Goal: Task Accomplishment & Management: Use online tool/utility

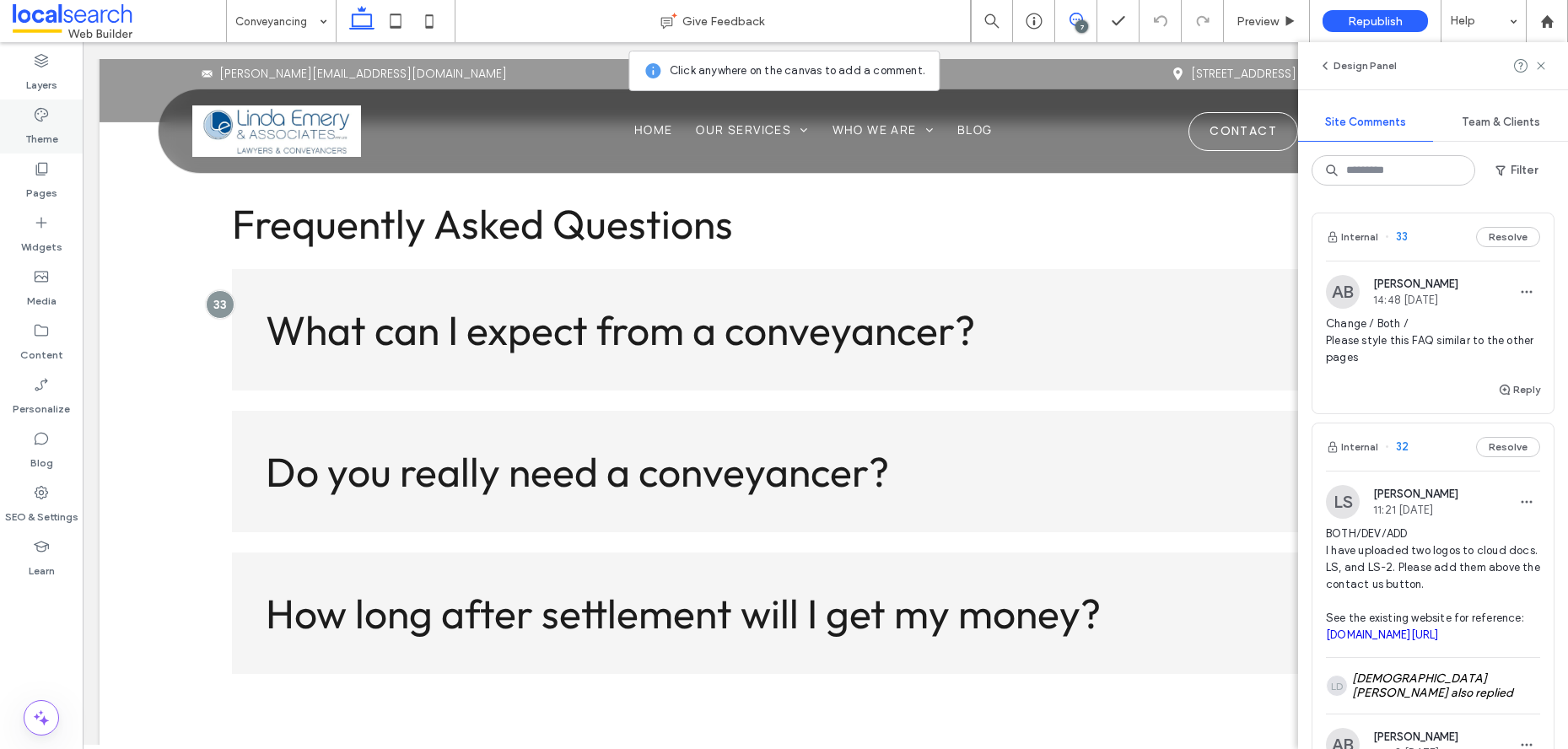
scroll to position [4766, 0]
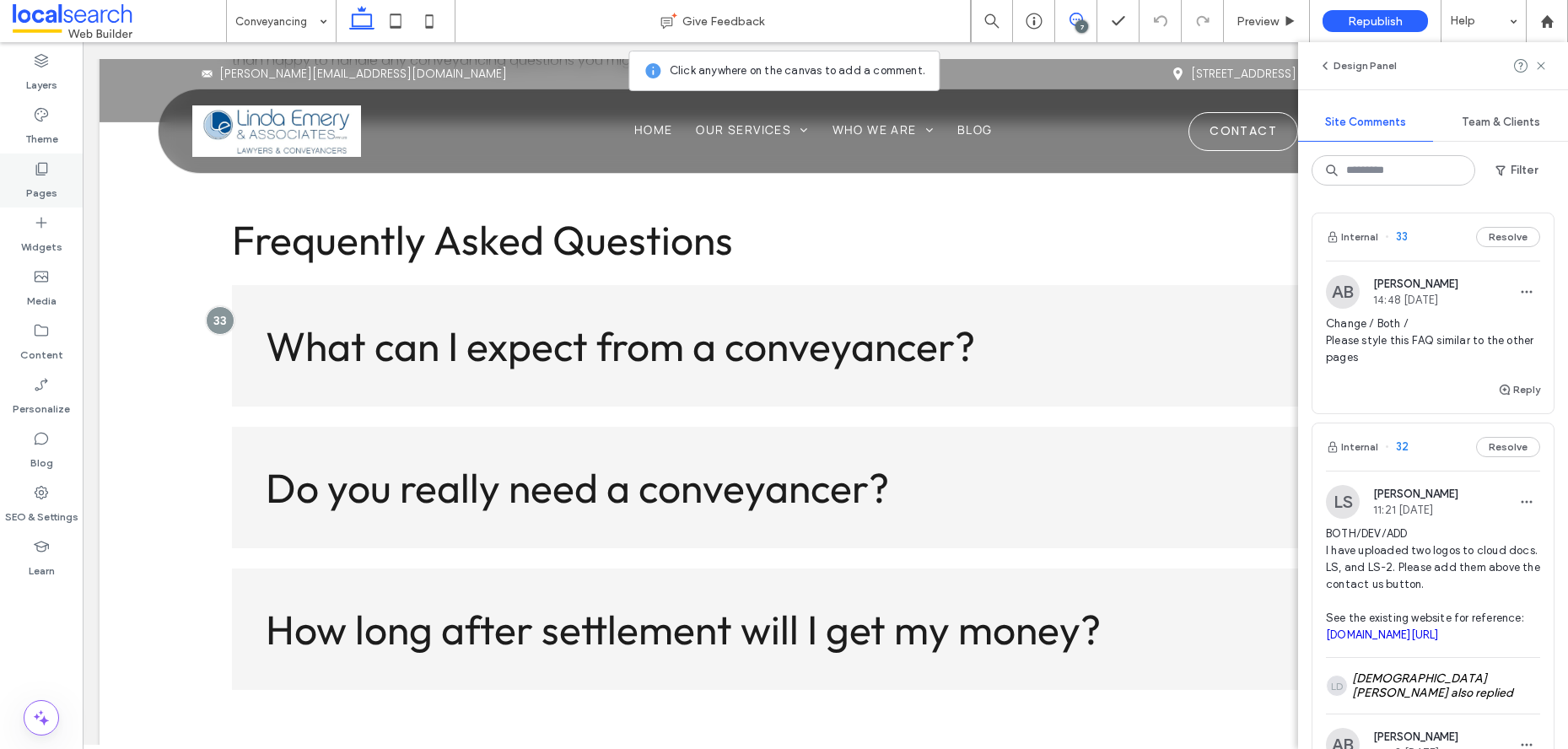
click at [33, 175] on icon at bounding box center [41, 168] width 17 height 17
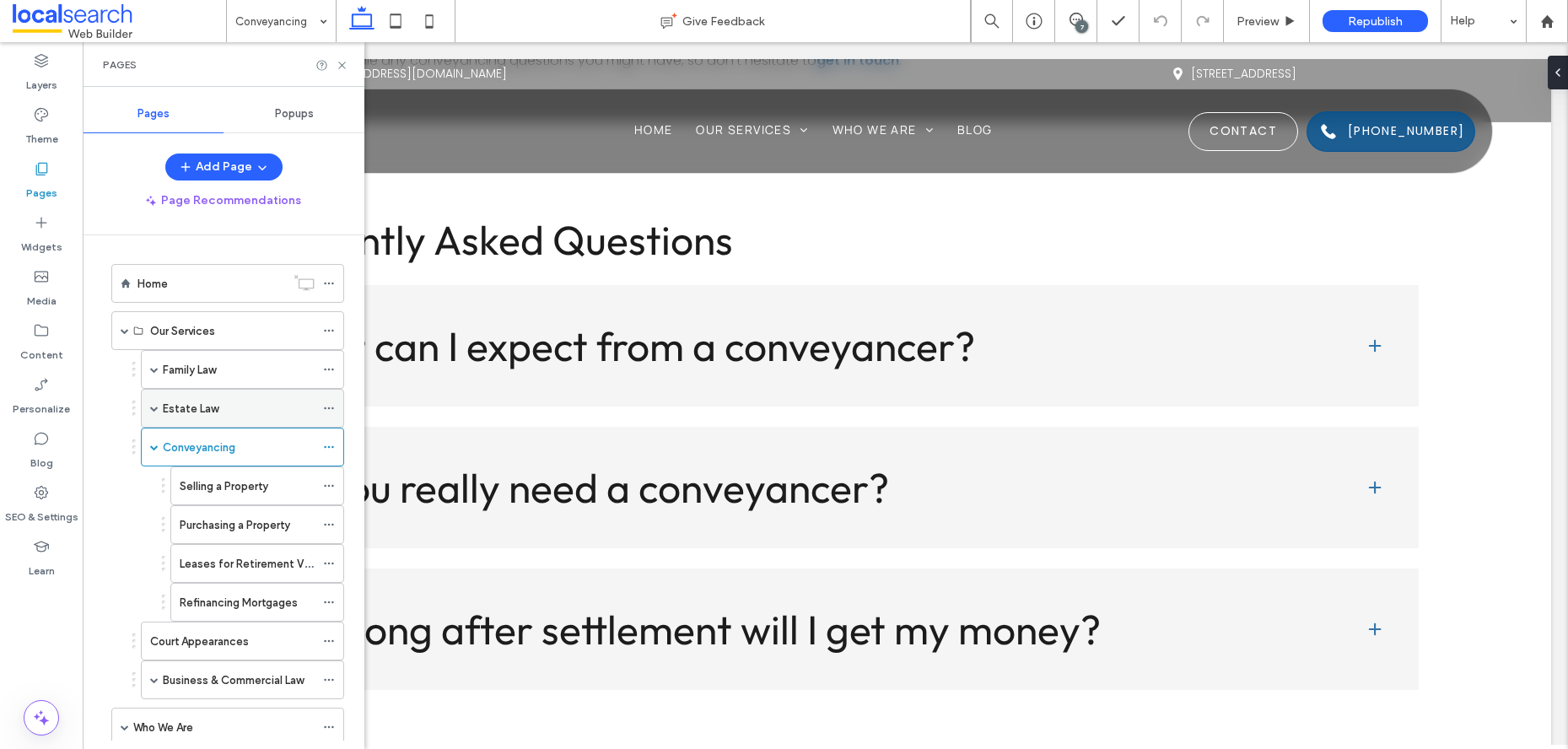
click at [241, 401] on div "Estate Law" at bounding box center [239, 409] width 152 height 18
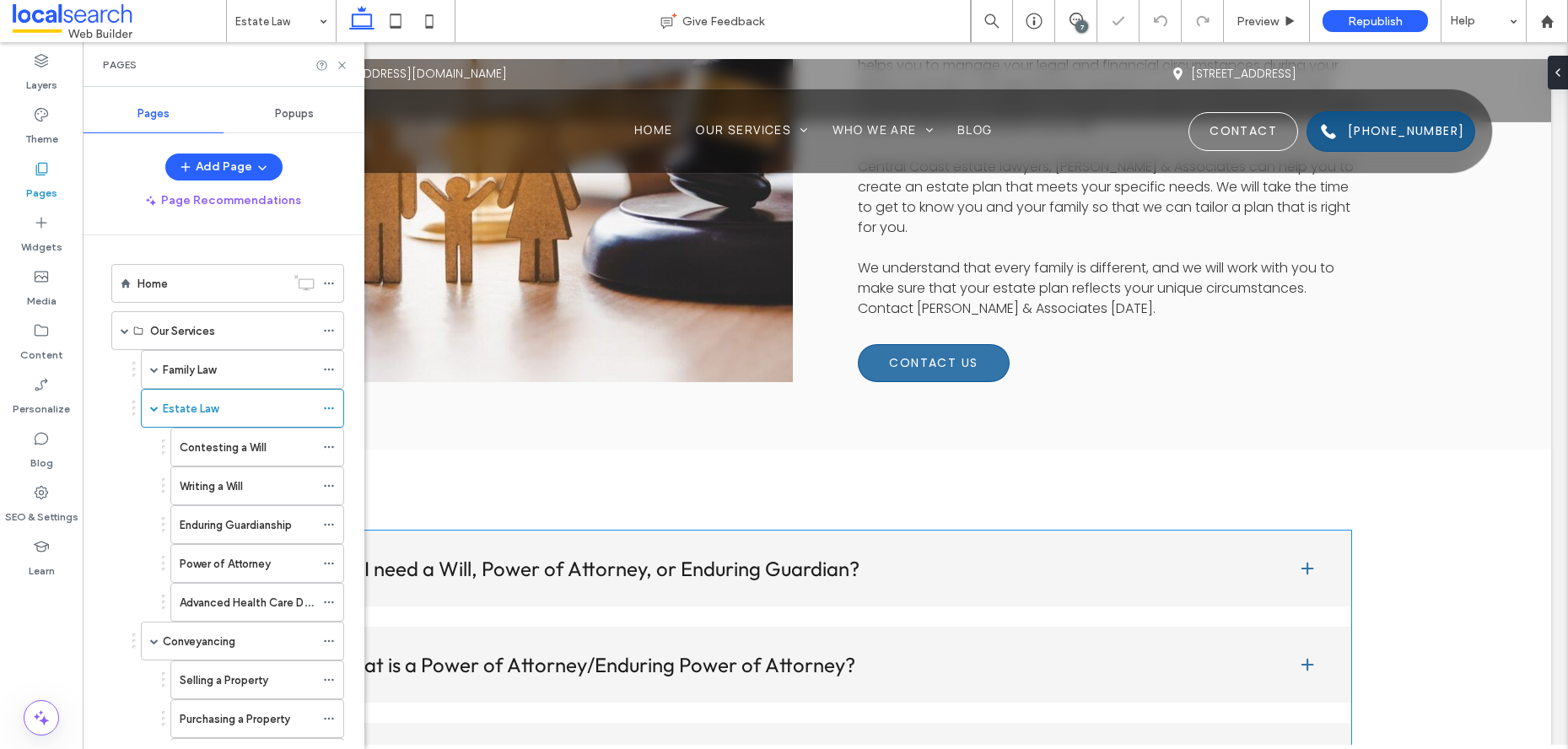
scroll to position [3142, 0]
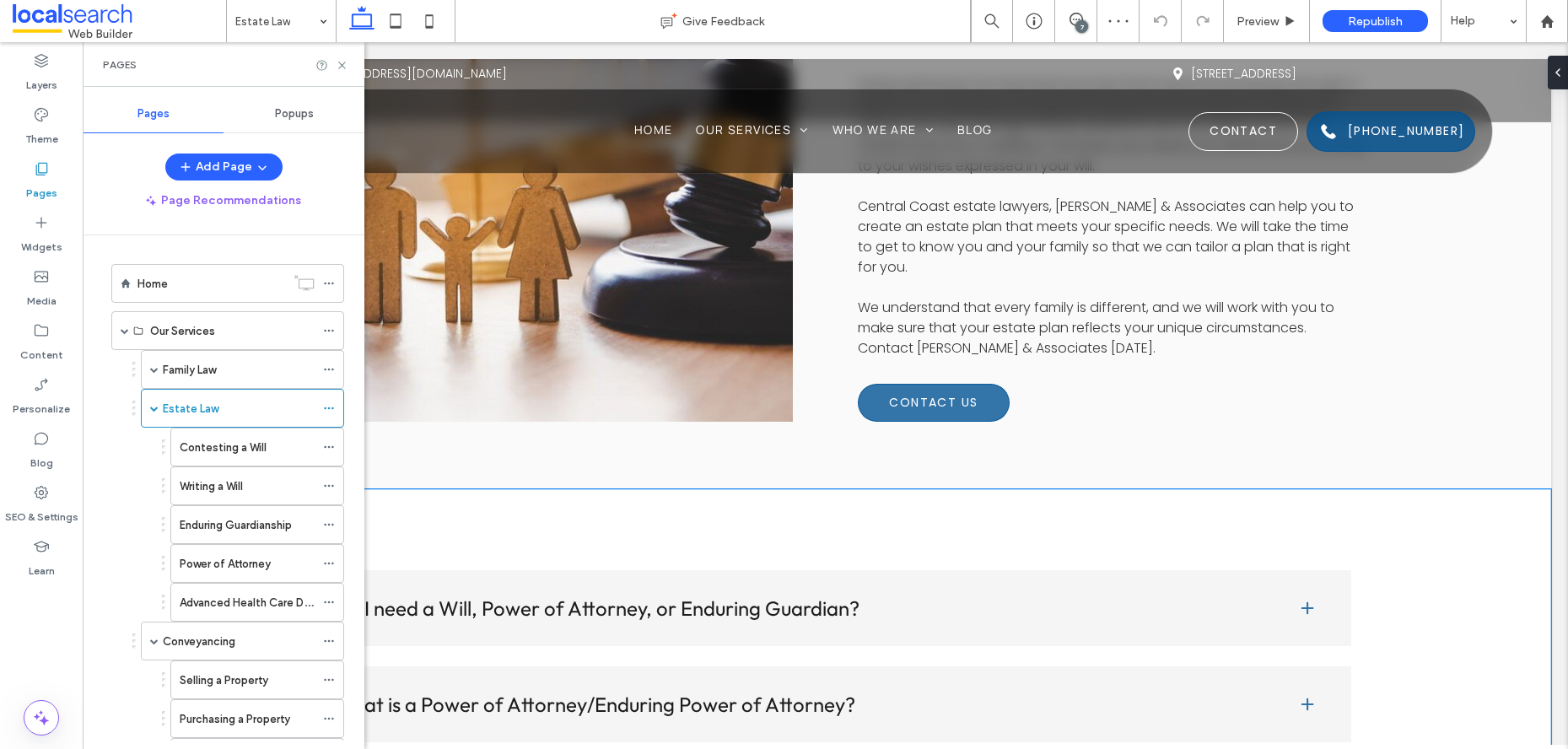
click at [1375, 506] on div "Do I need a Will, Power of Attorney, or Enduring Guardian? You need these docum…" at bounding box center [825, 704] width 1215 height 430
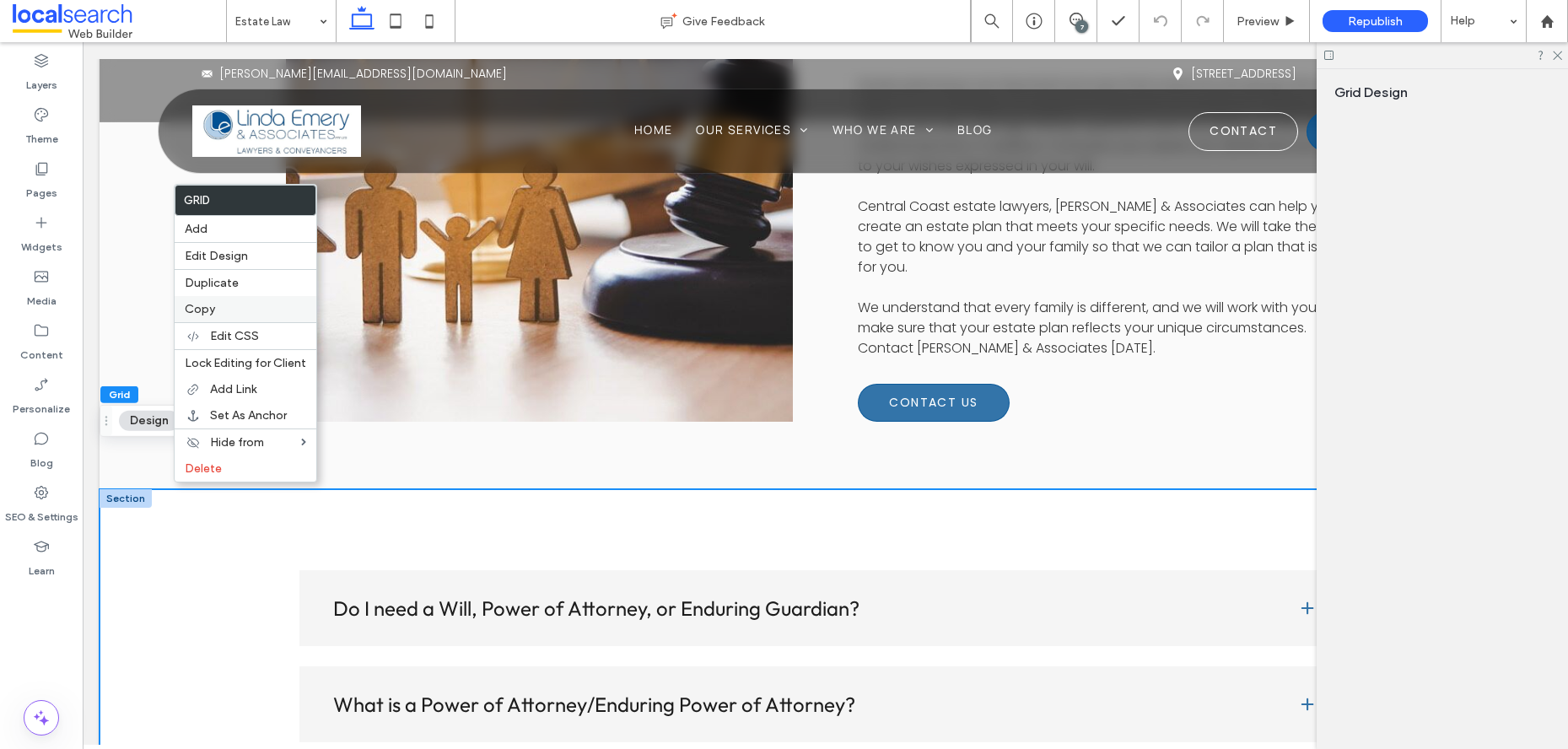
click at [234, 309] on label "Copy" at bounding box center [245, 309] width 121 height 14
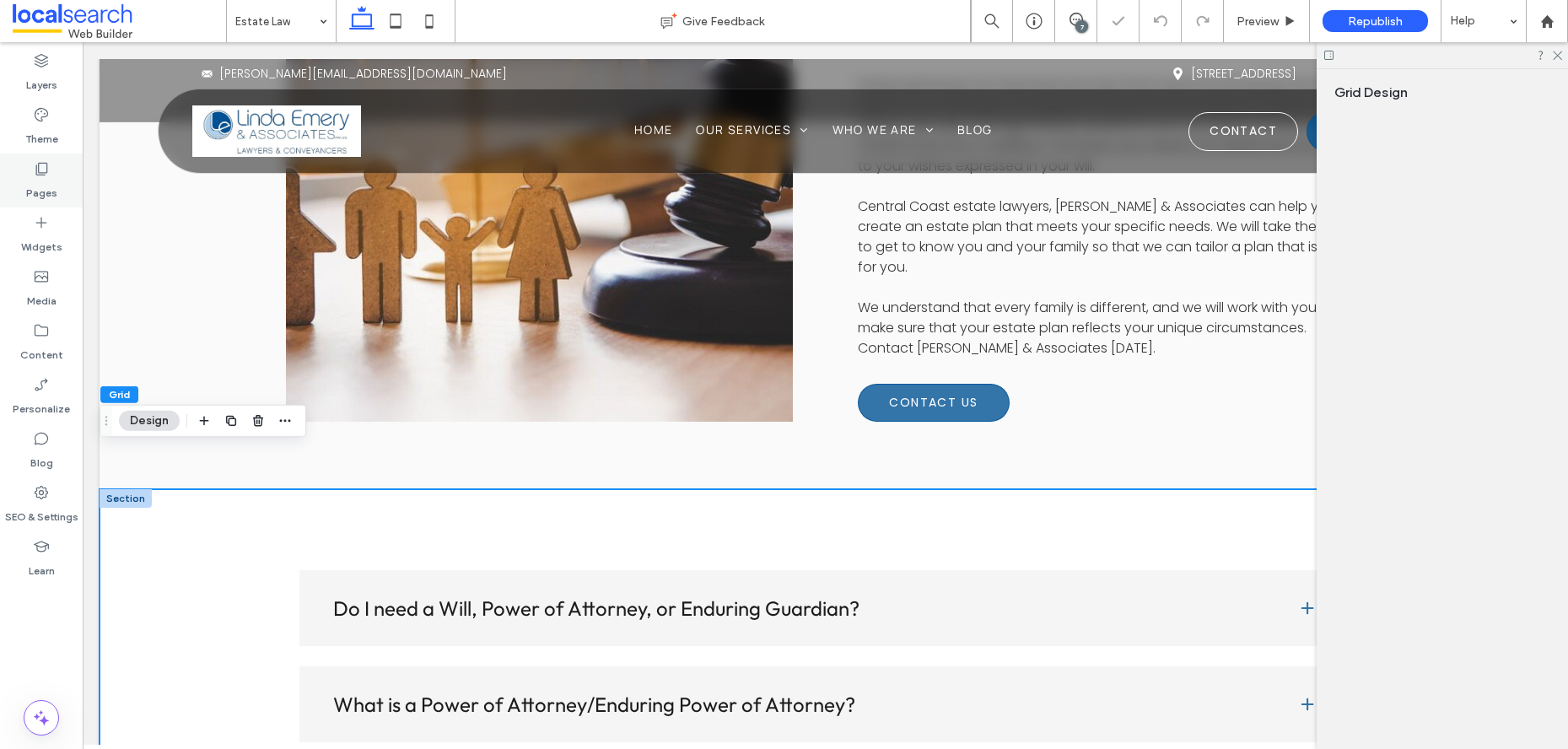
click at [43, 161] on icon at bounding box center [41, 168] width 17 height 17
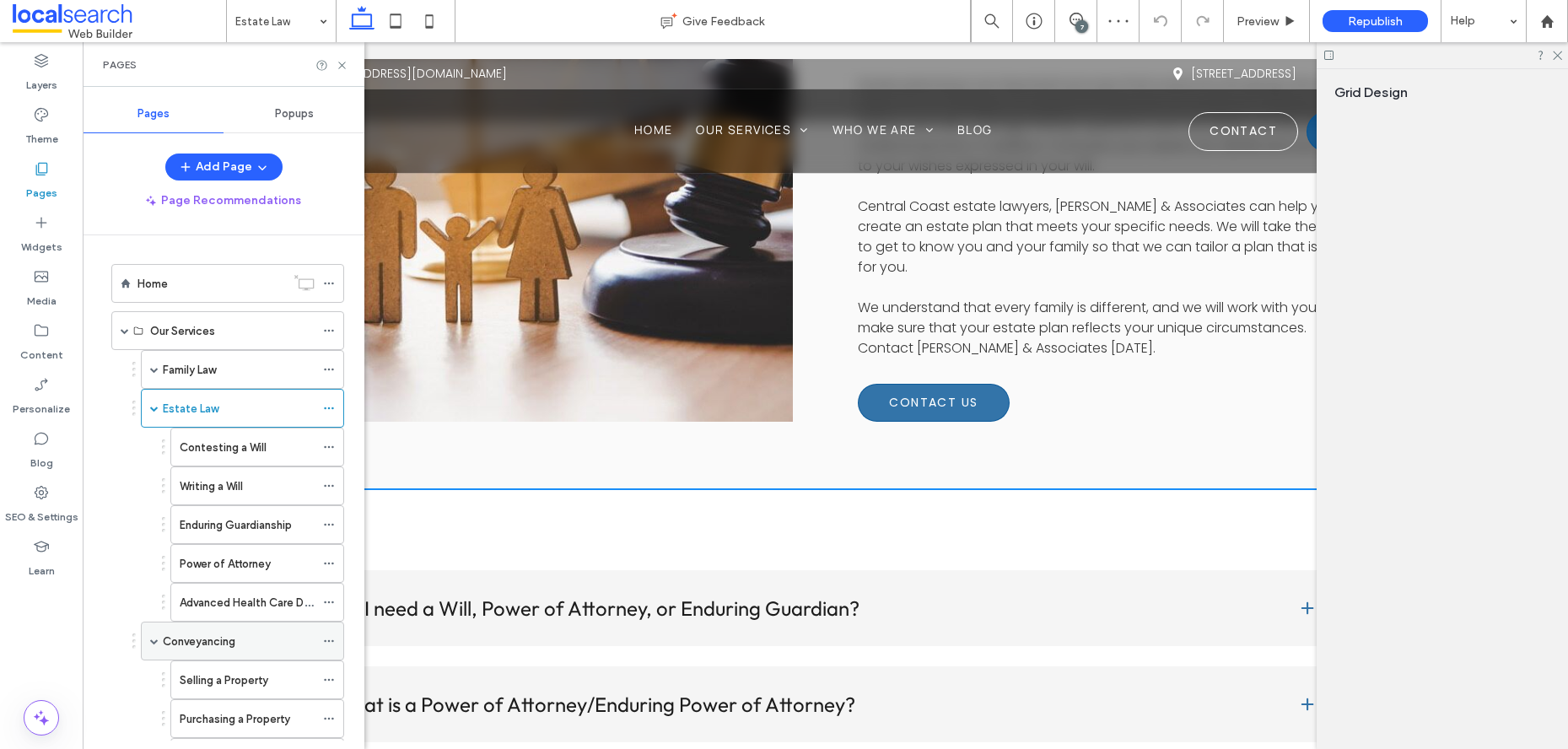
click at [233, 635] on label "Conveyancing" at bounding box center [199, 640] width 72 height 29
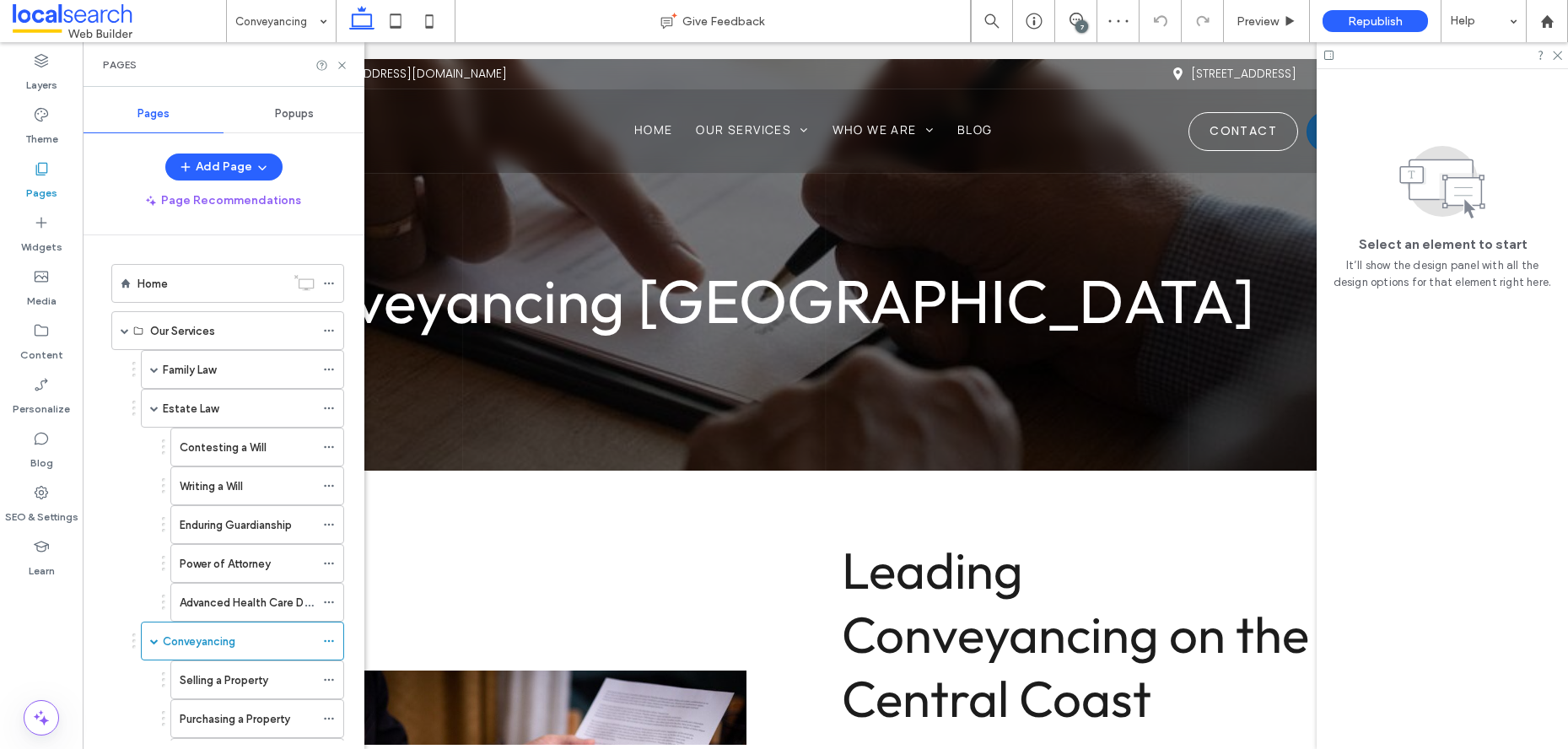
scroll to position [0, 0]
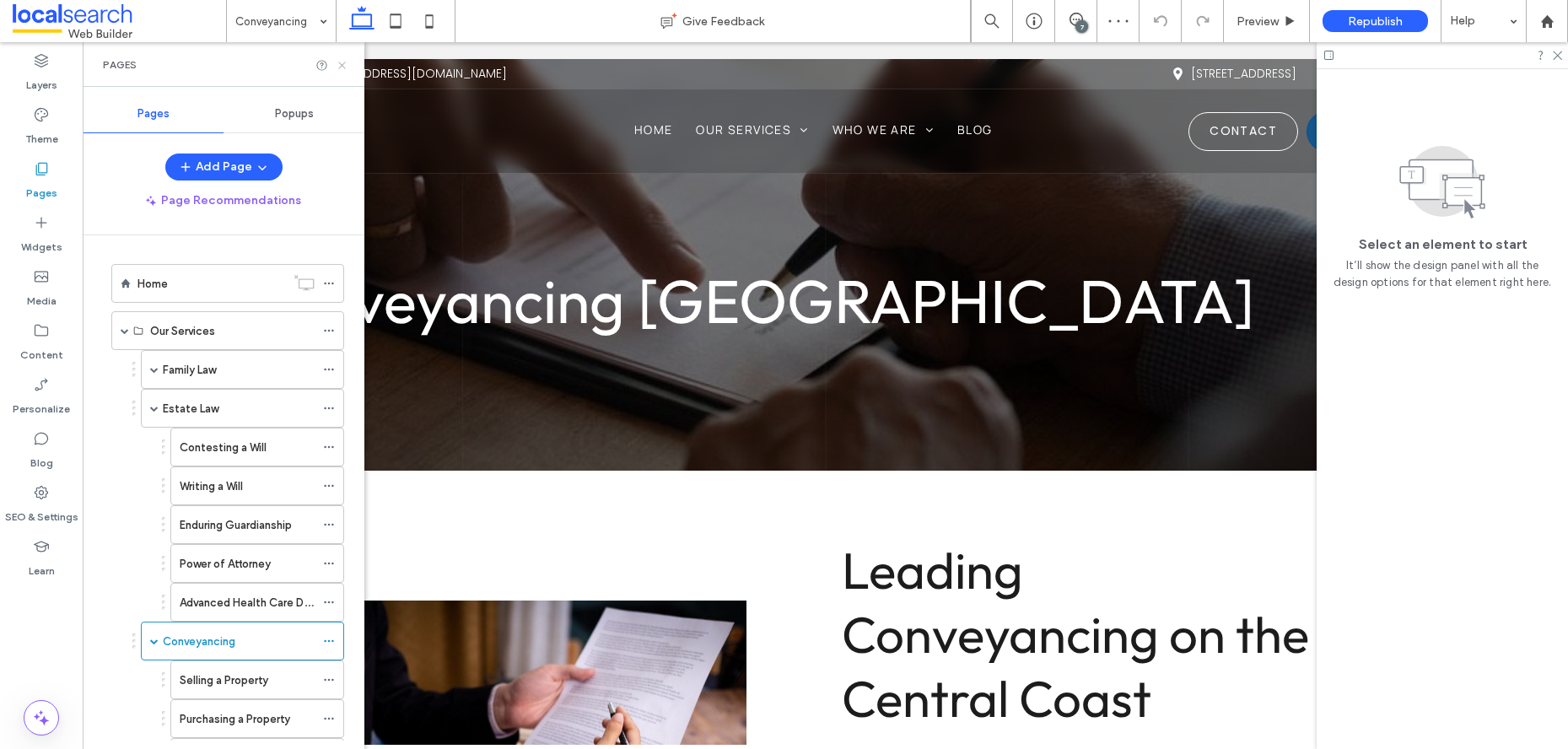
click at [343, 66] on icon at bounding box center [342, 65] width 12 height 12
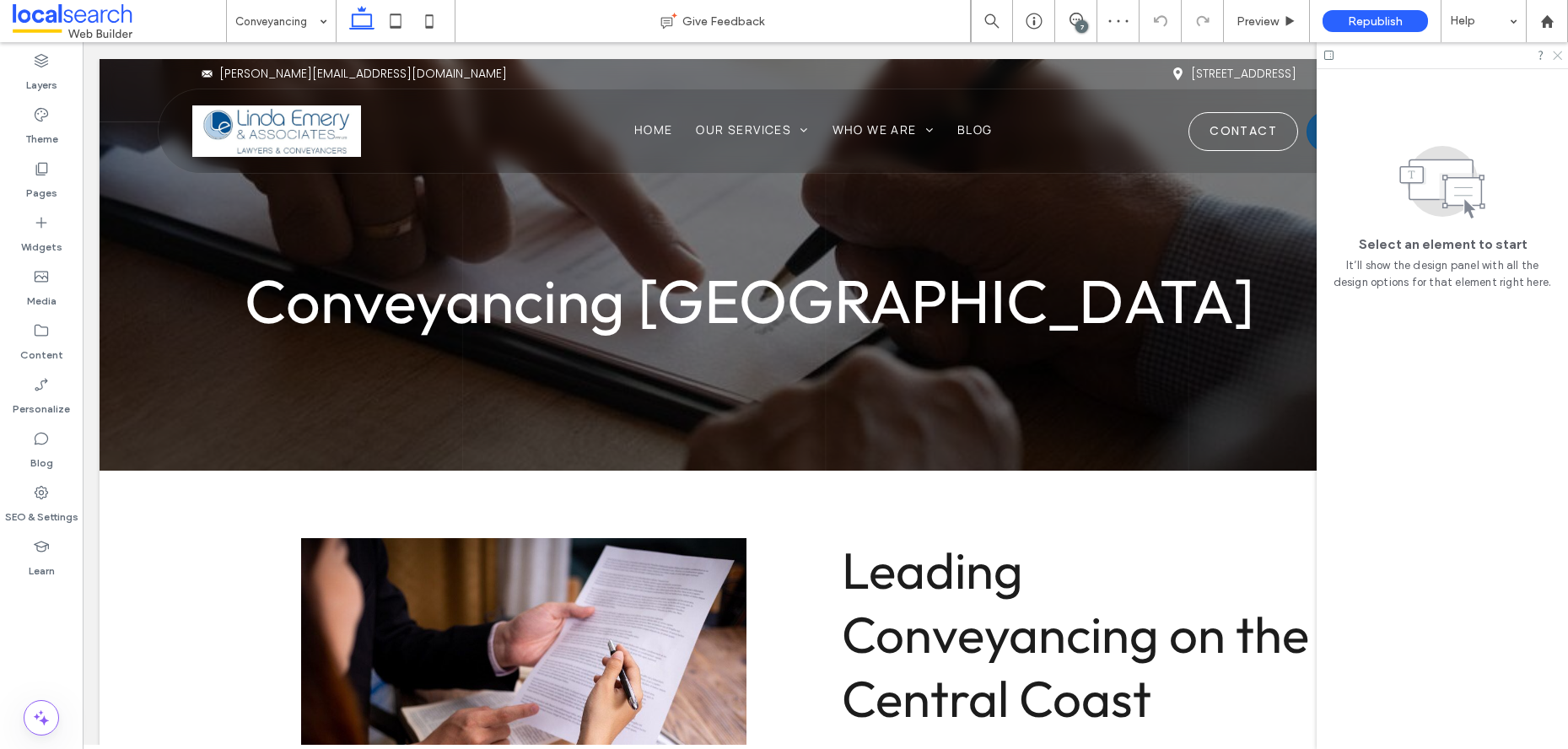
click at [1551, 51] on icon at bounding box center [1557, 54] width 11 height 11
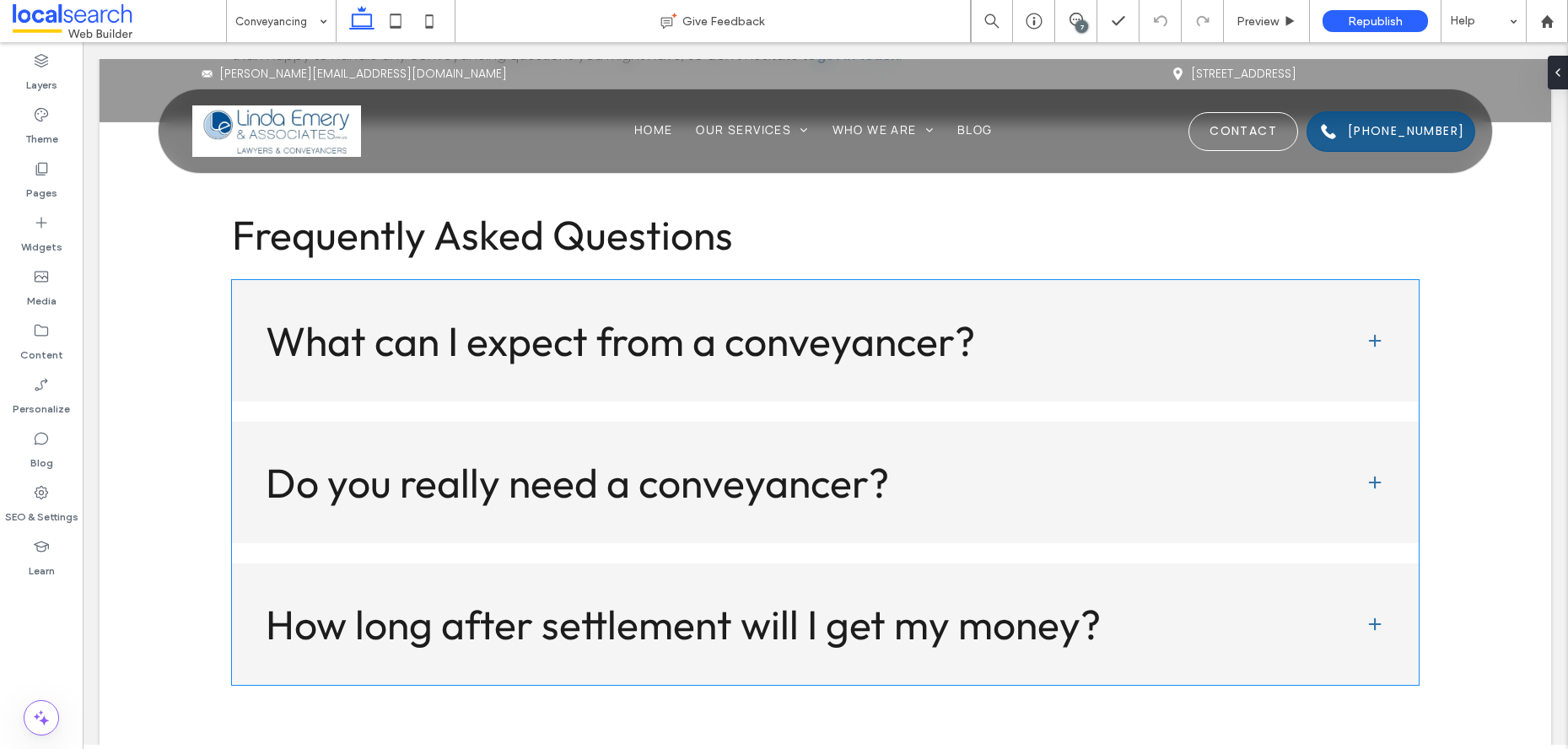
scroll to position [4800, 0]
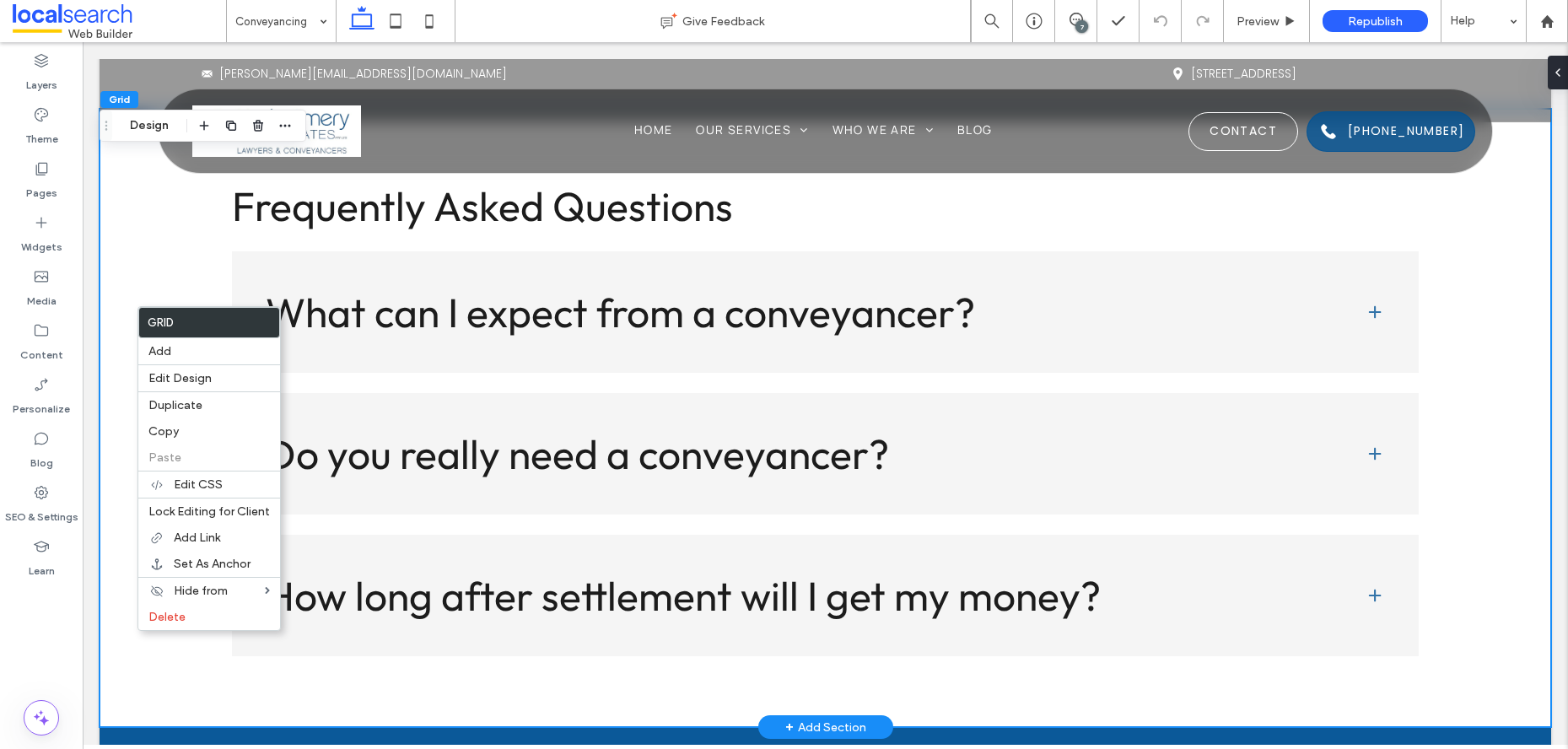
click at [136, 672] on div "Frequently Asked Questions What can I expect from a conveyancer? You can expect…" at bounding box center [825, 418] width 1451 height 619
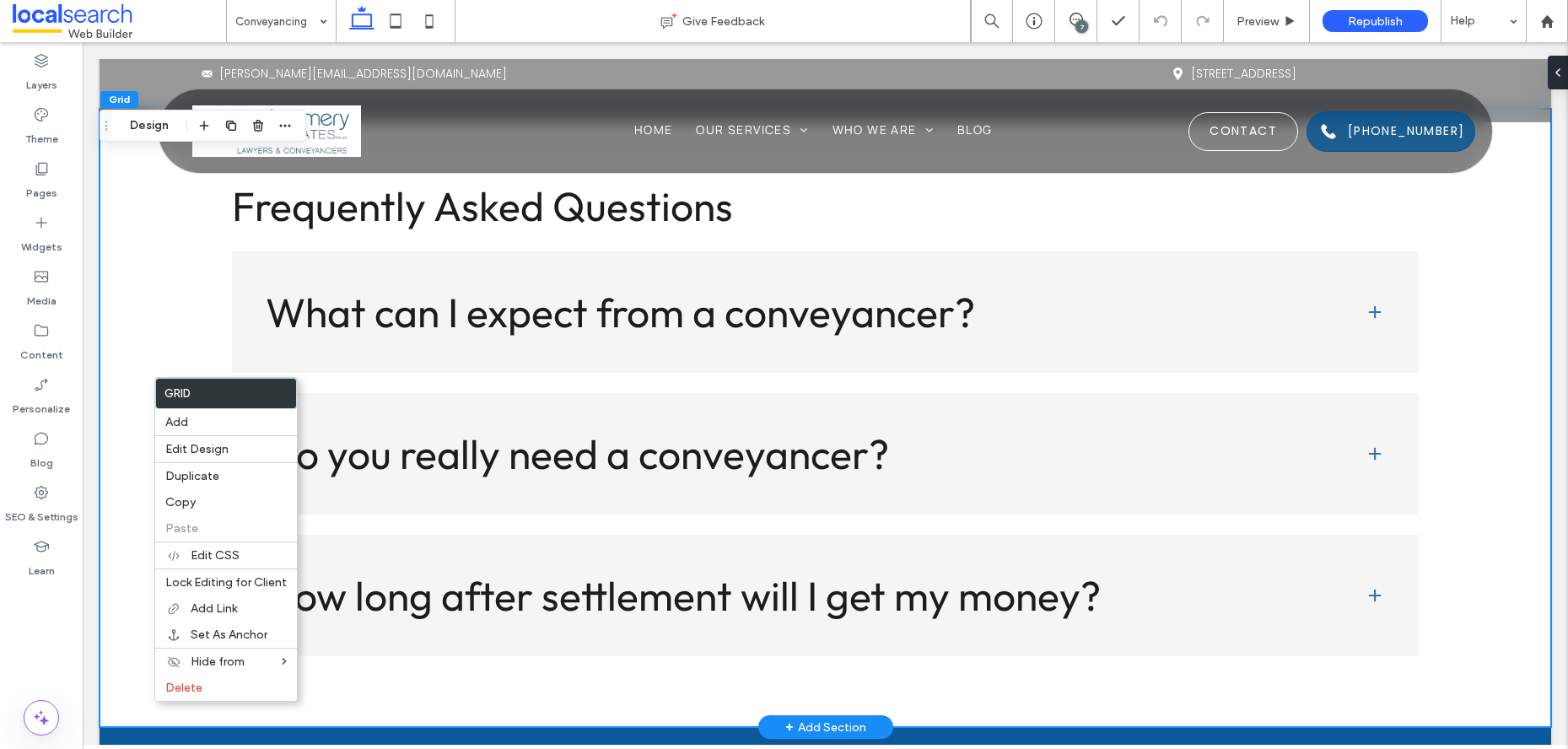
click at [186, 281] on div "Frequently Asked Questions What can I expect from a conveyancer? You can expect…" at bounding box center [825, 418] width 1451 height 619
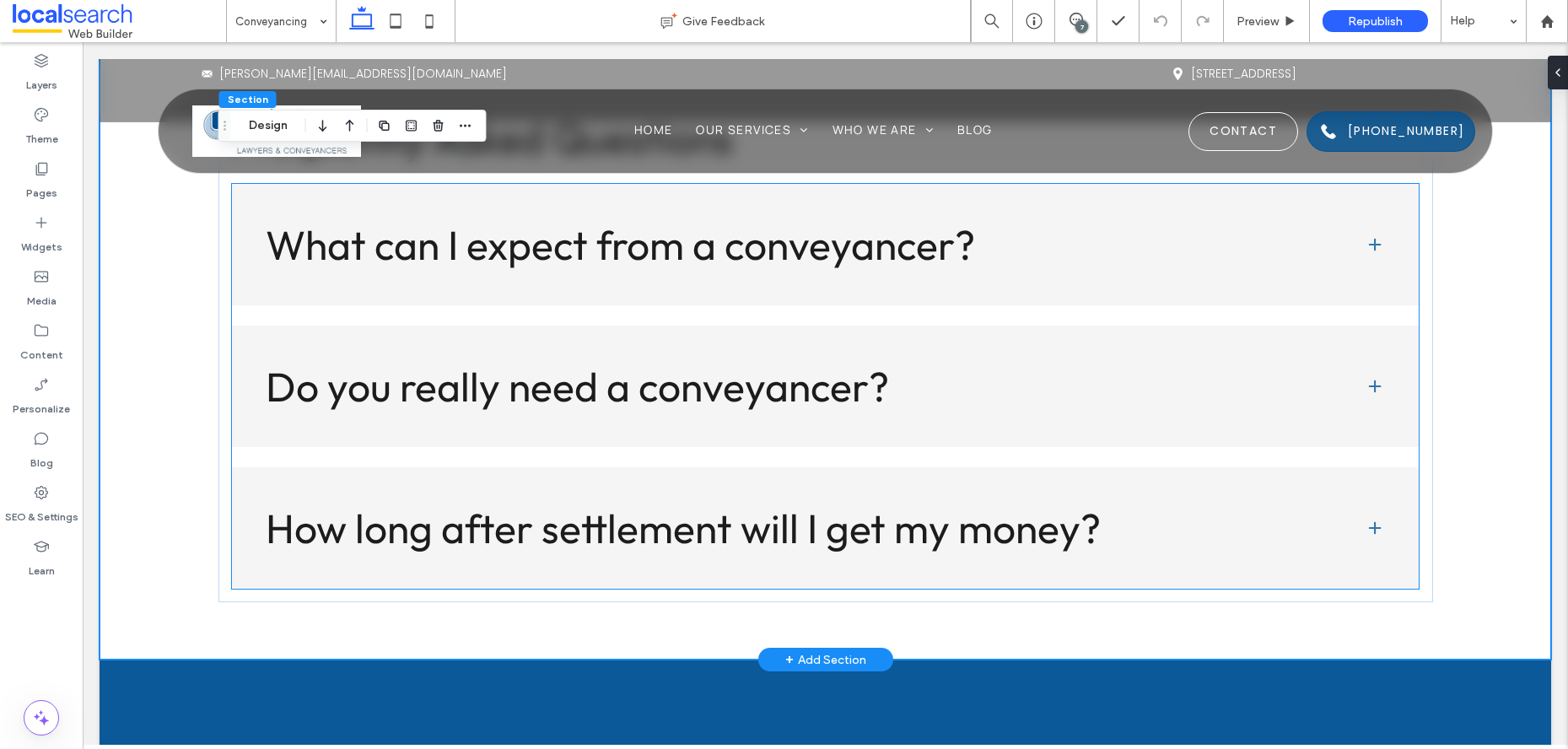
scroll to position [4871, 0]
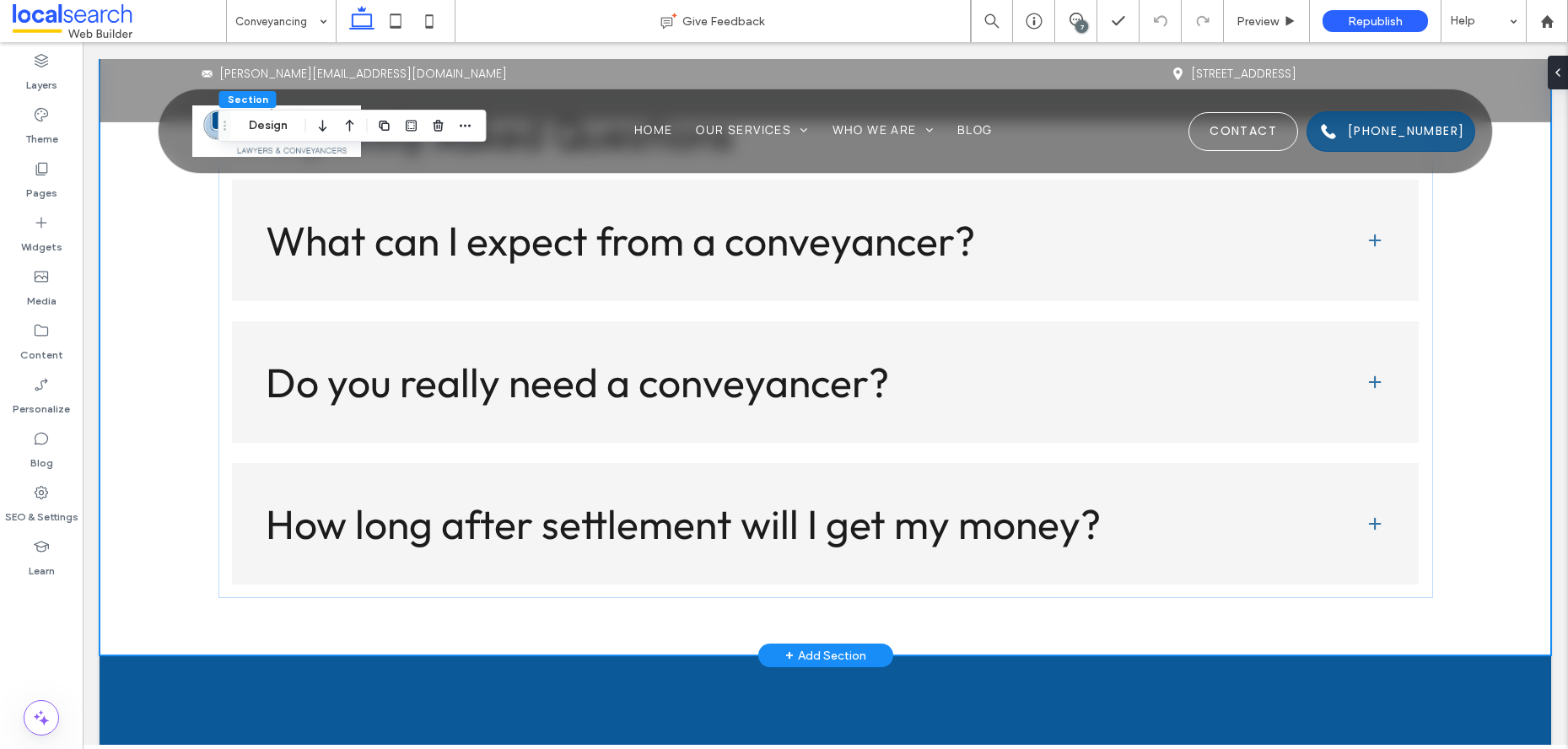
click at [811, 652] on div "+ Add Section" at bounding box center [826, 654] width 81 height 19
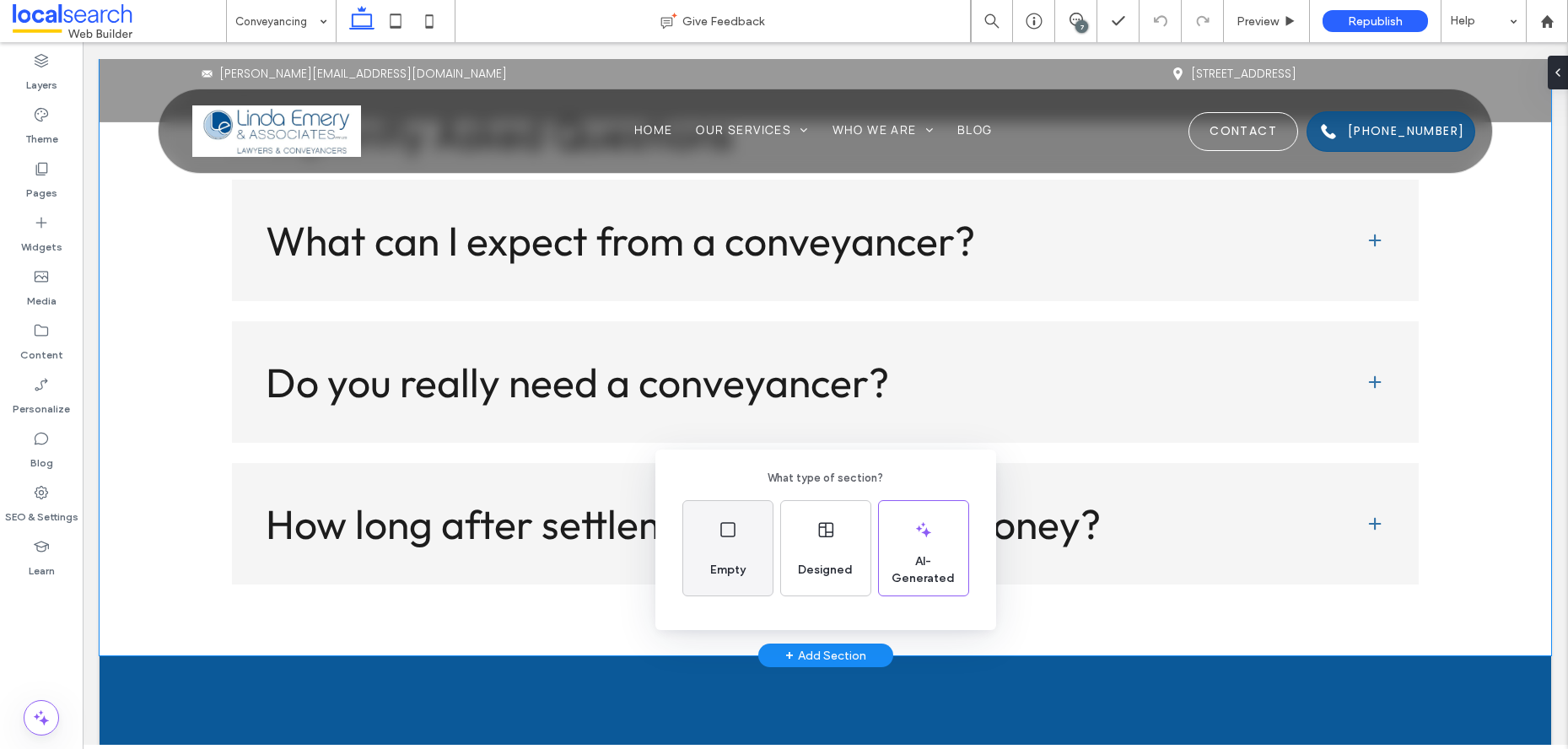
click at [737, 559] on div "Empty" at bounding box center [727, 570] width 49 height 37
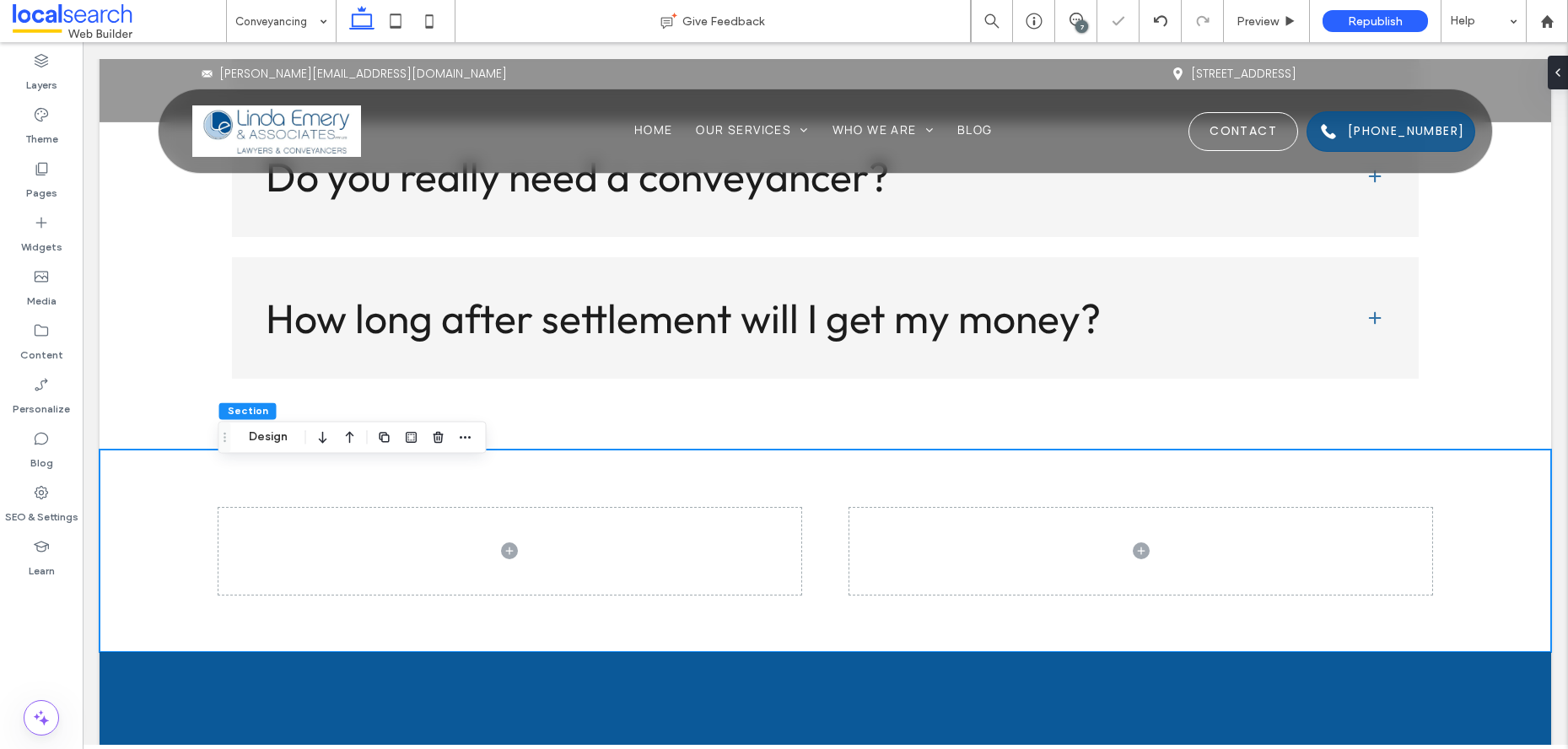
scroll to position [5117, 0]
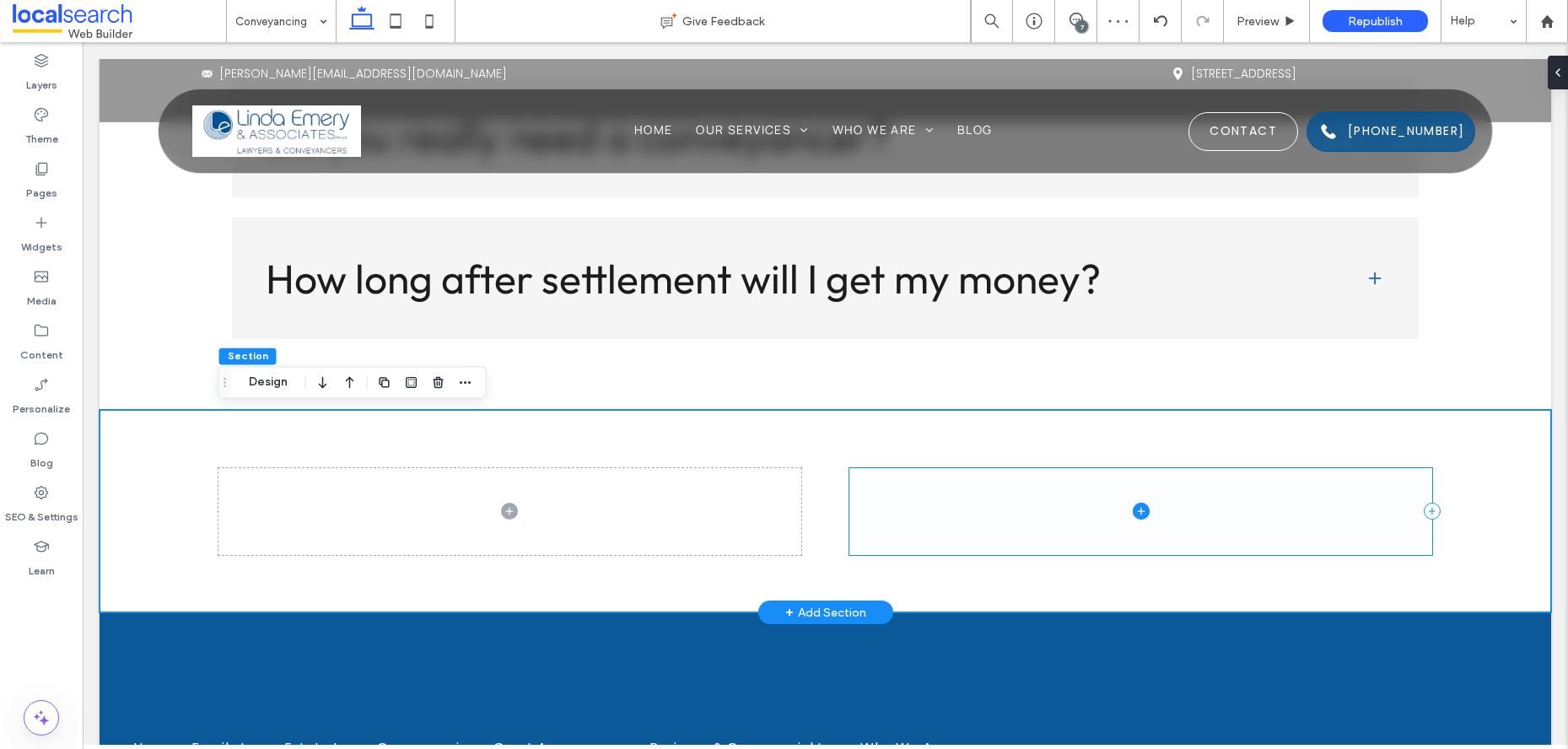
click at [888, 510] on span at bounding box center [1141, 511] width 583 height 86
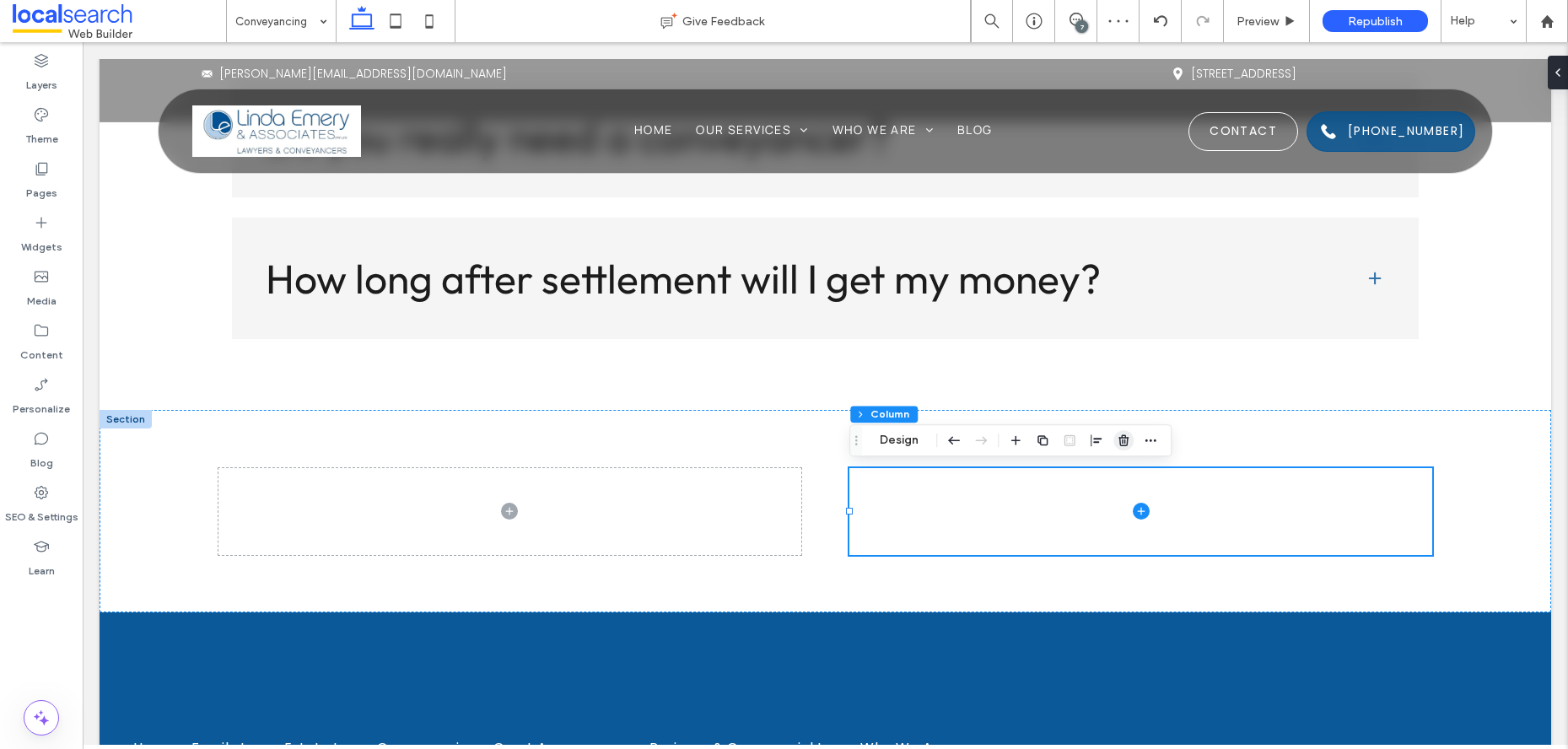
click at [1118, 439] on icon "button" at bounding box center [1123, 440] width 13 height 13
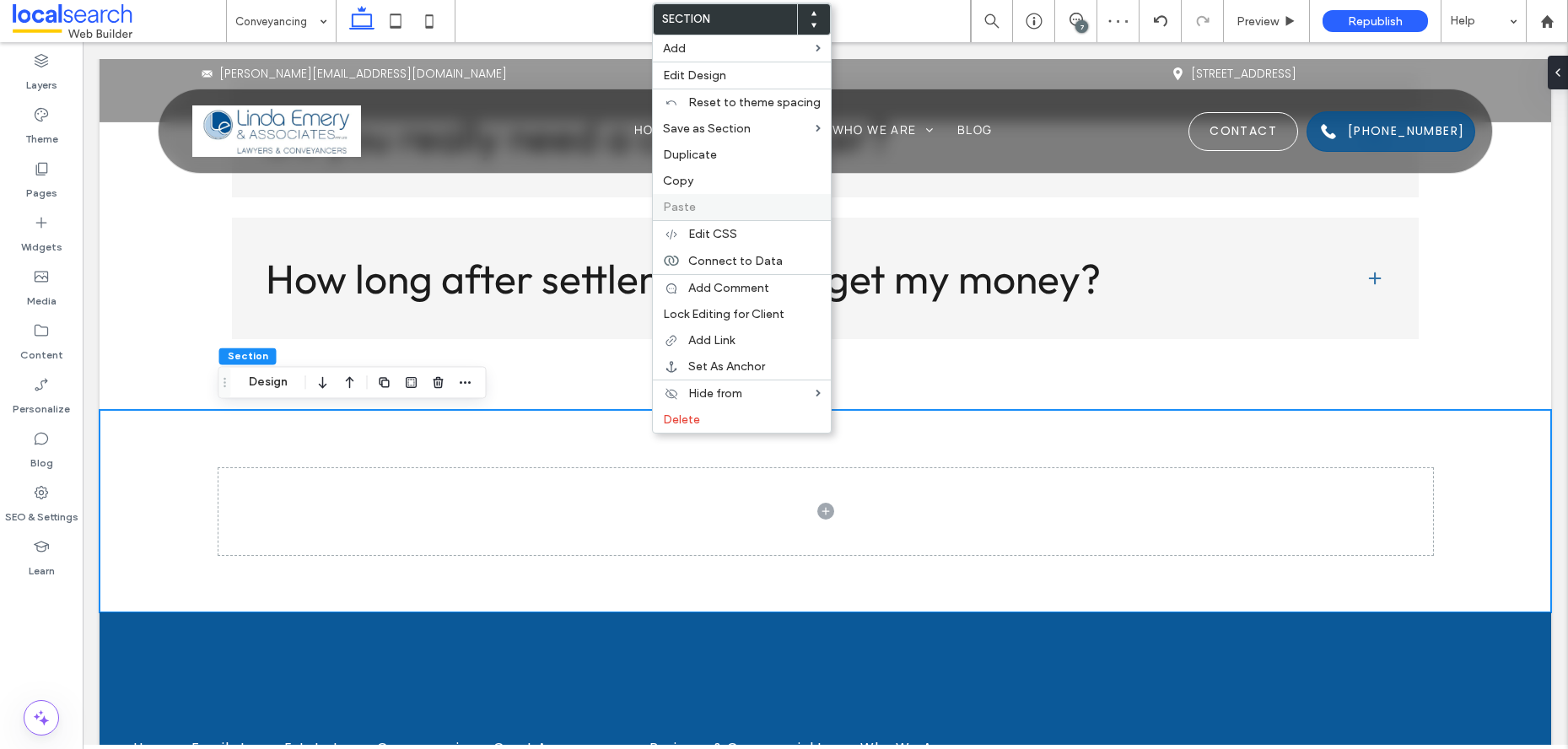
click at [700, 201] on label "Paste" at bounding box center [742, 207] width 158 height 14
click at [168, 290] on div "Frequently Asked Questions What can I expect from a conveyancer? You can expect…" at bounding box center [825, 101] width 1451 height 619
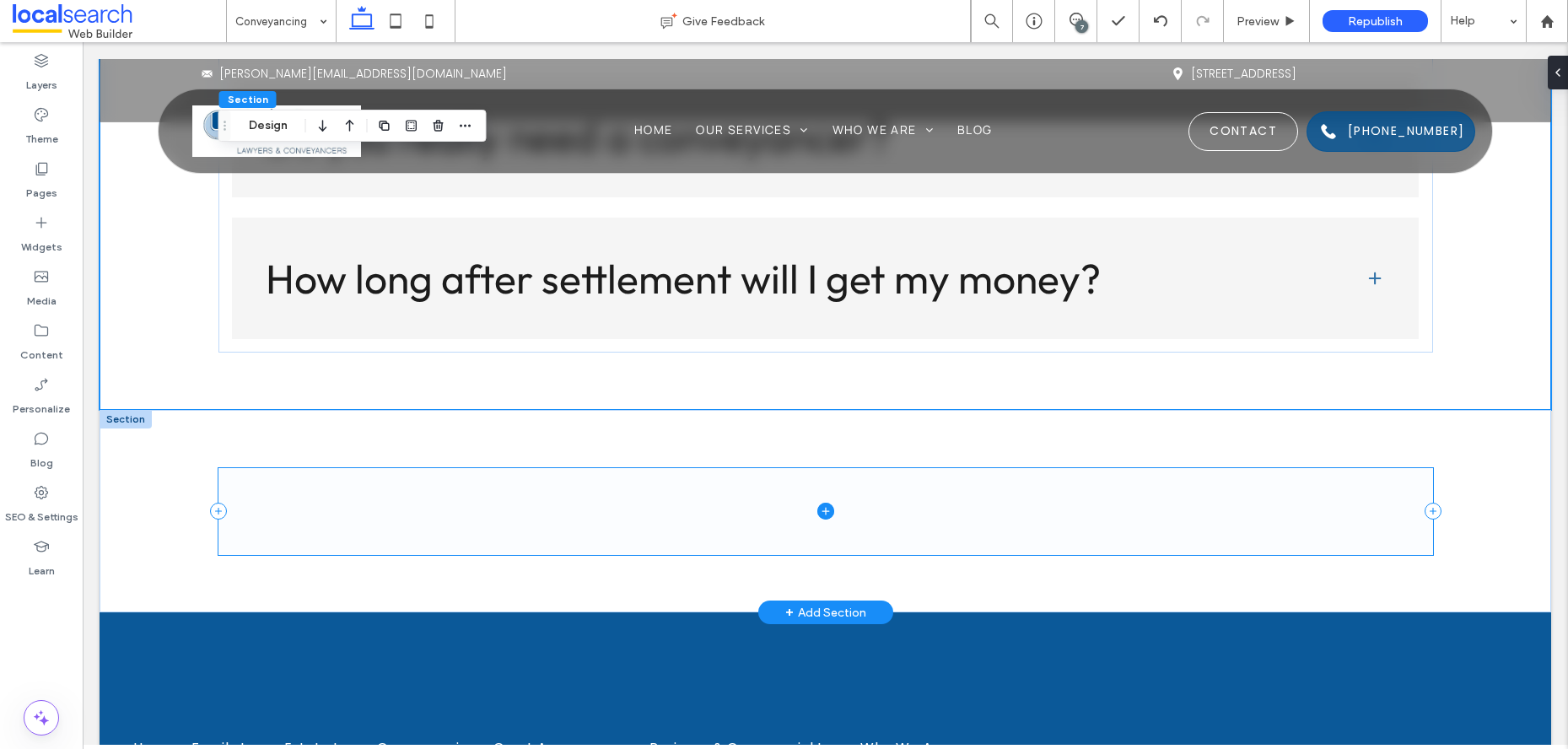
click at [830, 509] on icon at bounding box center [825, 511] width 17 height 17
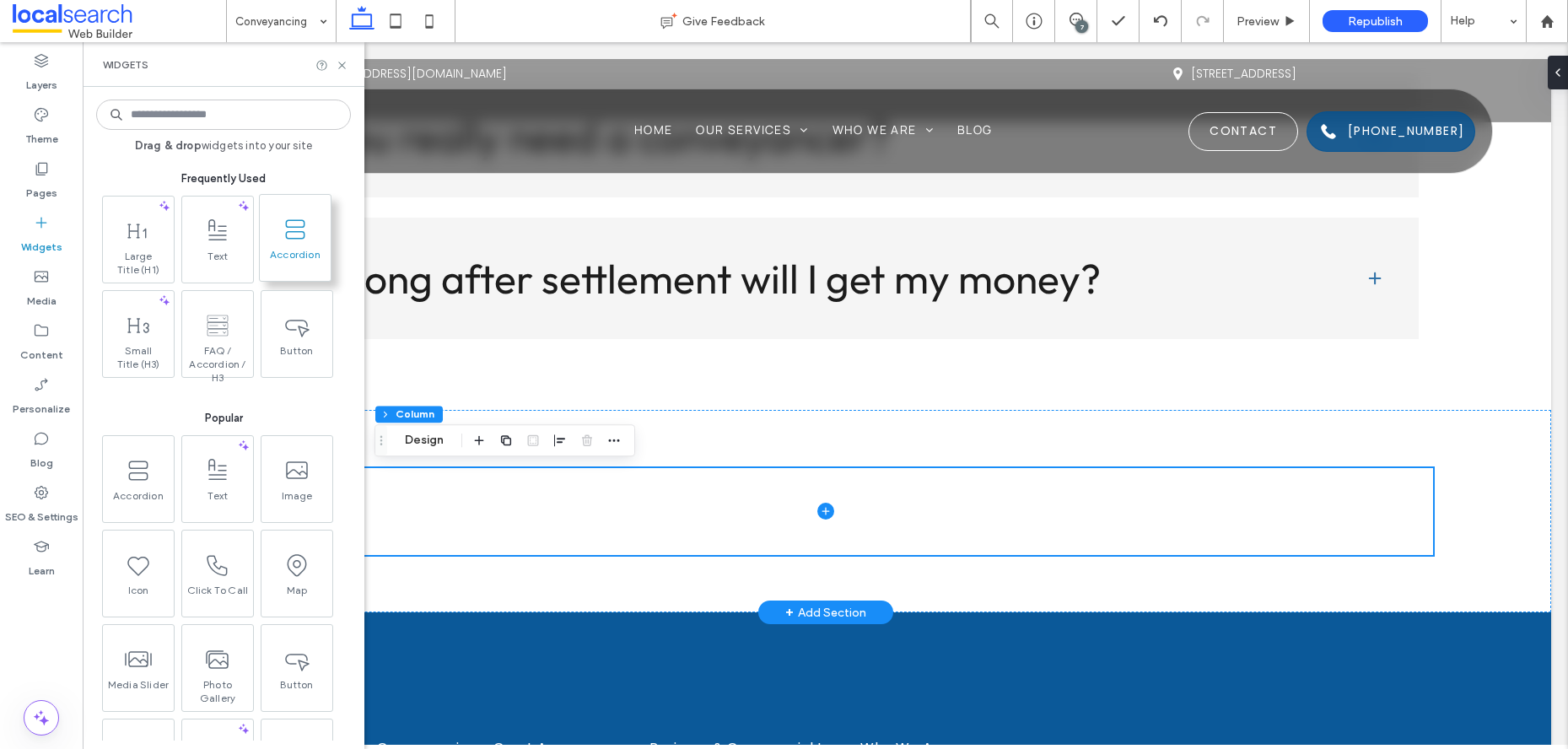
click at [275, 243] on span at bounding box center [295, 229] width 71 height 38
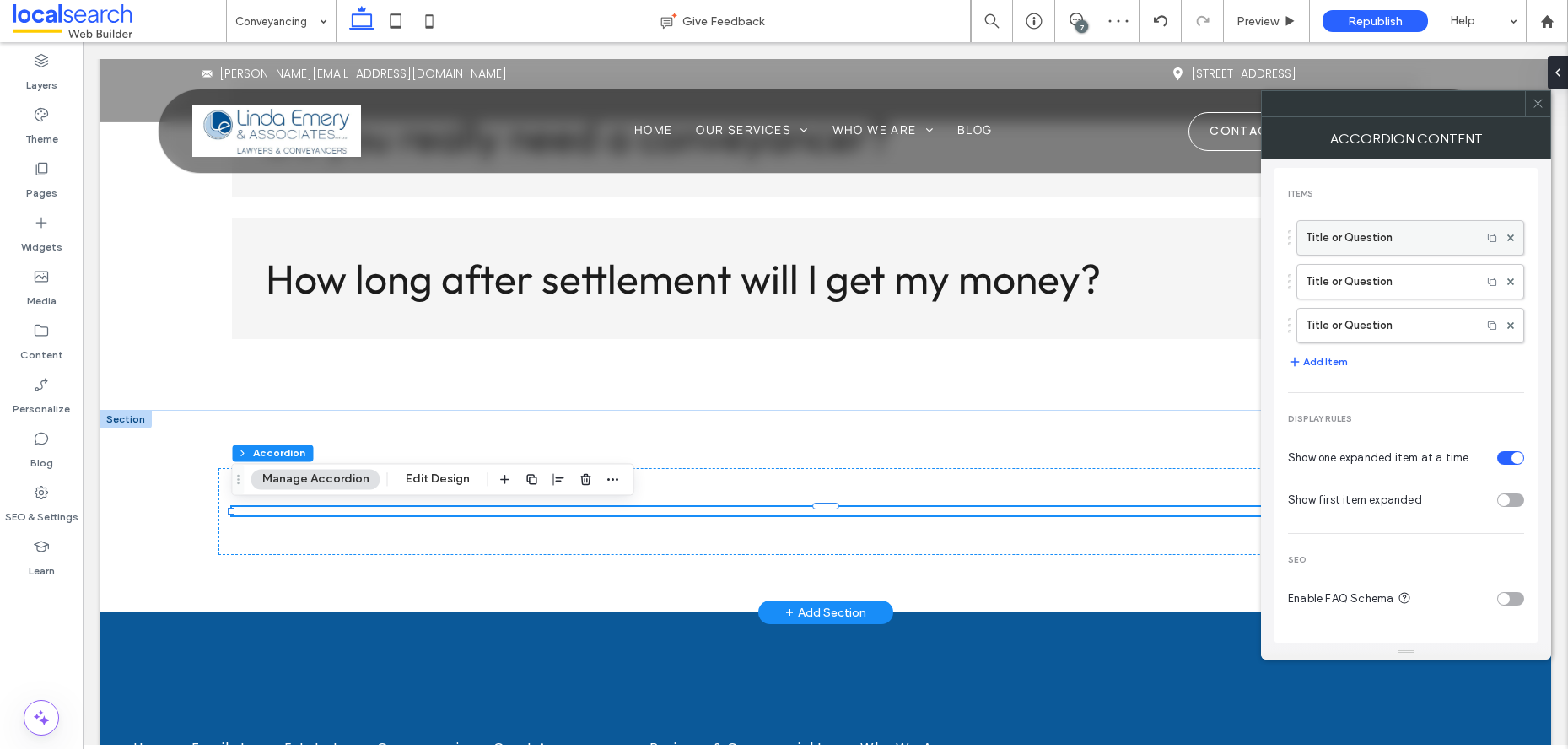
click at [1452, 222] on label "Title or Question" at bounding box center [1389, 238] width 167 height 34
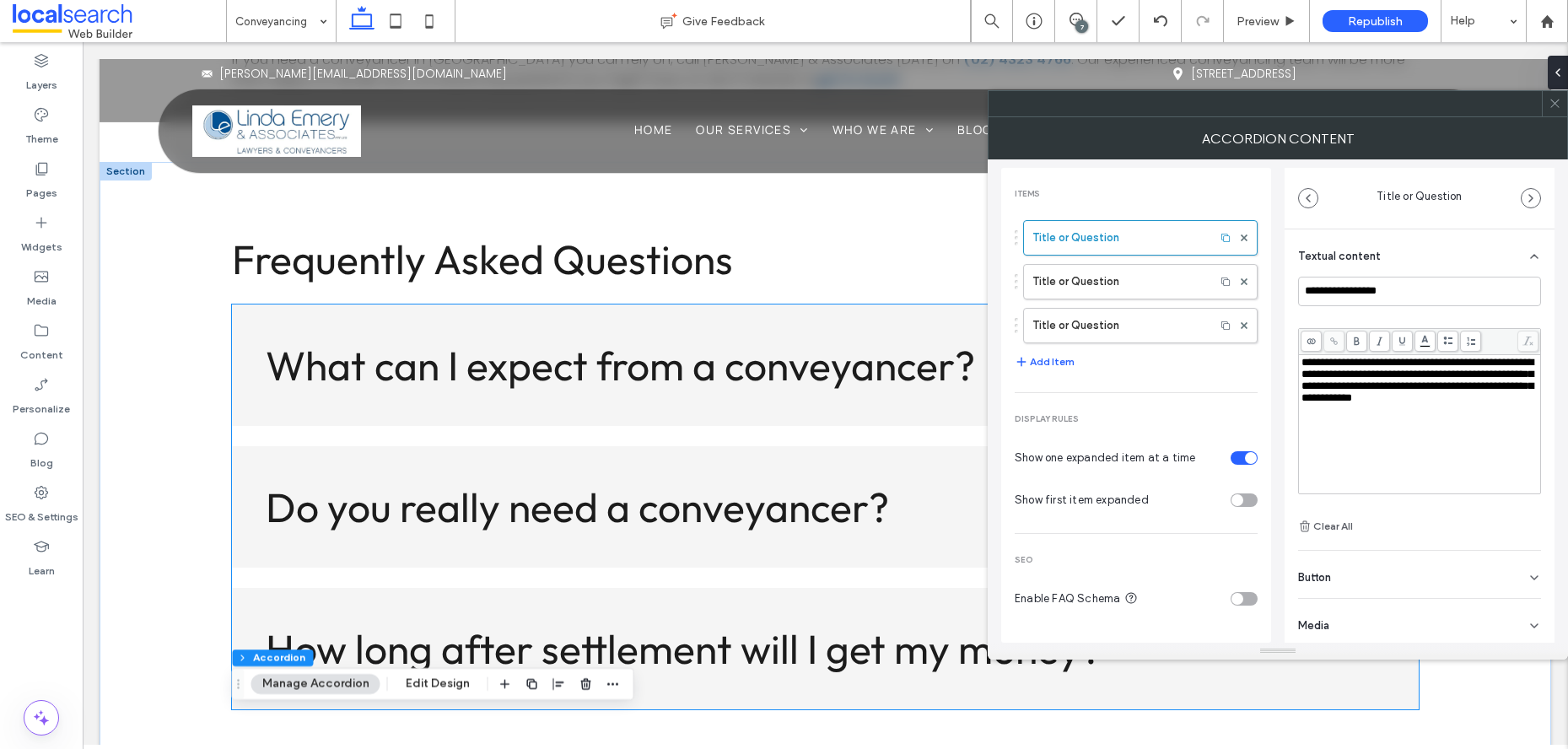
scroll to position [4717, 0]
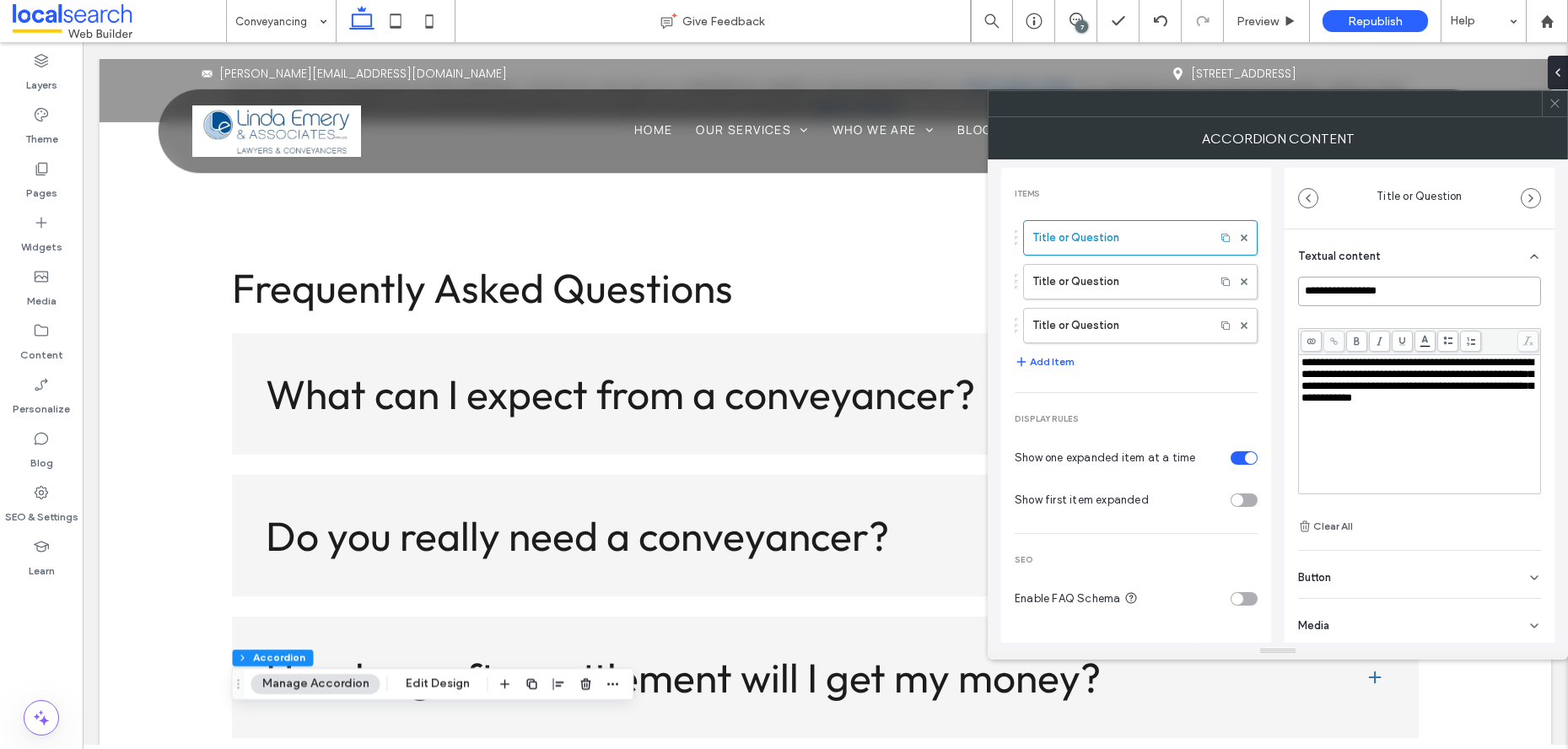
click at [1435, 304] on input "**********" at bounding box center [1419, 291] width 243 height 29
drag, startPoint x: 1401, startPoint y: 286, endPoint x: 1263, endPoint y: 274, distance: 138.5
click at [1263, 274] on div "**********" at bounding box center [1277, 400] width 553 height 483
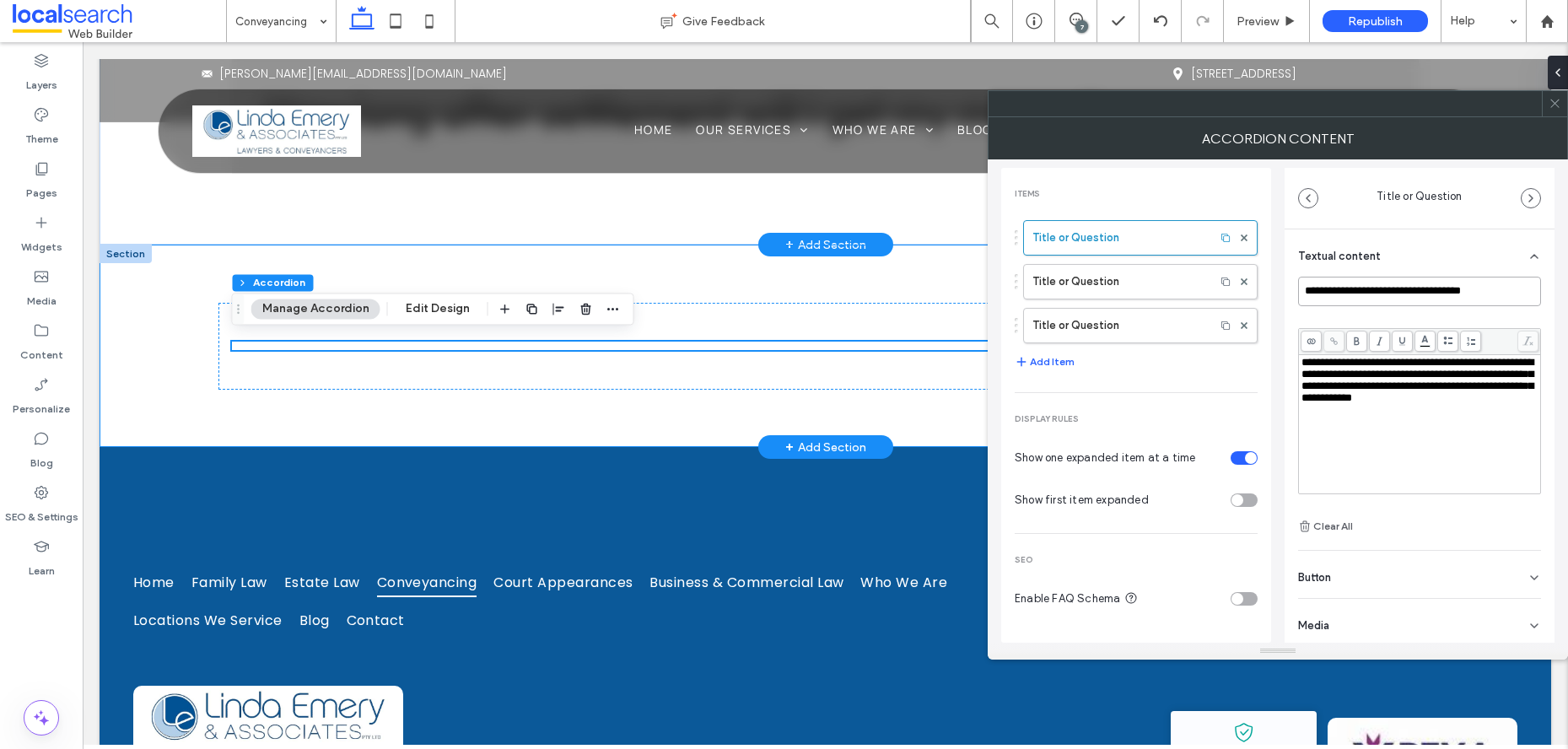
scroll to position [5280, 0]
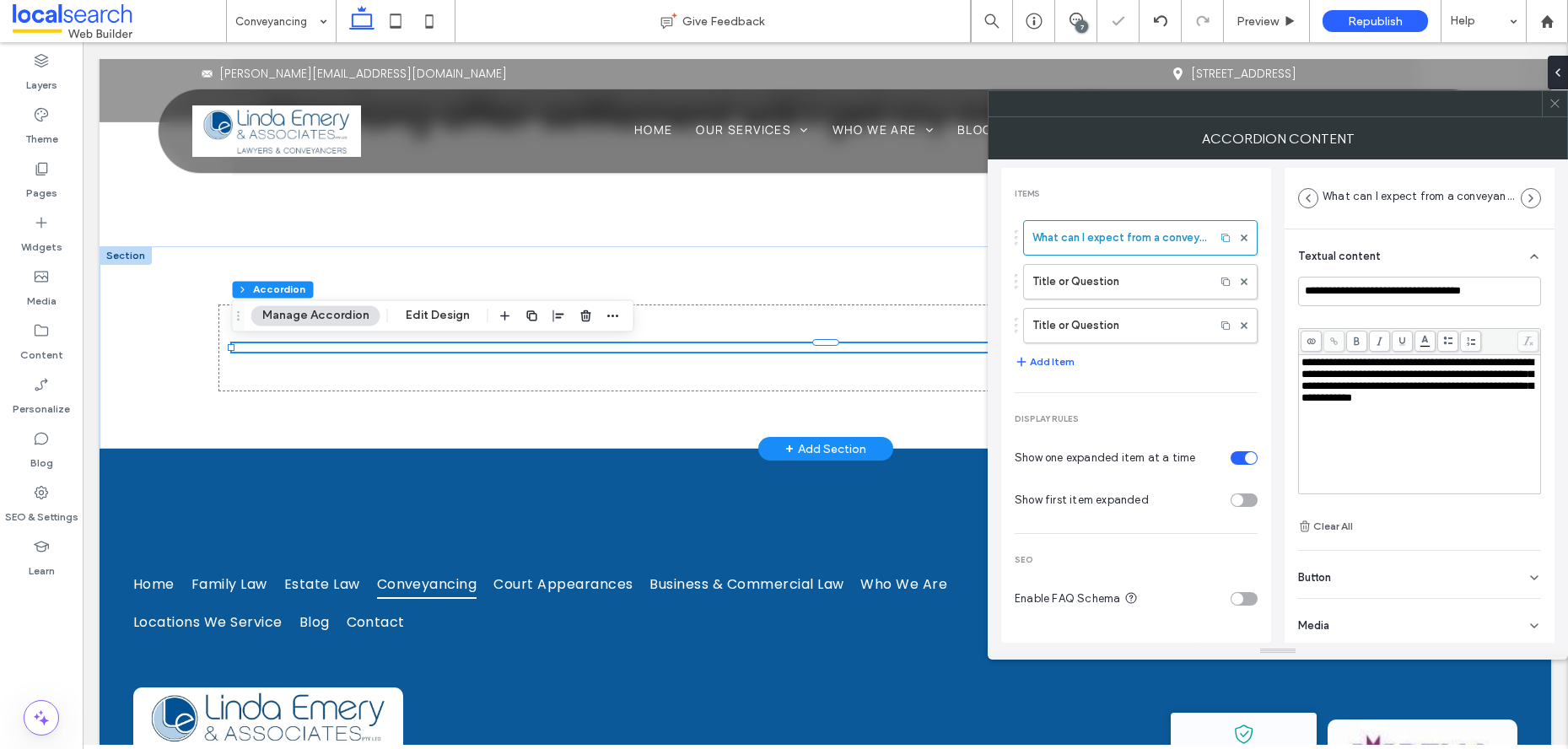
click at [1359, 310] on div "**********" at bounding box center [1419, 406] width 243 height 260
click at [1178, 276] on label "Title or Question" at bounding box center [1119, 282] width 174 height 34
type input "**********"
click at [796, 391] on div "What can I expect from a conveyancer? Describe the item or answer the question …" at bounding box center [825, 347] width 1215 height 202
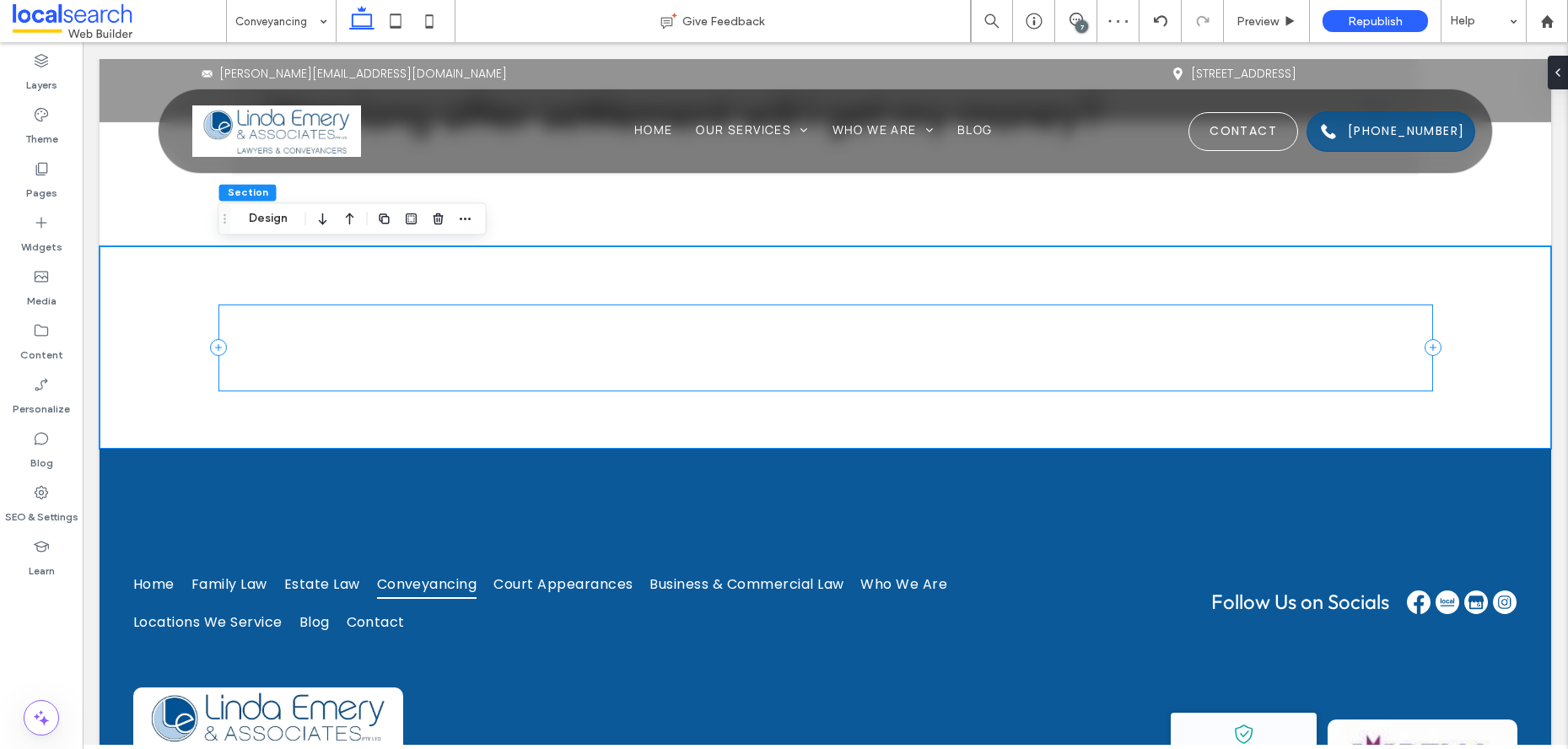
click at [835, 328] on div "What can I expect from a conveyancer? Describe the item or answer the question …" at bounding box center [825, 347] width 1215 height 86
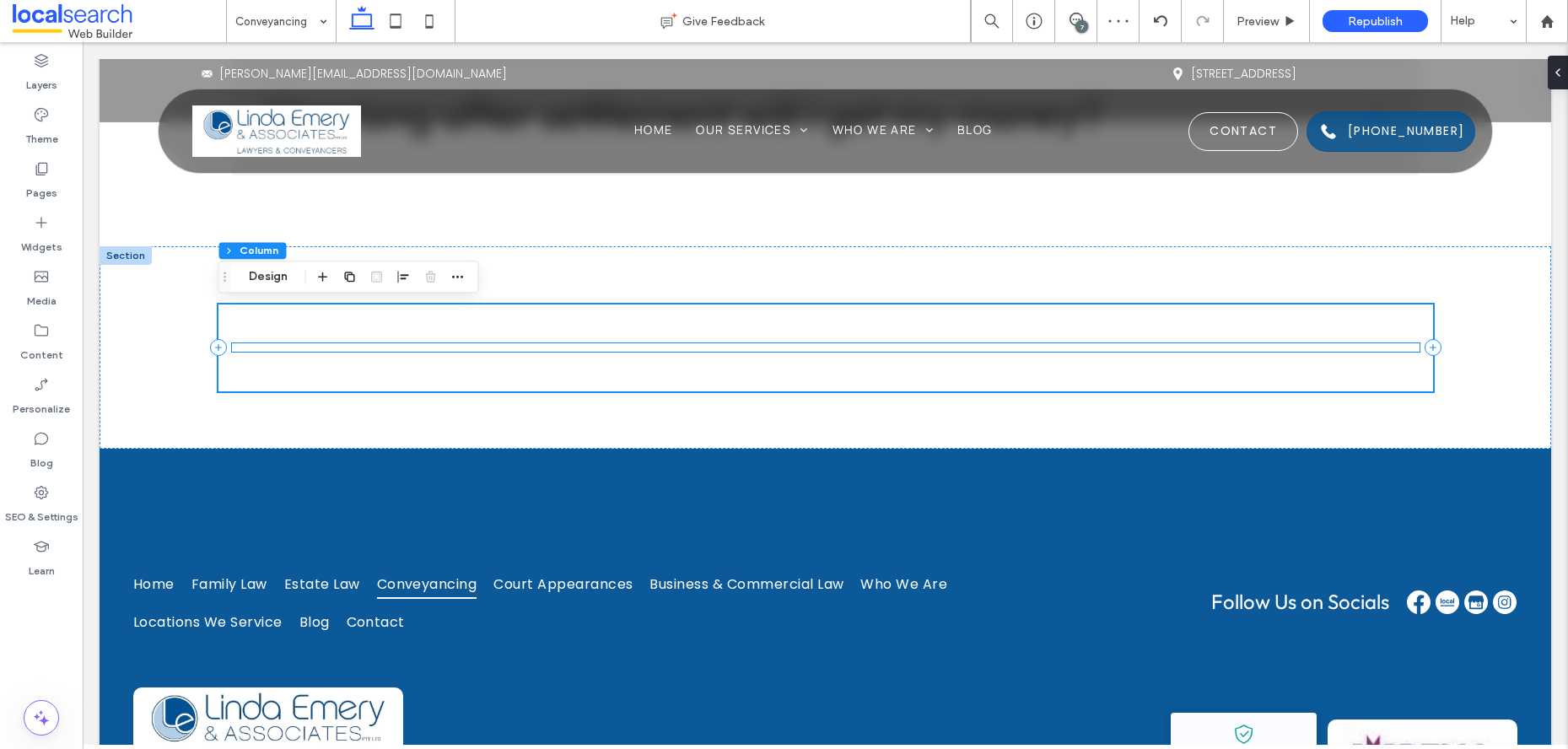
click at [845, 346] on div "What can I expect from a conveyancer? Describe the item or answer the question …" at bounding box center [826, 348] width 1187 height 9
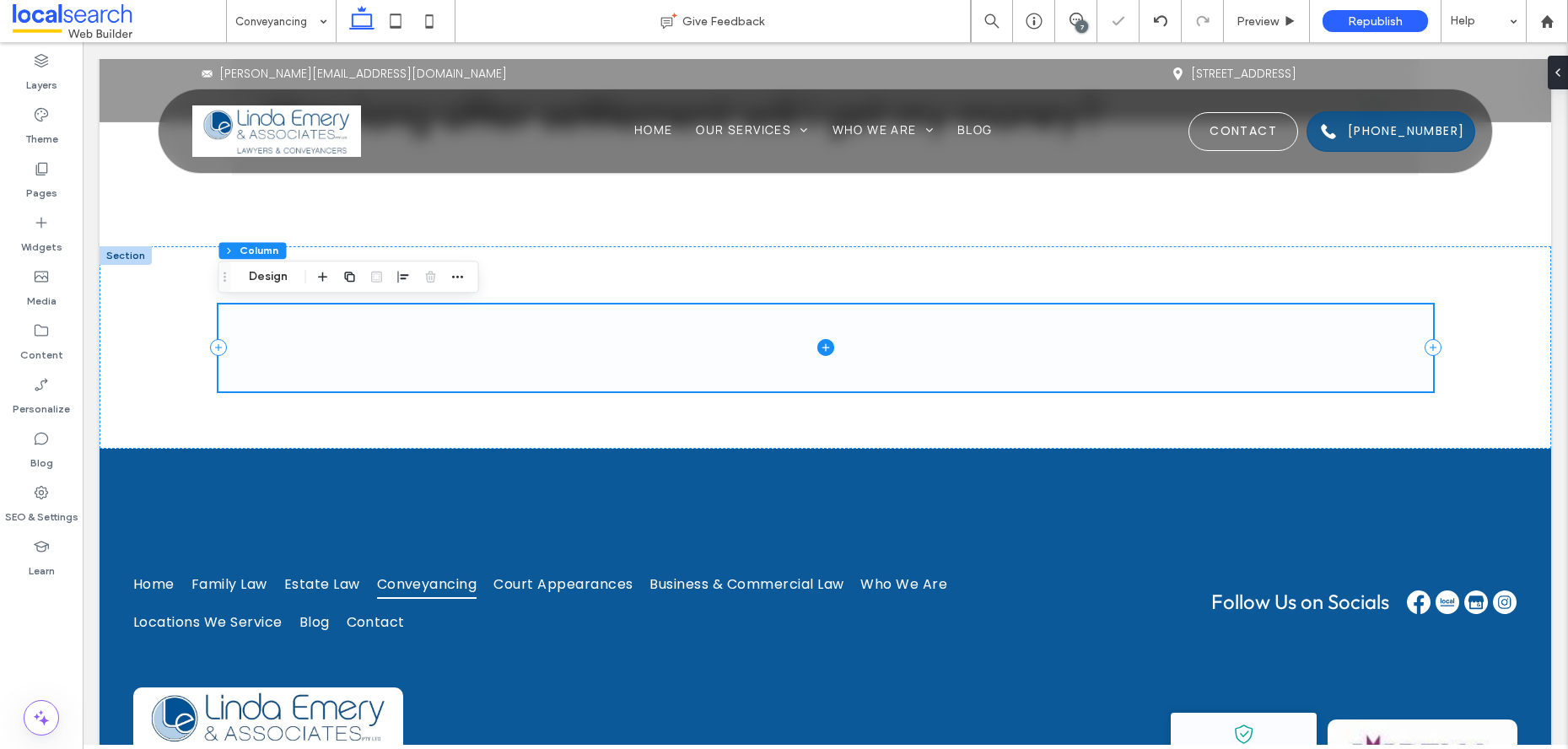
click at [828, 348] on icon at bounding box center [825, 347] width 17 height 17
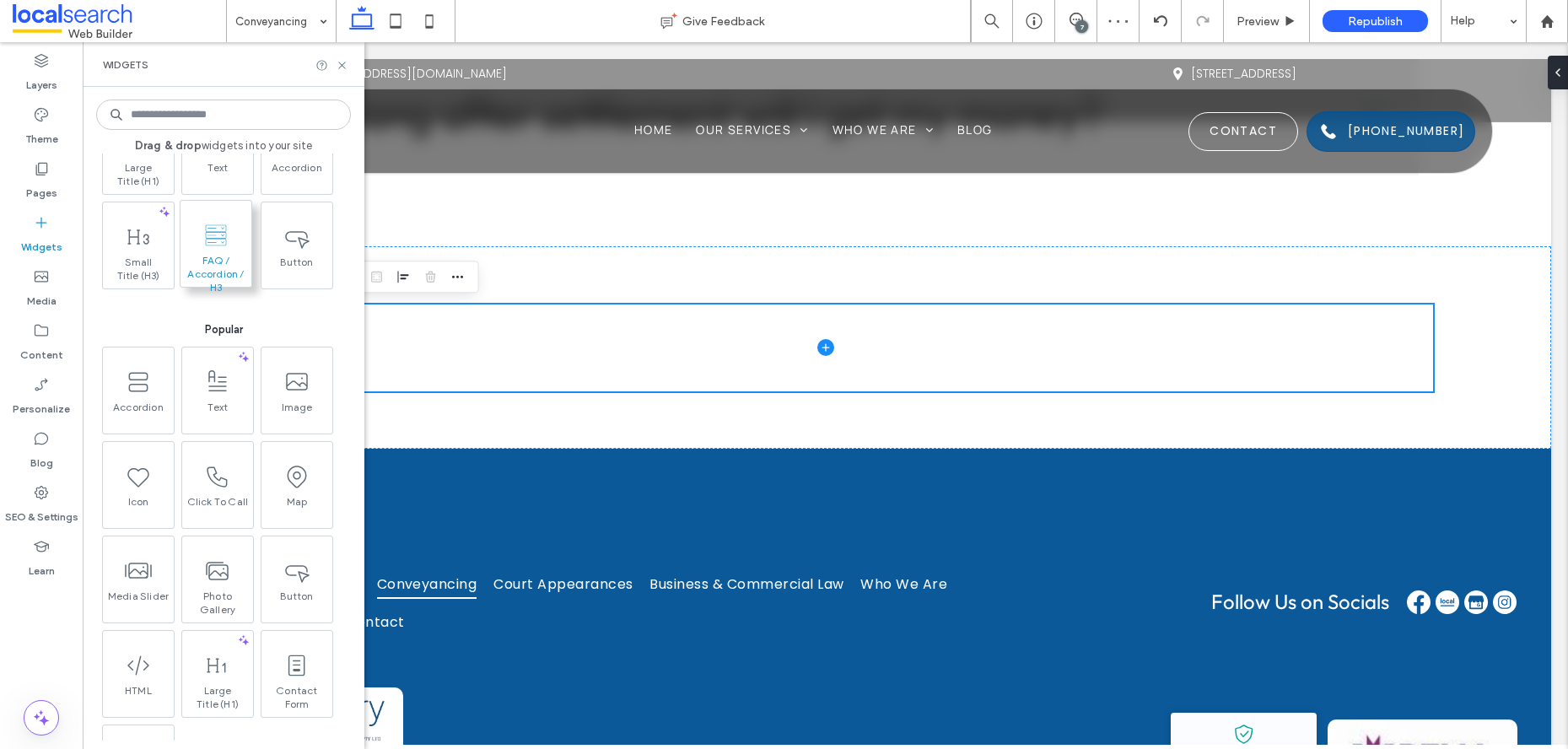
scroll to position [91, 0]
click at [242, 236] on span at bounding box center [216, 232] width 71 height 38
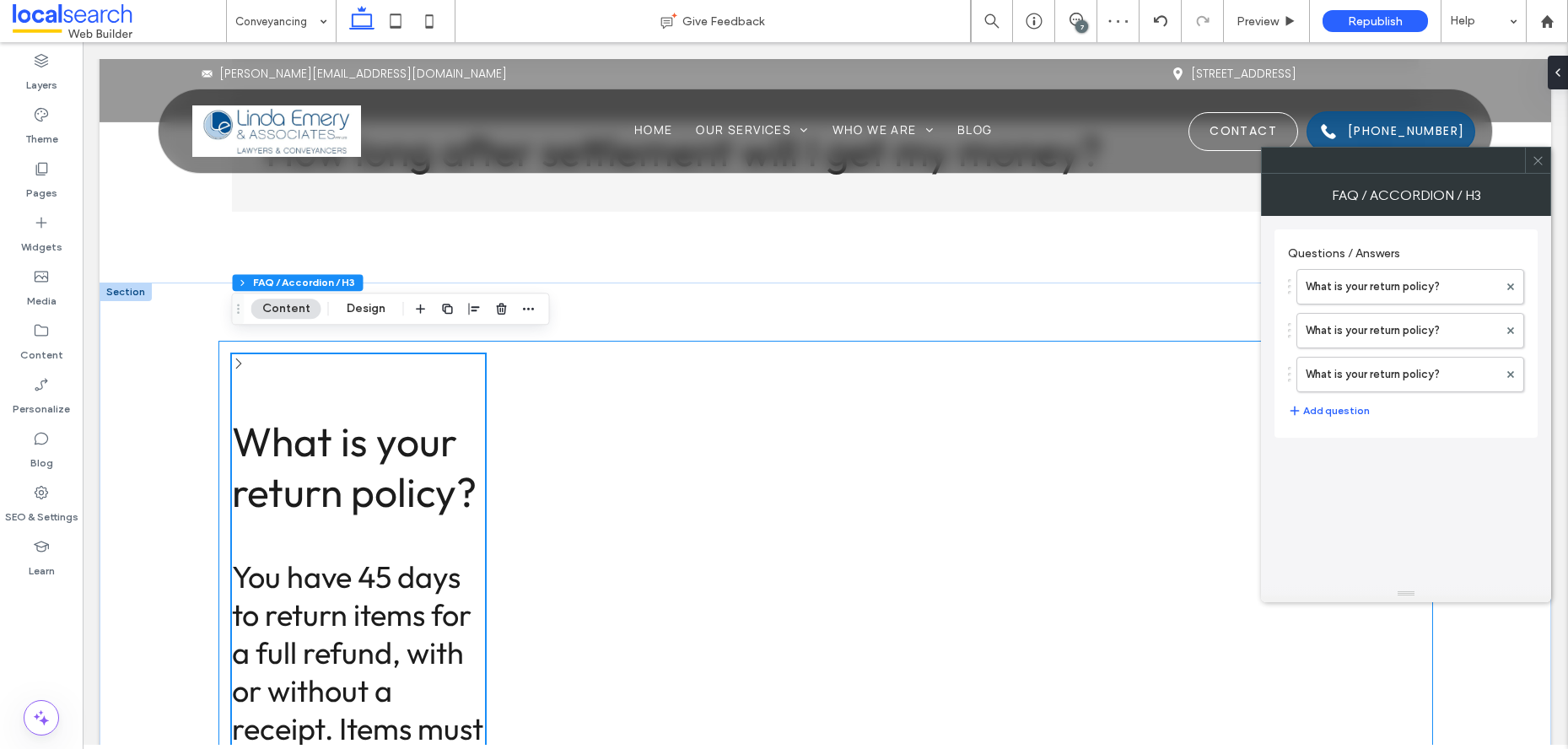
scroll to position [5245, 0]
click at [1542, 161] on icon at bounding box center [1538, 161] width 12 height 12
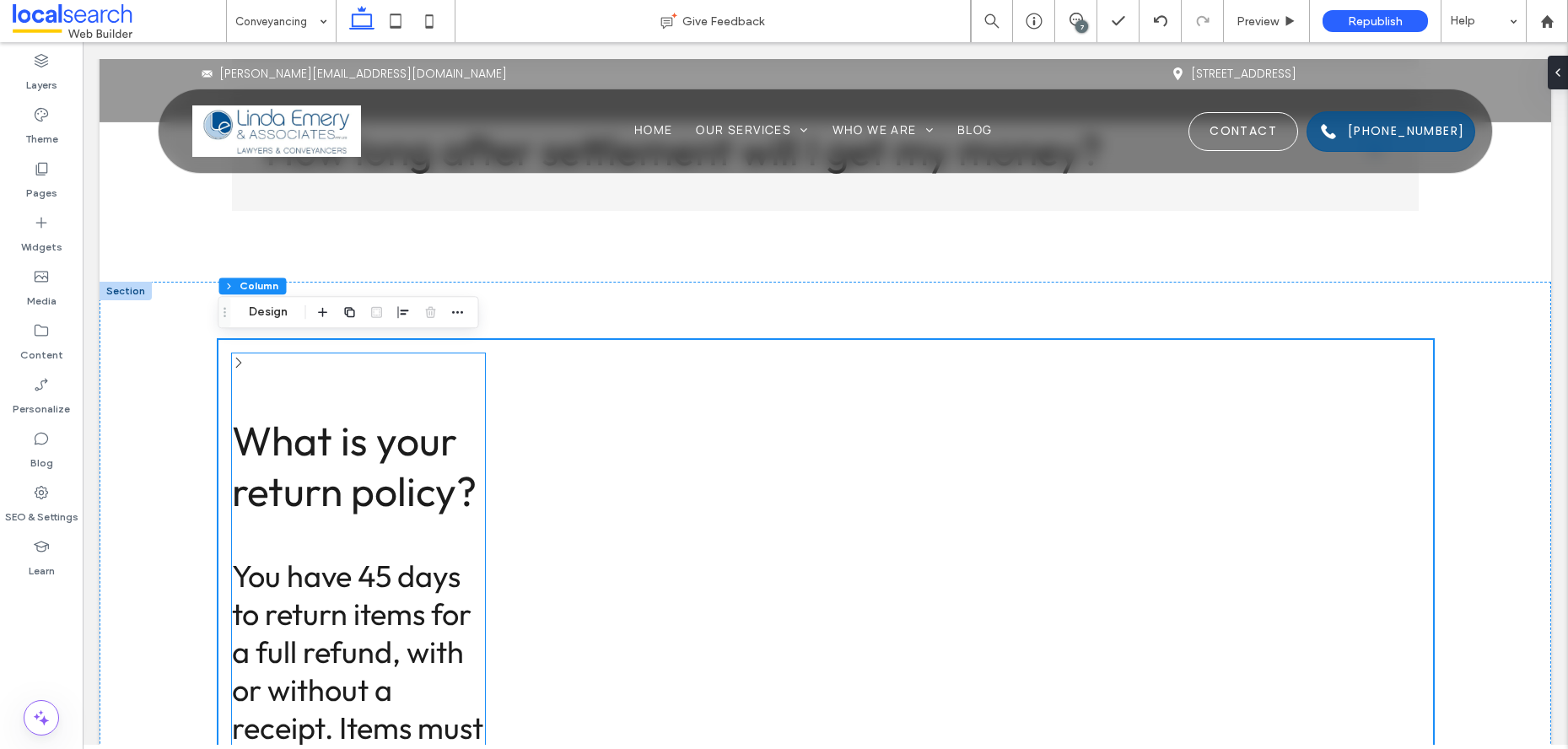
click at [331, 458] on h3 "What is your return policy?" at bounding box center [359, 465] width 253 height 102
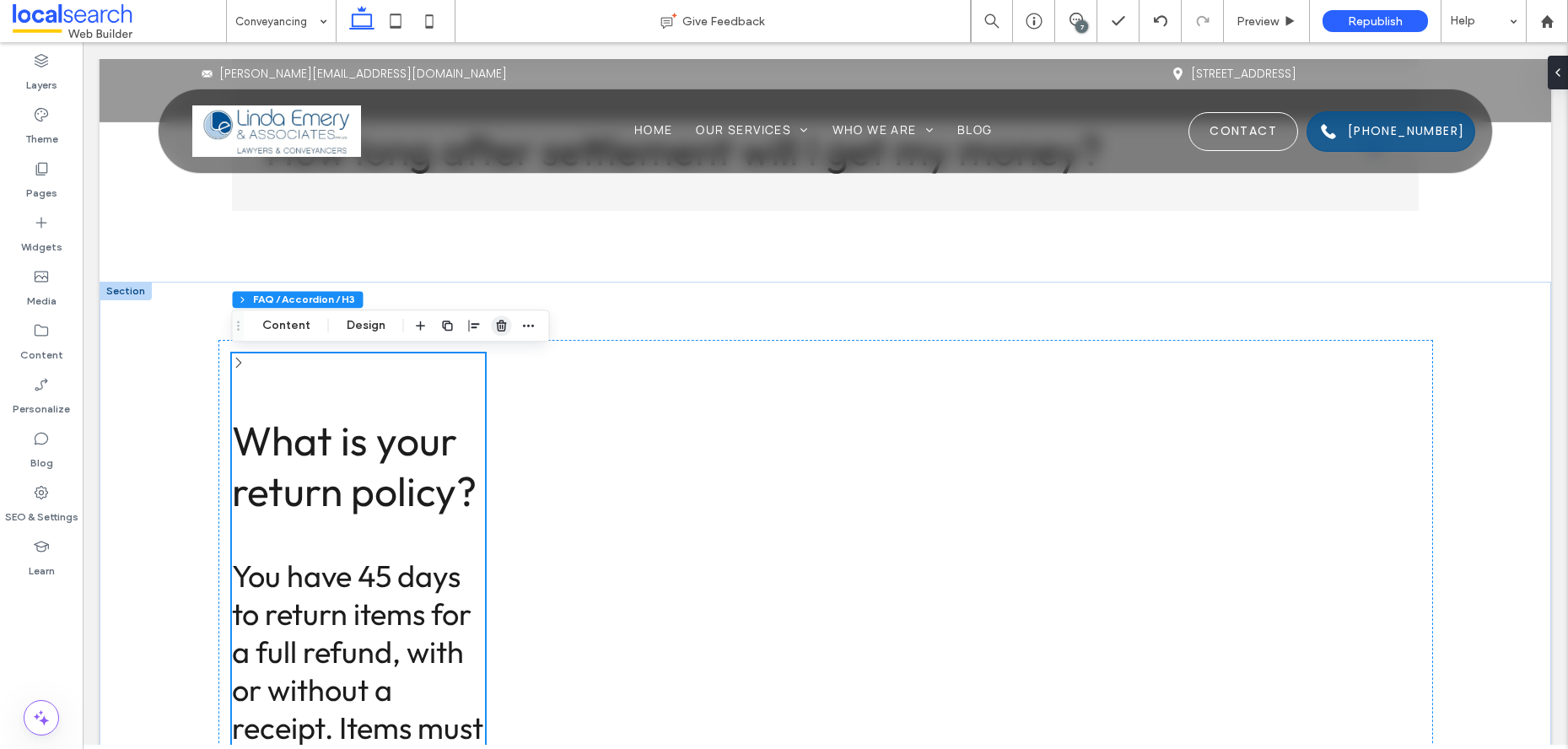
click at [504, 329] on icon "button" at bounding box center [501, 325] width 13 height 13
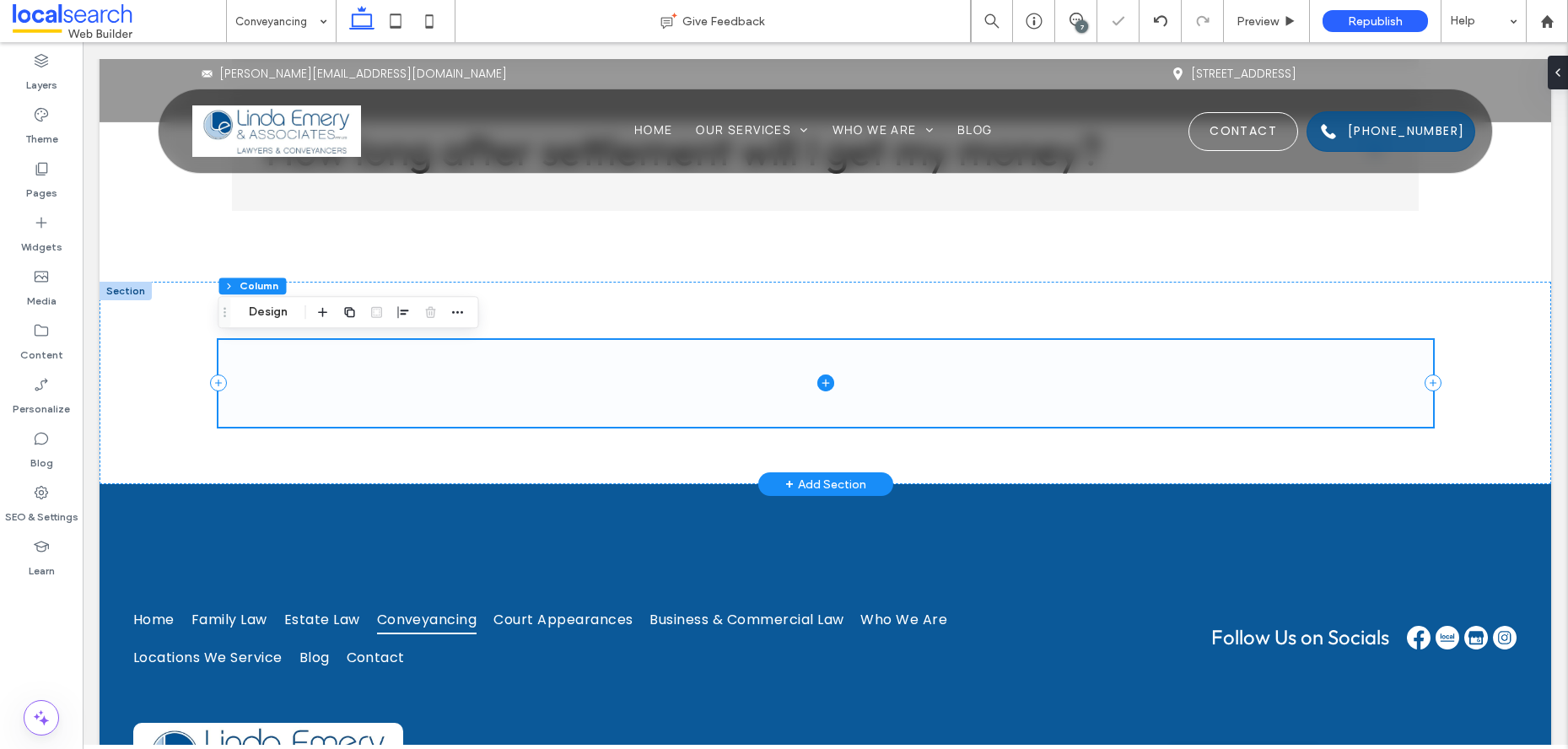
click at [824, 377] on icon at bounding box center [825, 382] width 17 height 17
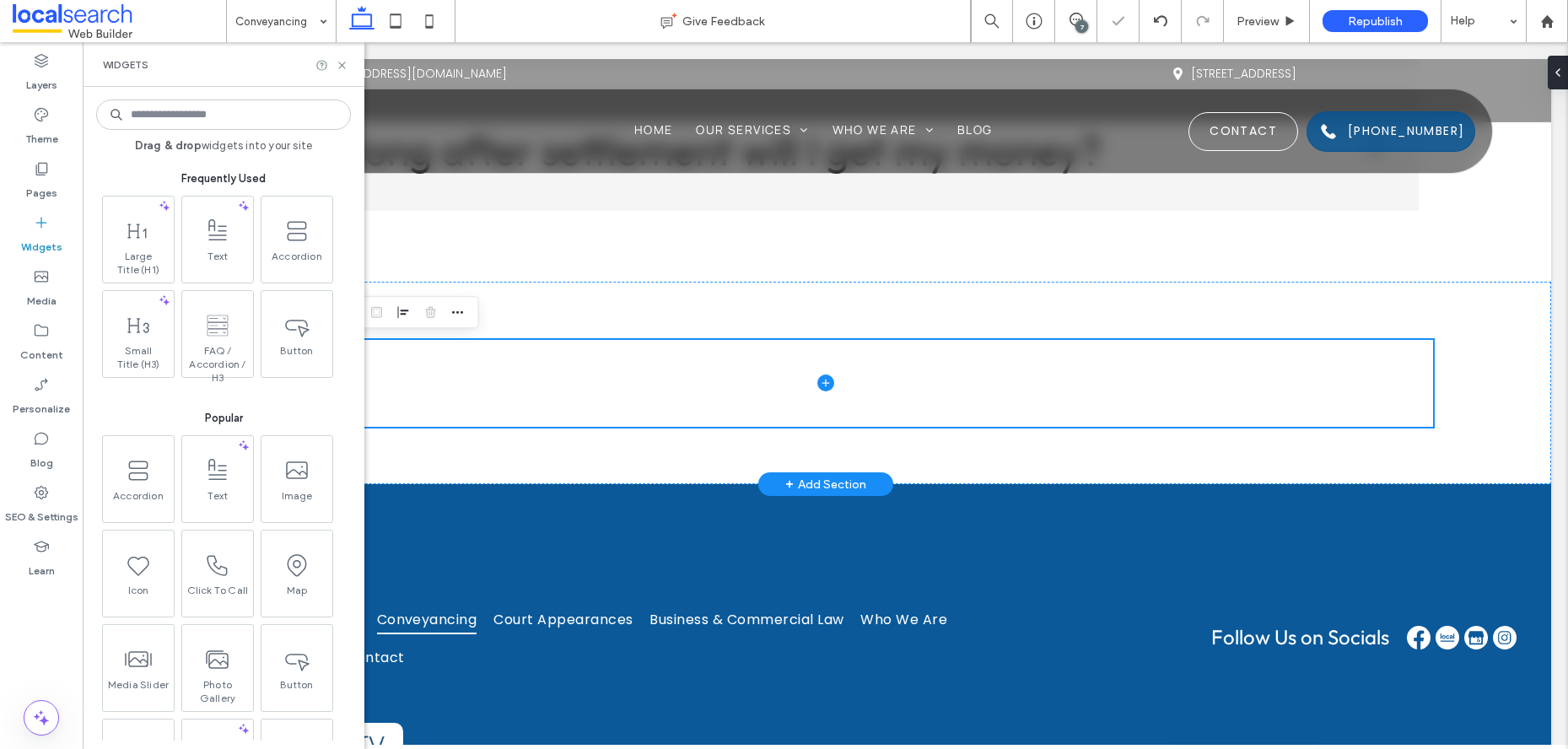
click at [246, 117] on input at bounding box center [223, 115] width 254 height 30
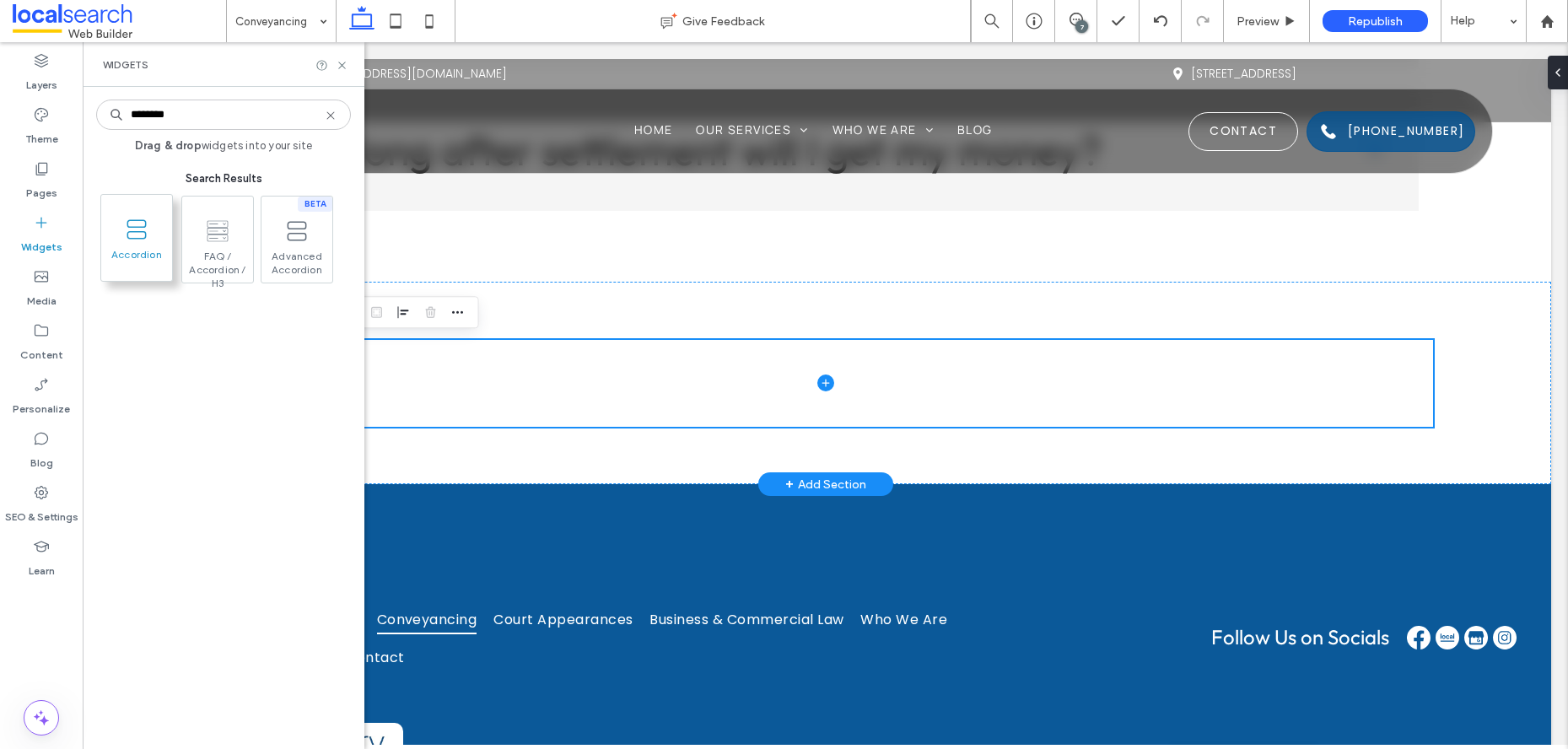
type input "********"
click at [152, 243] on span at bounding box center [137, 229] width 71 height 38
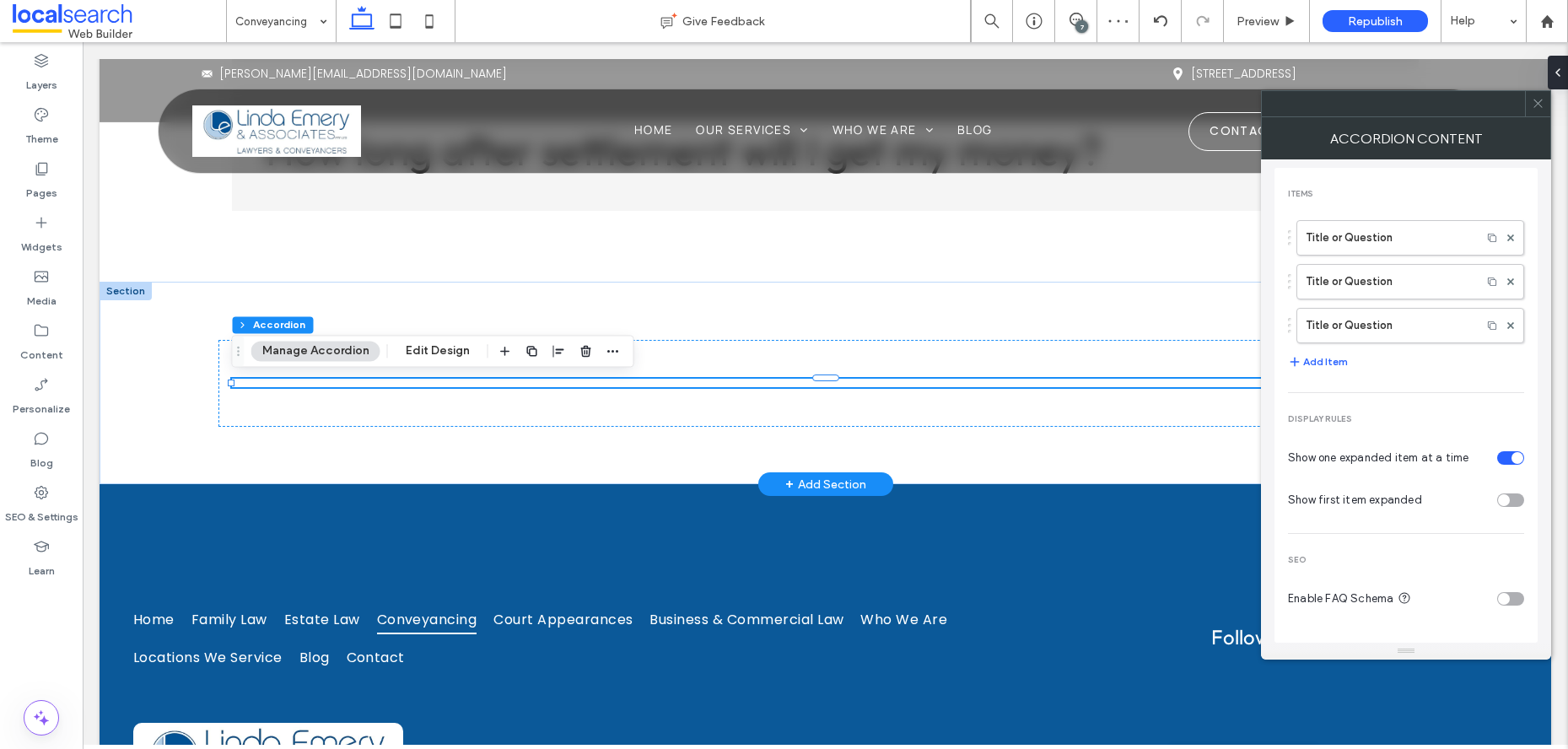
click at [1532, 107] on icon at bounding box center [1538, 103] width 12 height 12
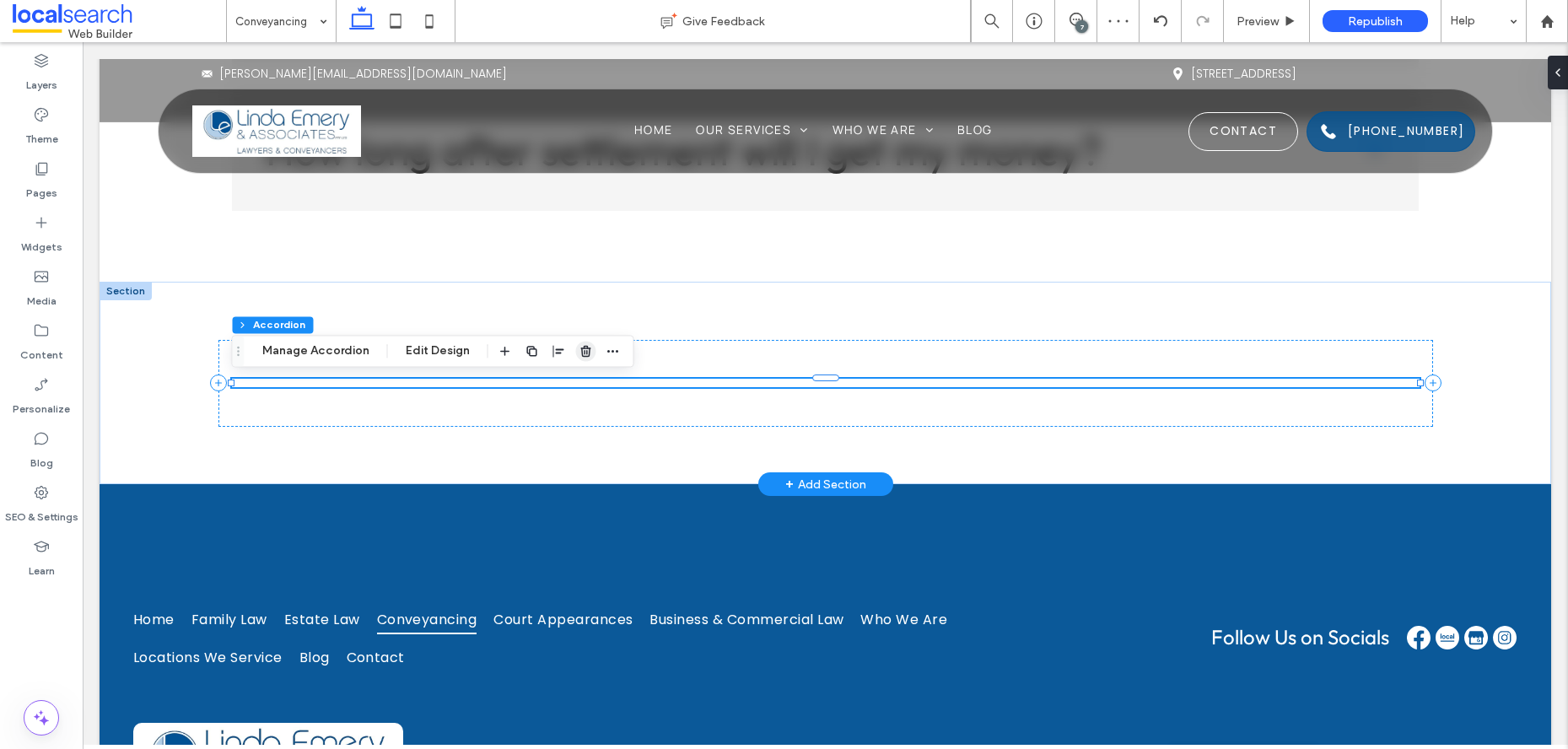
click at [579, 353] on icon "button" at bounding box center [586, 351] width 13 height 13
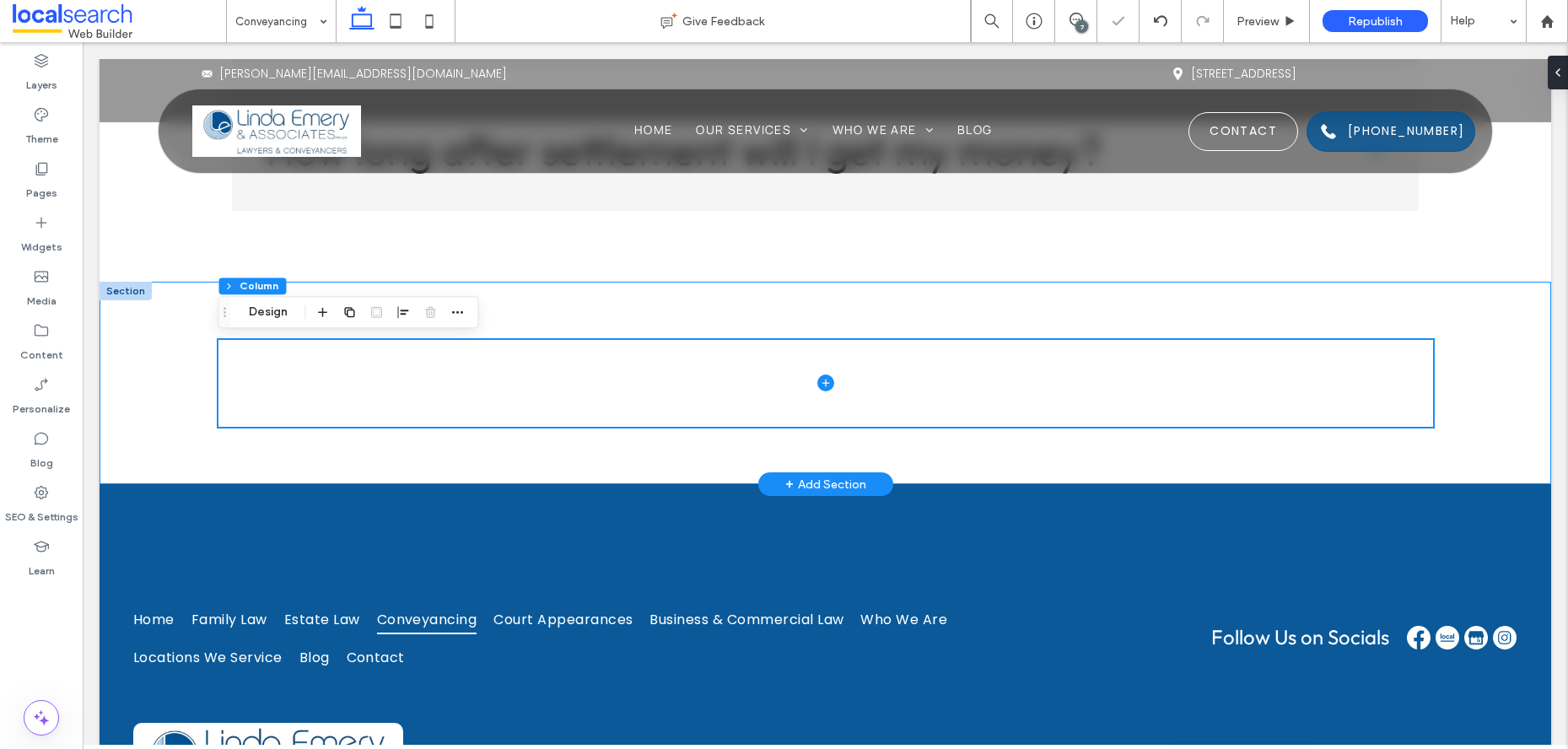
click at [677, 332] on div at bounding box center [825, 382] width 1215 height 202
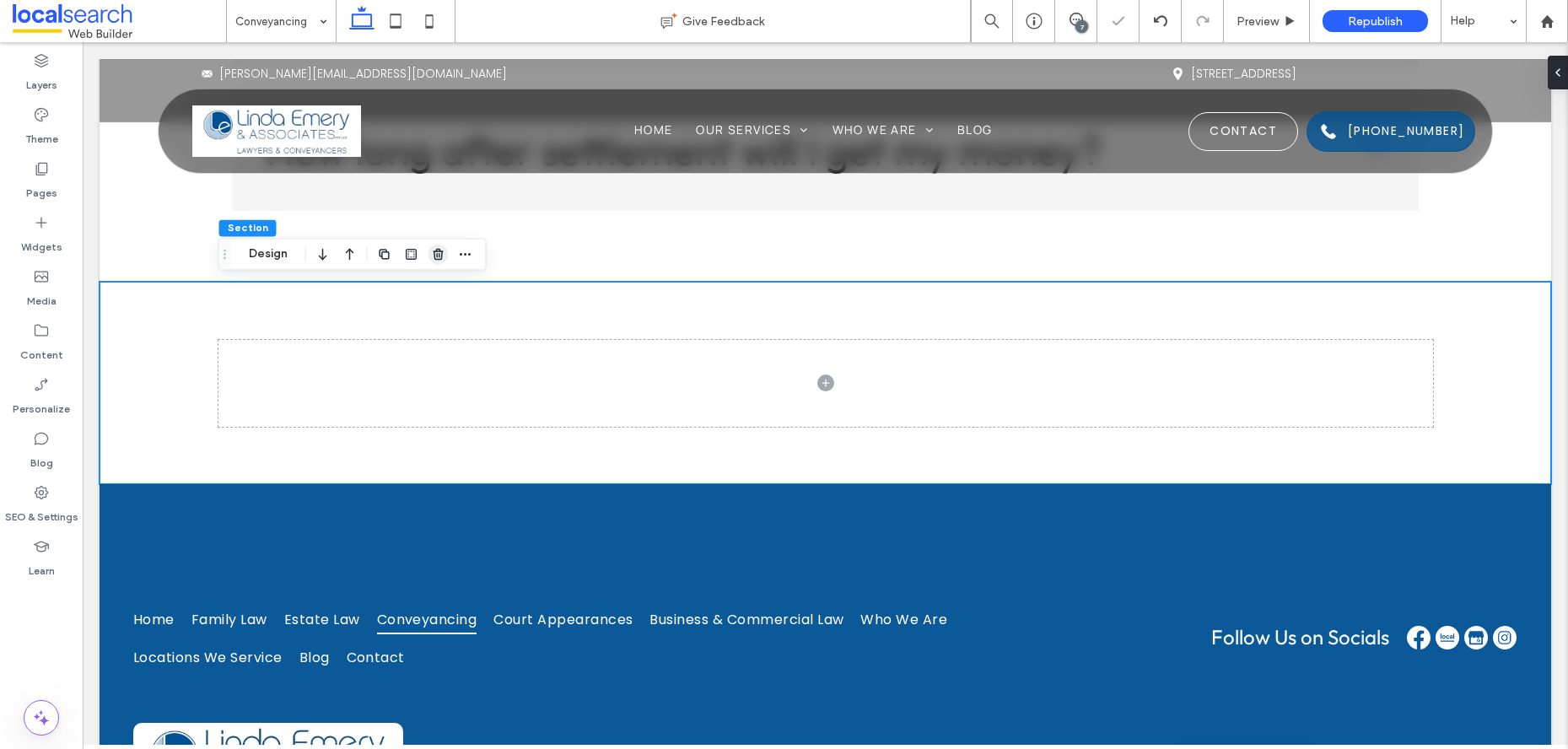
click at [428, 254] on span "button" at bounding box center [438, 253] width 20 height 20
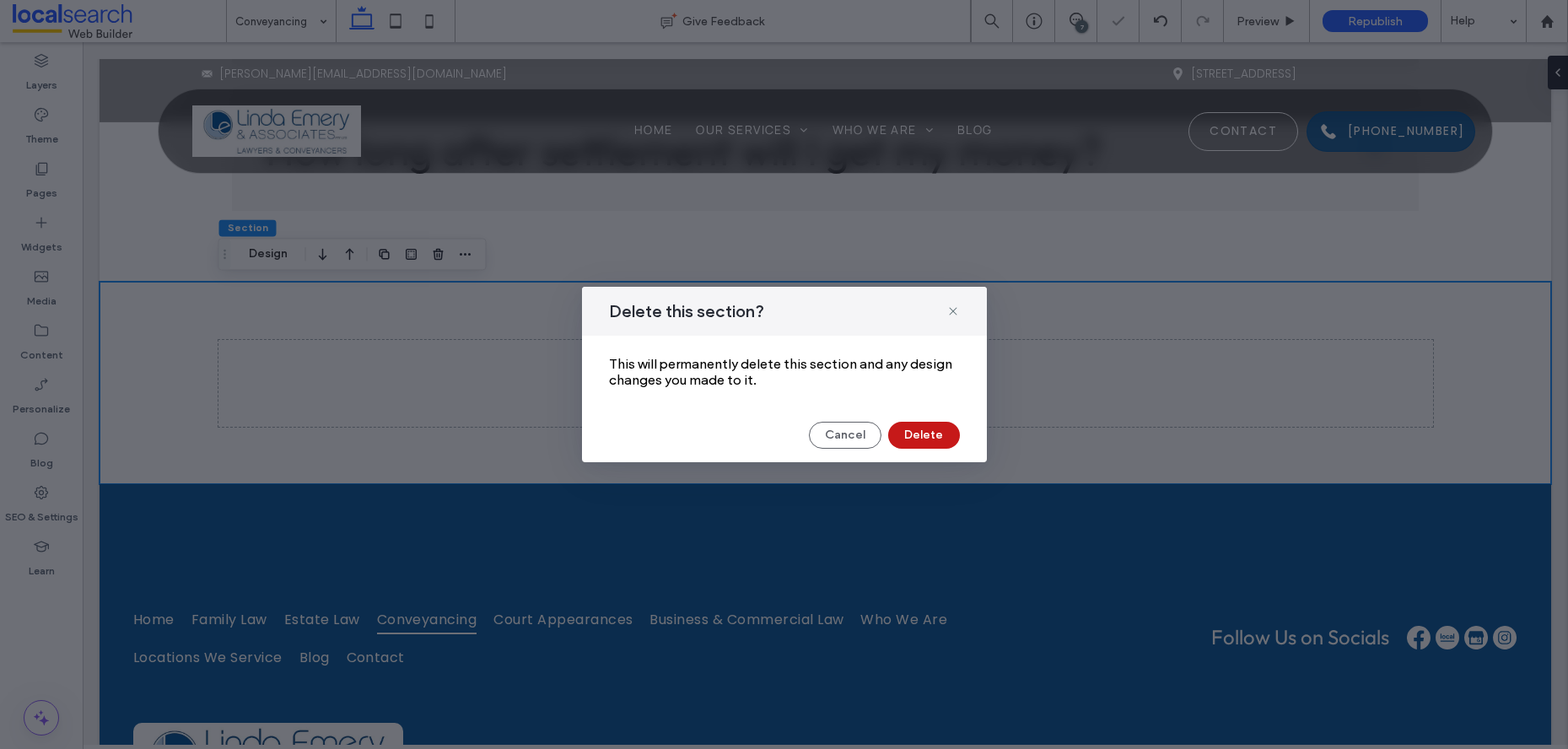
click at [913, 443] on button "Delete" at bounding box center [923, 435] width 72 height 27
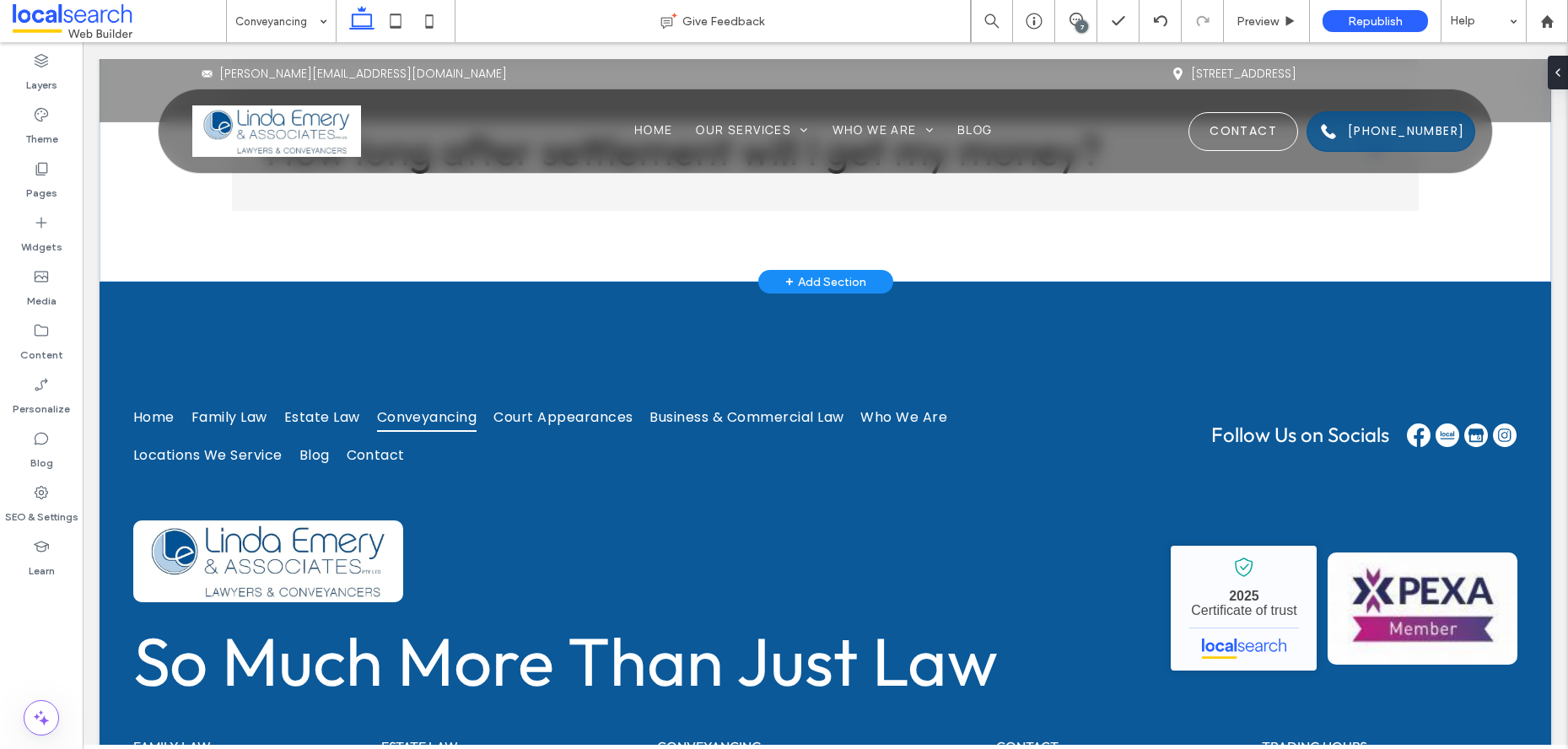
click at [835, 273] on div "+ Add Section" at bounding box center [826, 281] width 81 height 19
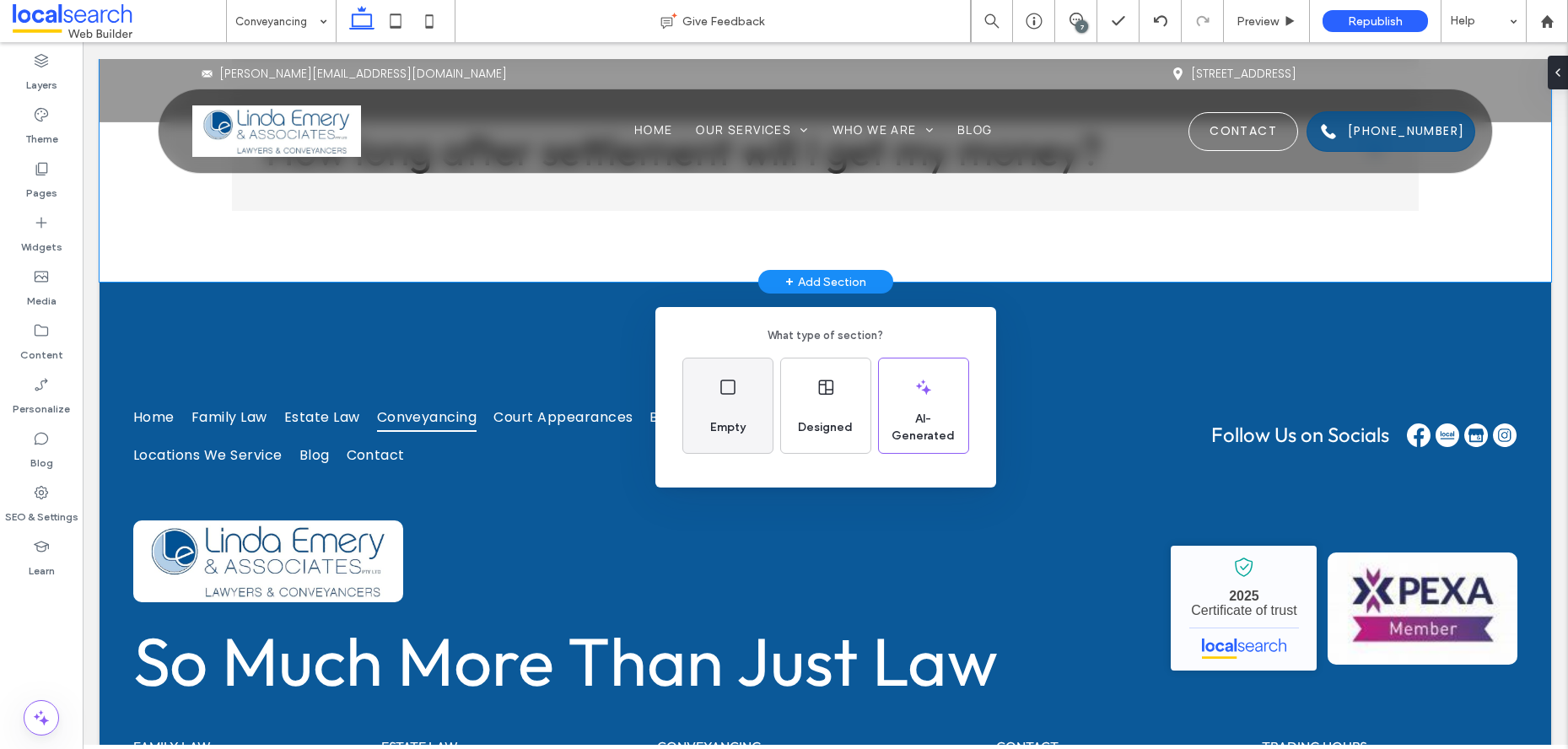
click at [708, 420] on span "Empty" at bounding box center [727, 427] width 49 height 17
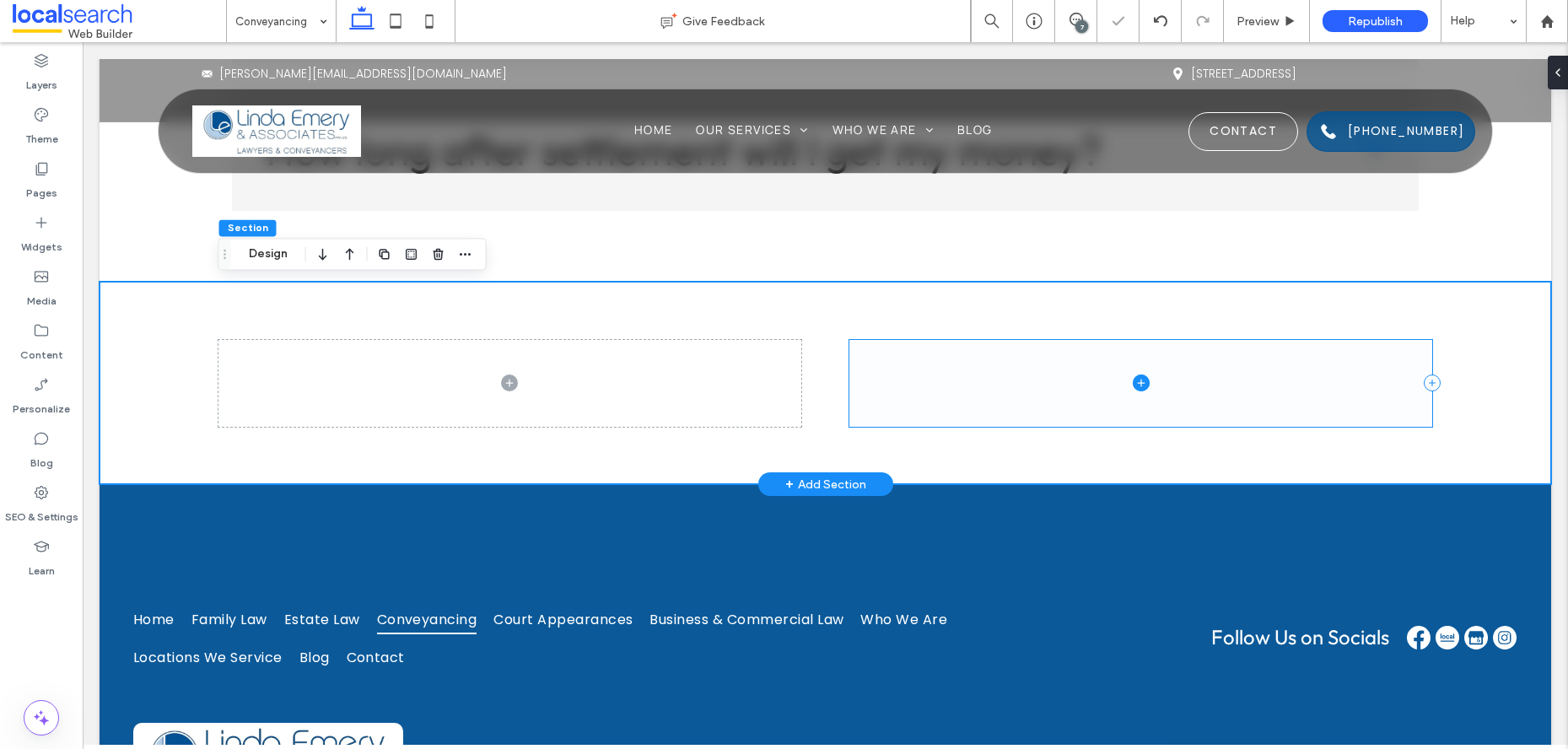
click at [926, 373] on span at bounding box center [1141, 382] width 583 height 86
click at [28, 173] on div "Pages" at bounding box center [42, 180] width 83 height 54
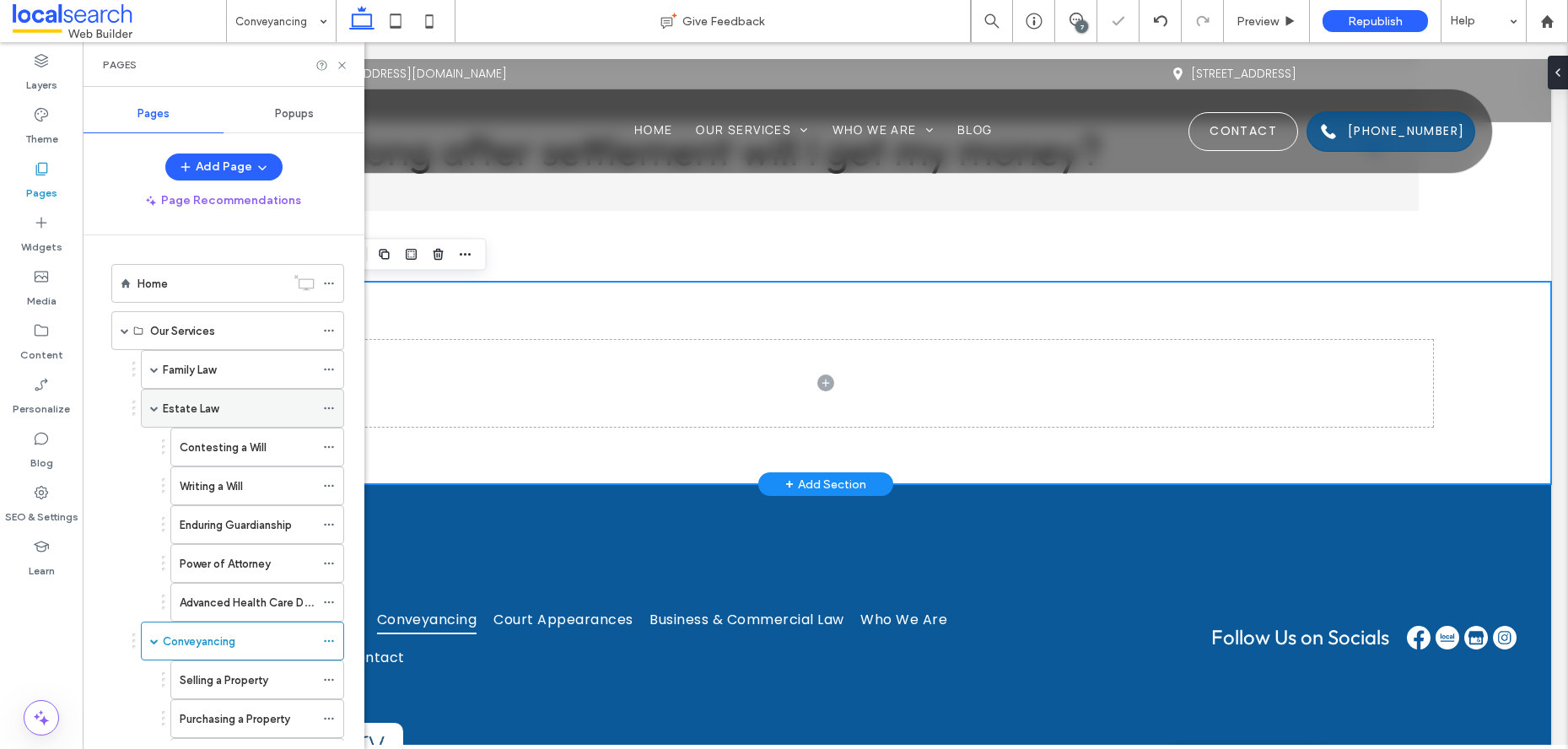
click at [239, 414] on div "Estate Law" at bounding box center [239, 409] width 152 height 18
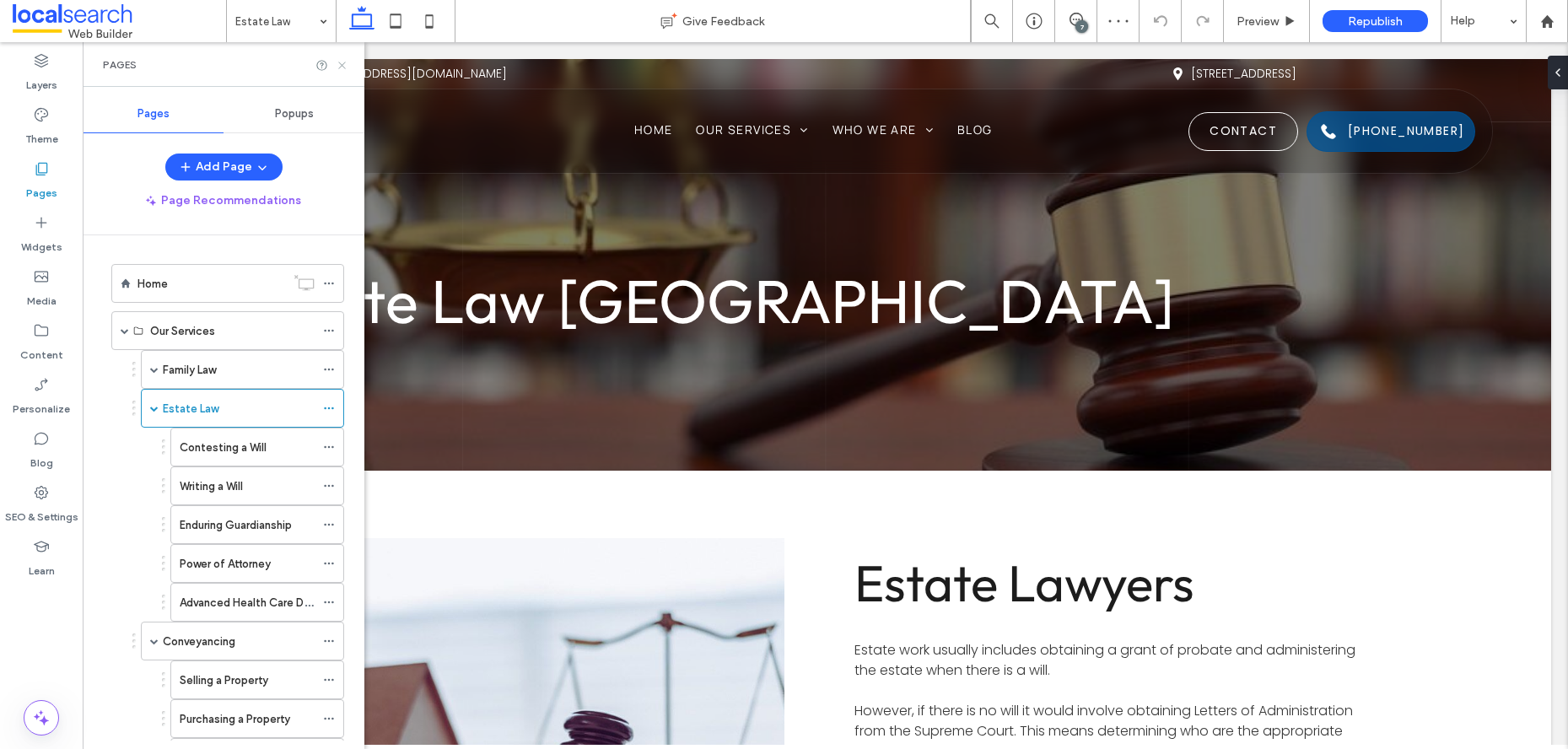
click at [341, 68] on icon at bounding box center [342, 65] width 12 height 12
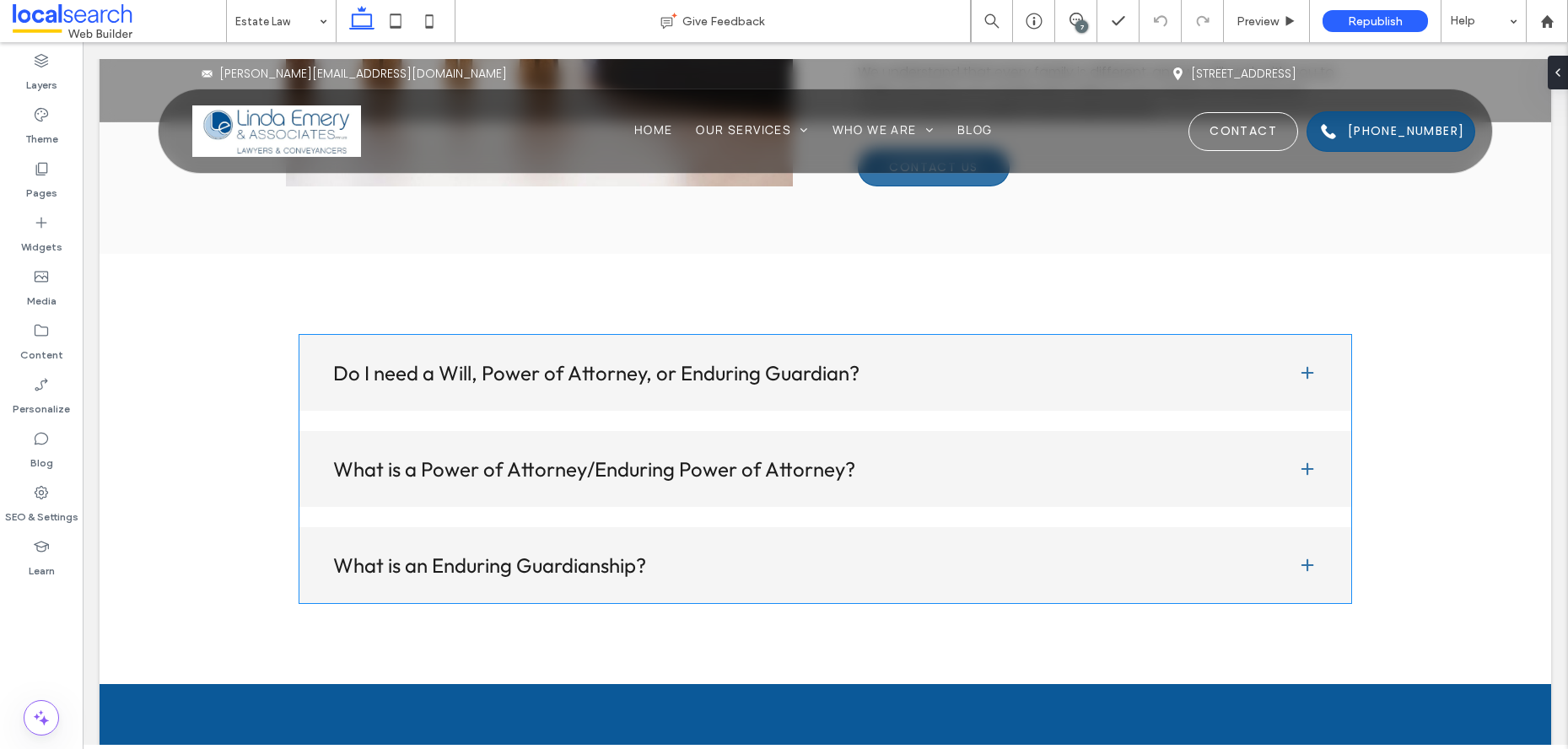
scroll to position [3375, 0]
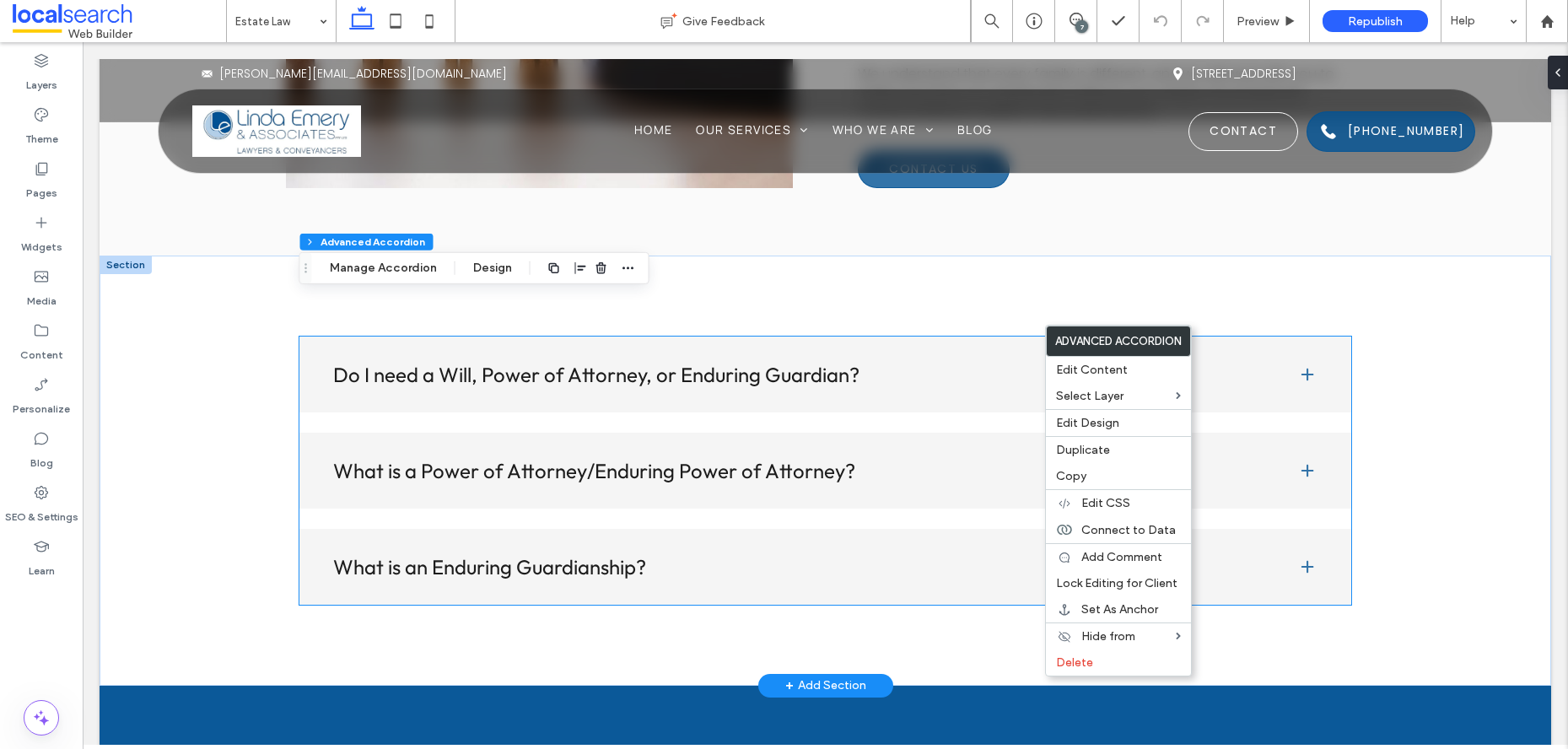
type input "***"
type input "**"
type input "****"
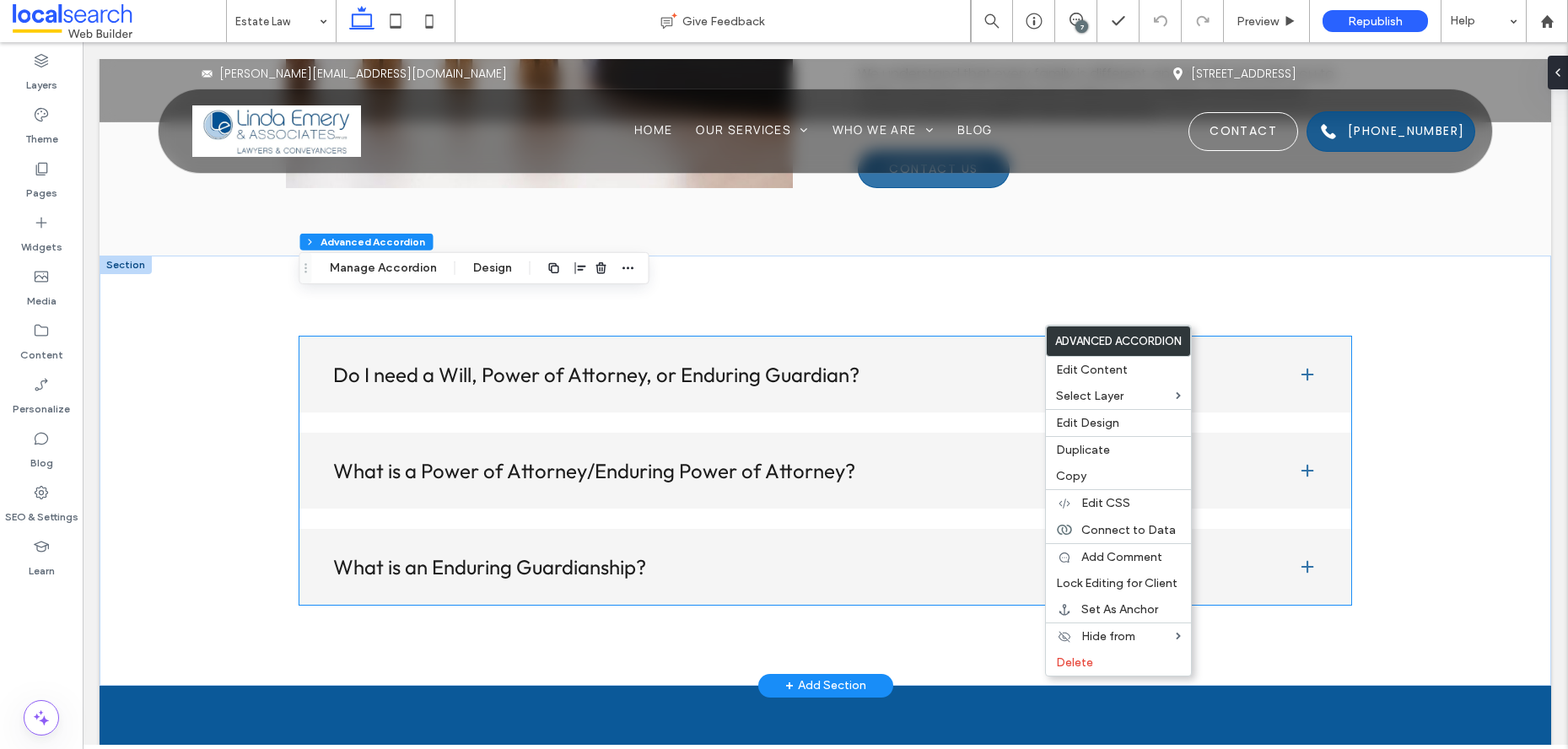
type input "*"
type input "**"
type input "****"
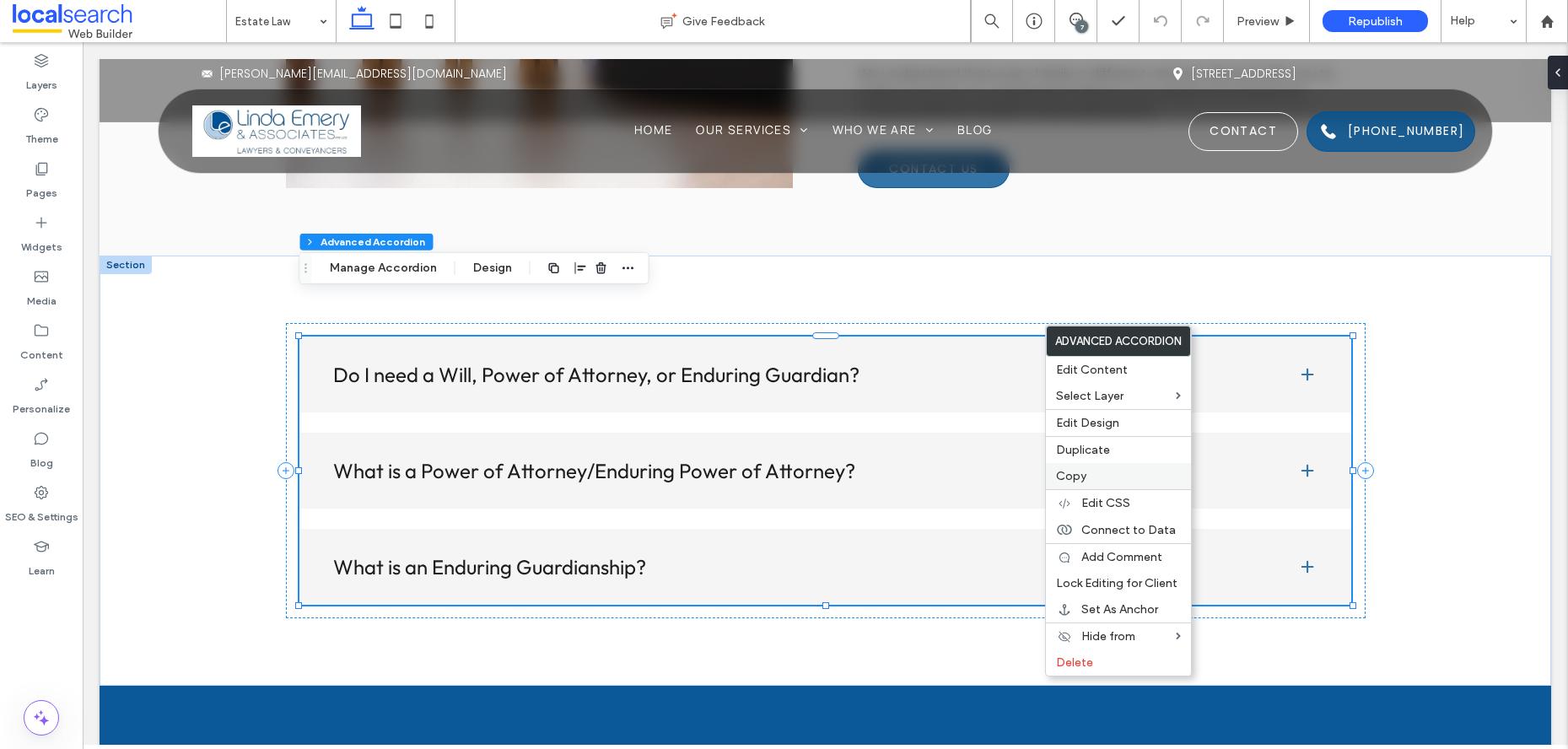
click at [1126, 477] on label "Copy" at bounding box center [1117, 476] width 125 height 14
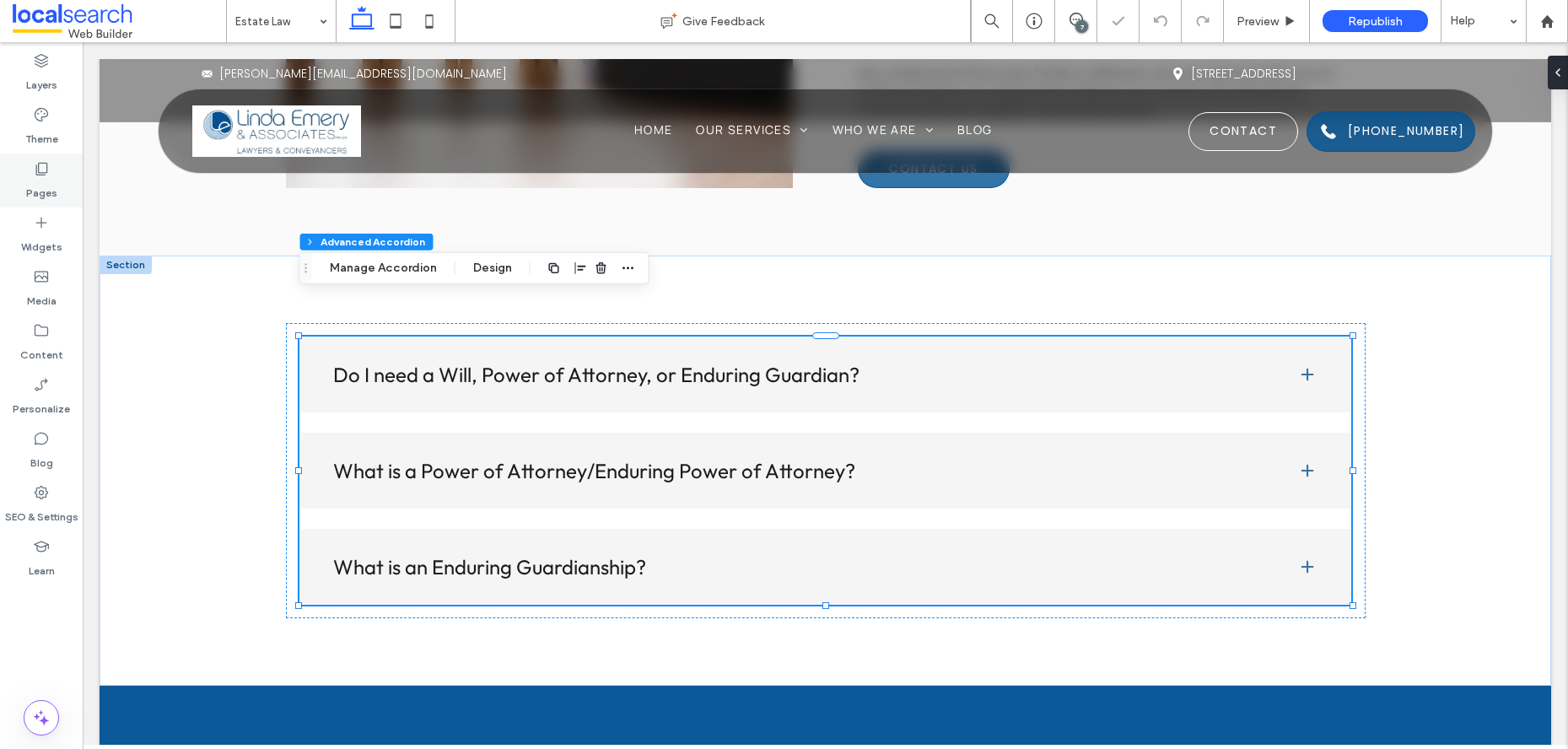
click at [57, 173] on div "Pages" at bounding box center [42, 180] width 83 height 54
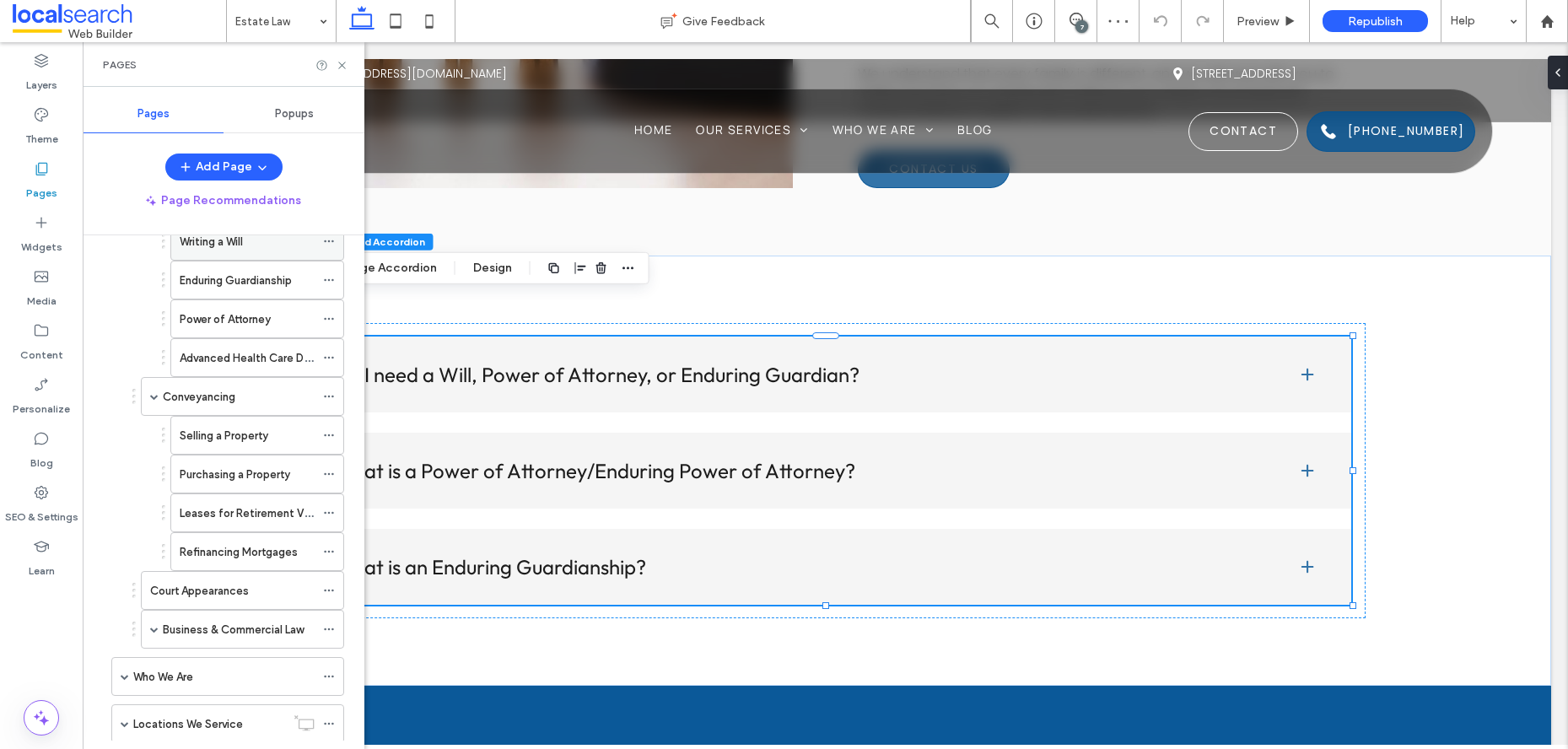
scroll to position [219, 0]
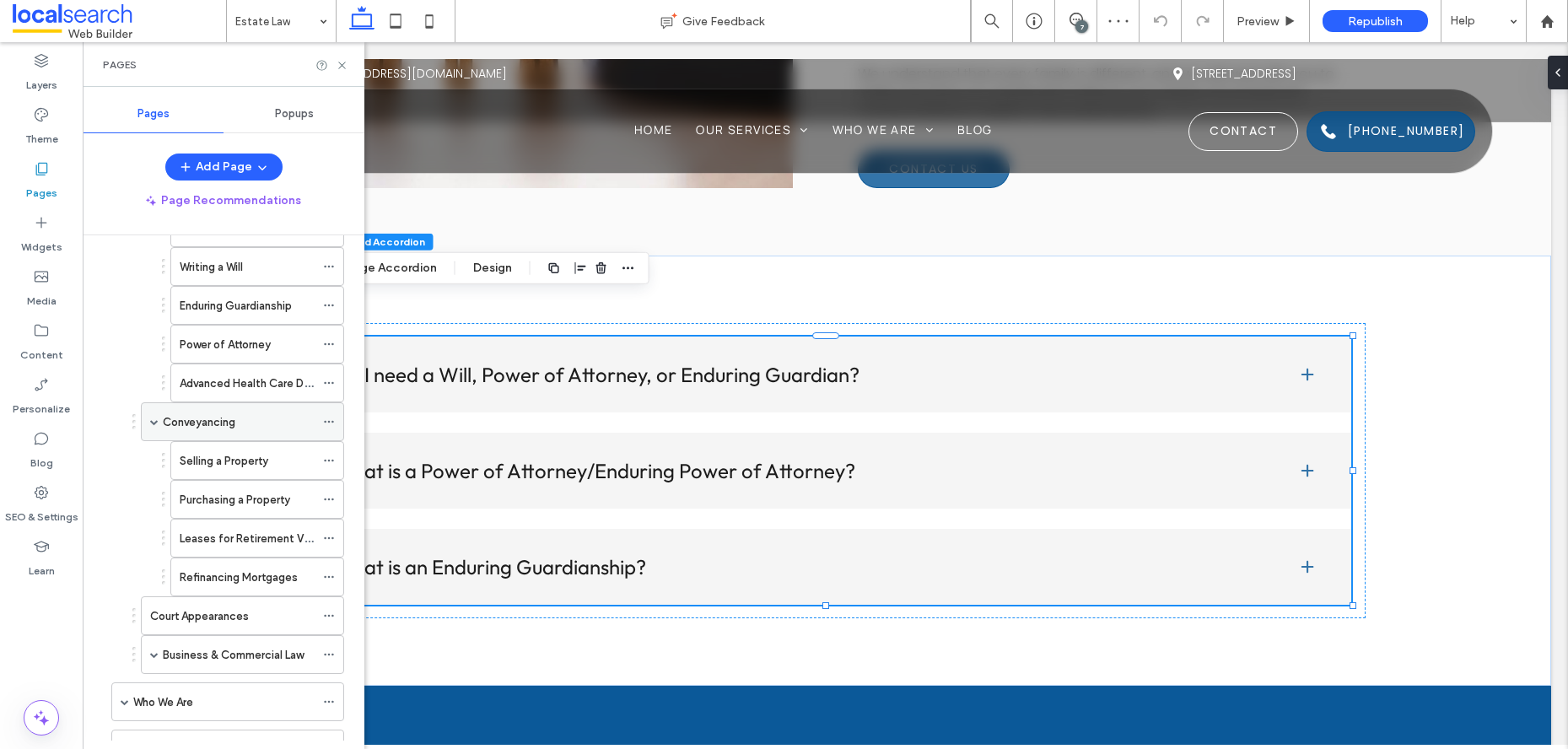
click at [211, 415] on label "Conveyancing" at bounding box center [199, 421] width 72 height 29
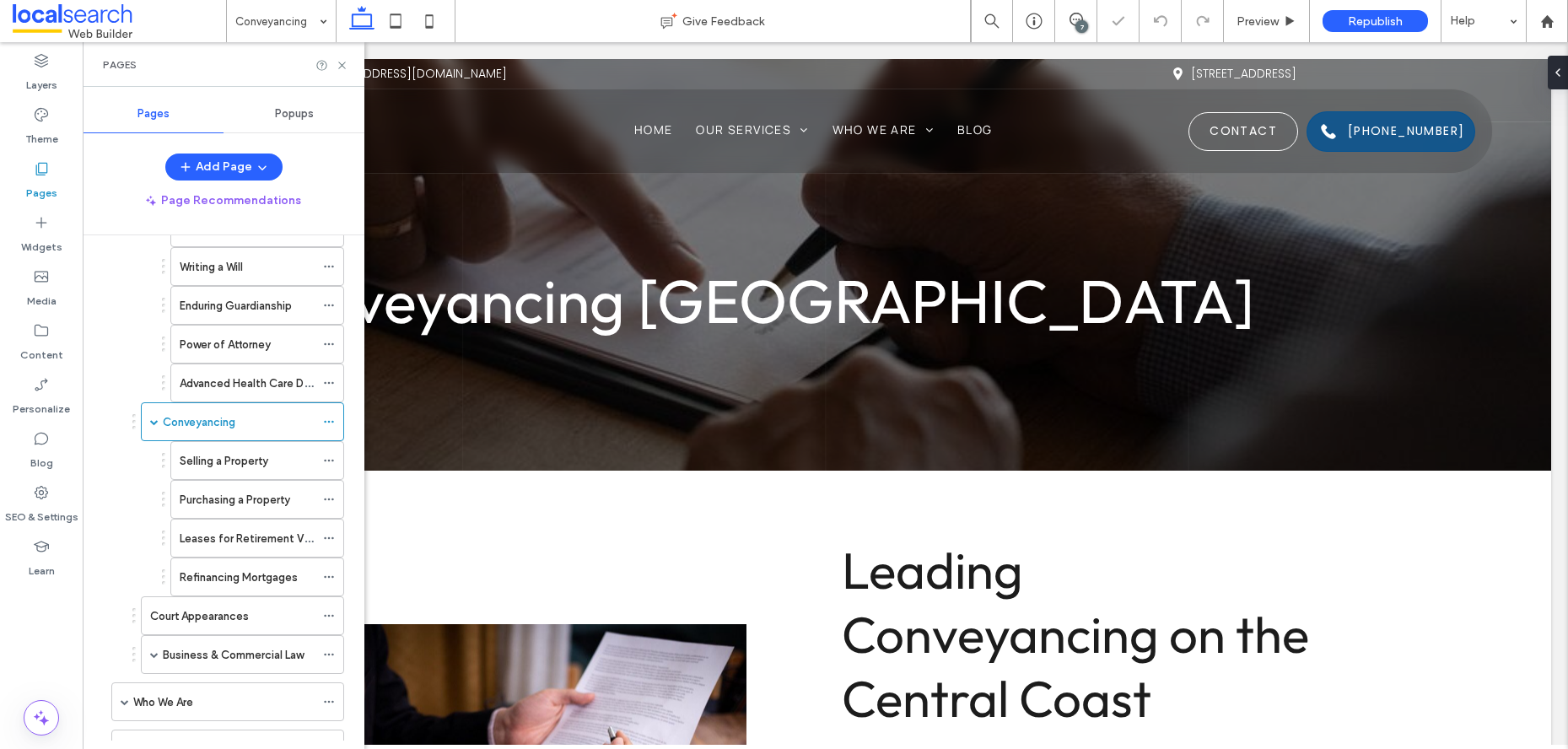
click at [337, 70] on icon at bounding box center [342, 65] width 12 height 12
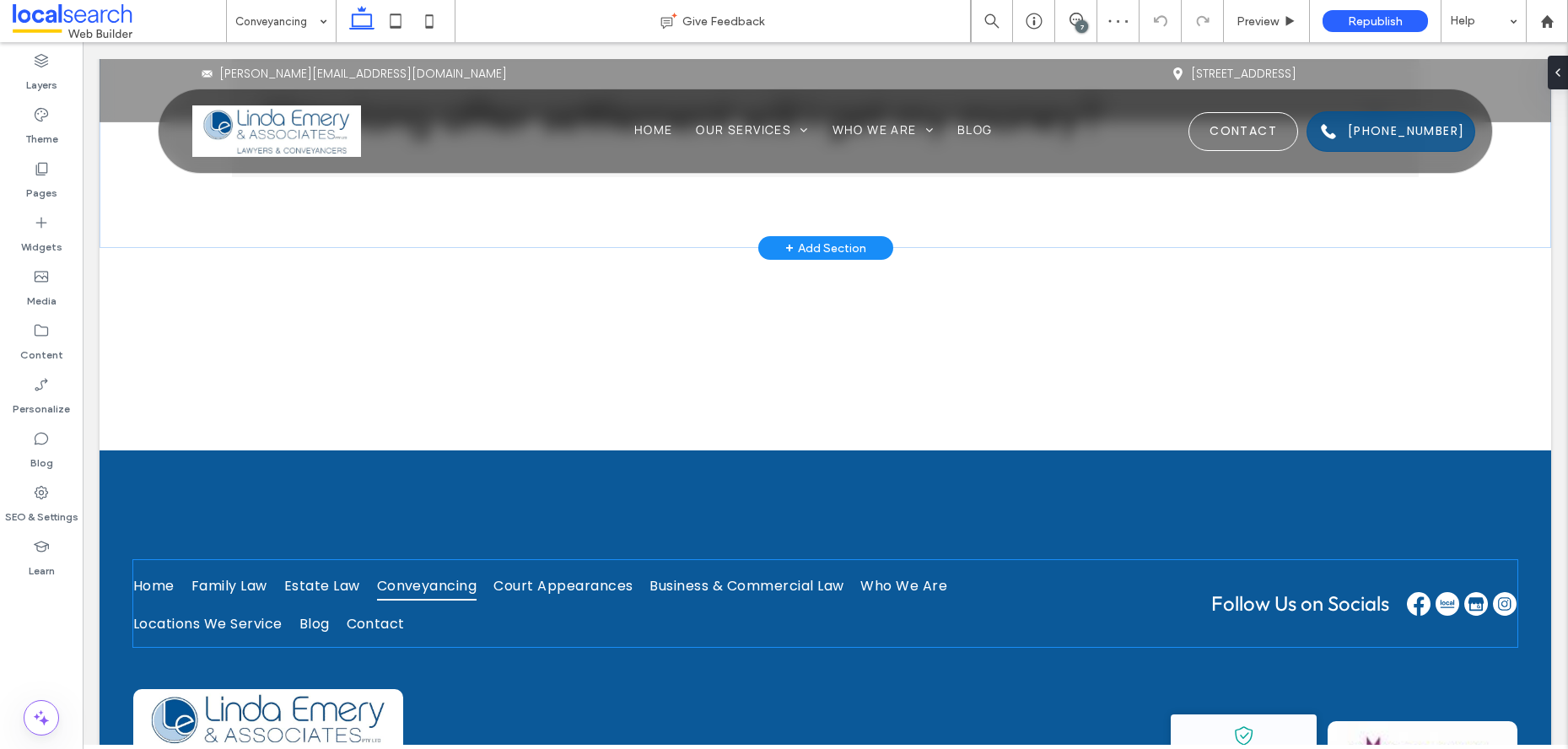
scroll to position [5273, 0]
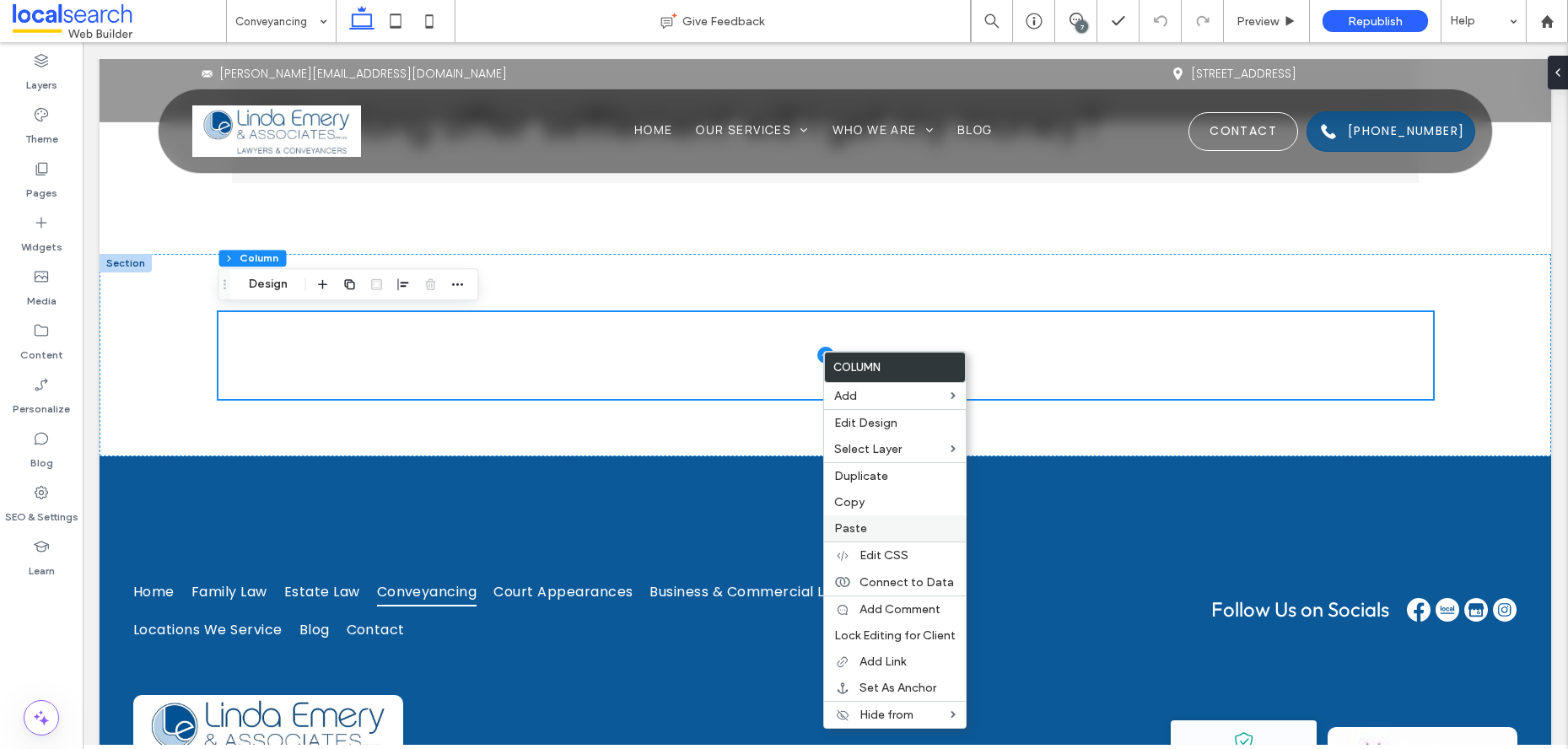
click at [858, 529] on span "Paste" at bounding box center [850, 528] width 33 height 14
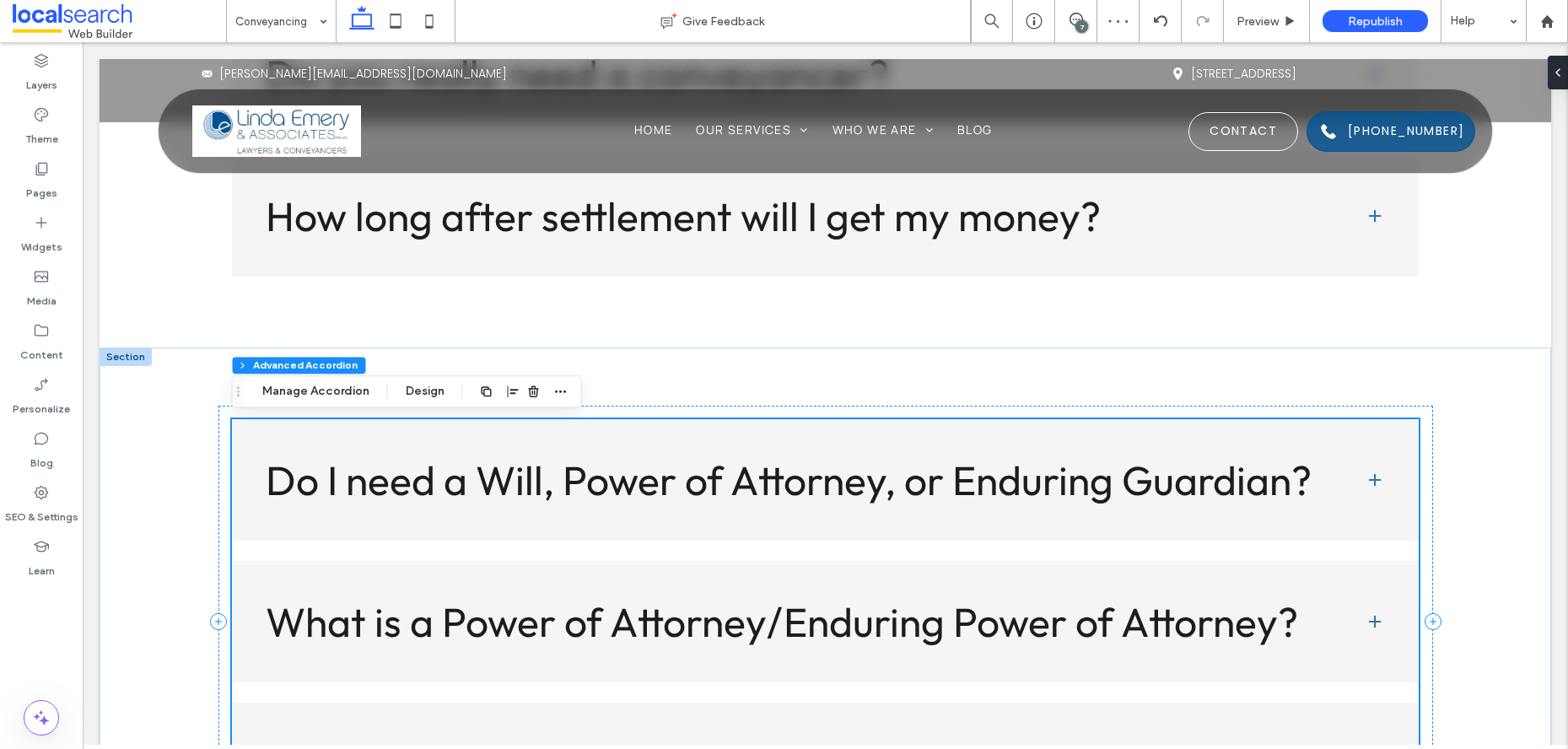
scroll to position [5201, 0]
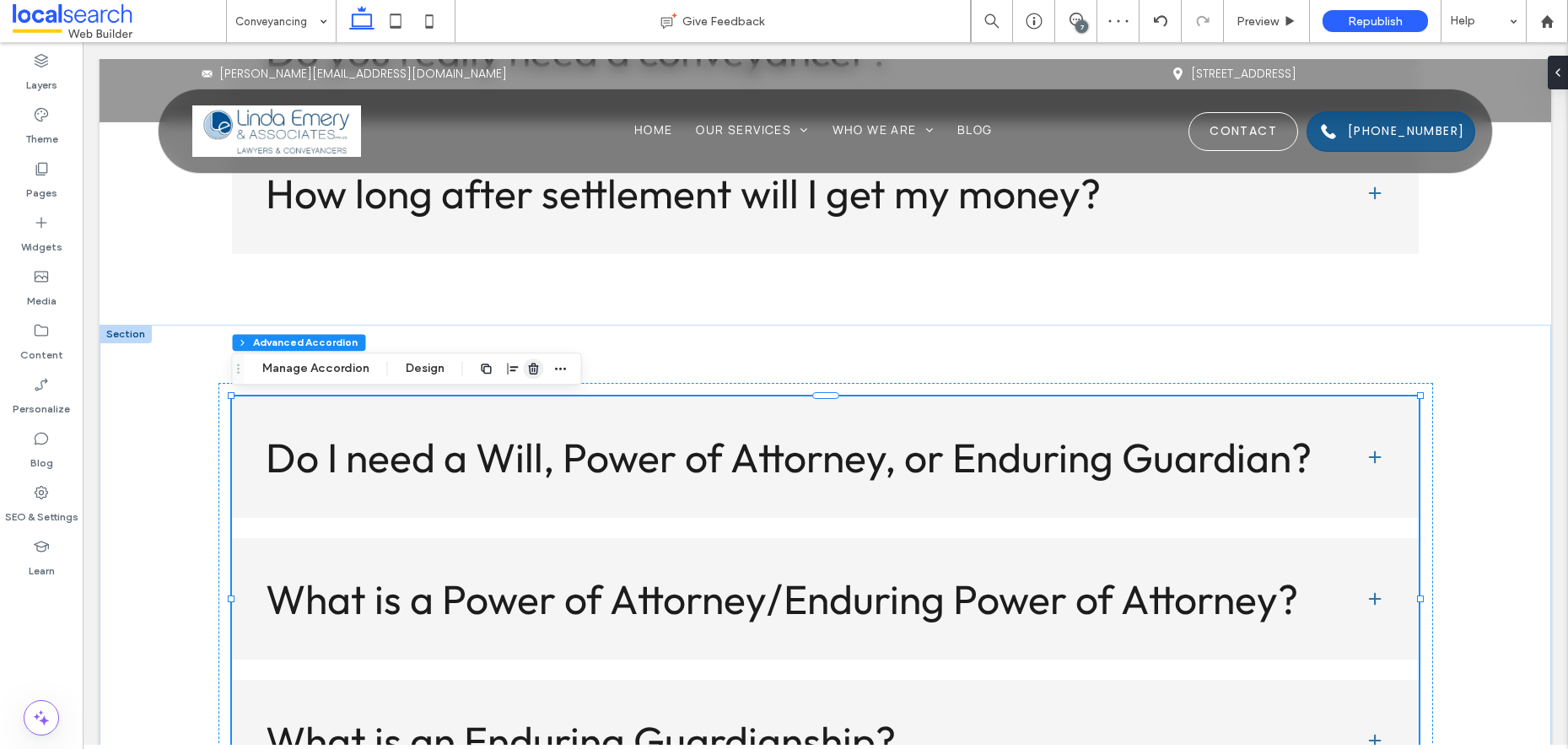
click at [524, 366] on span "button" at bounding box center [534, 368] width 20 height 20
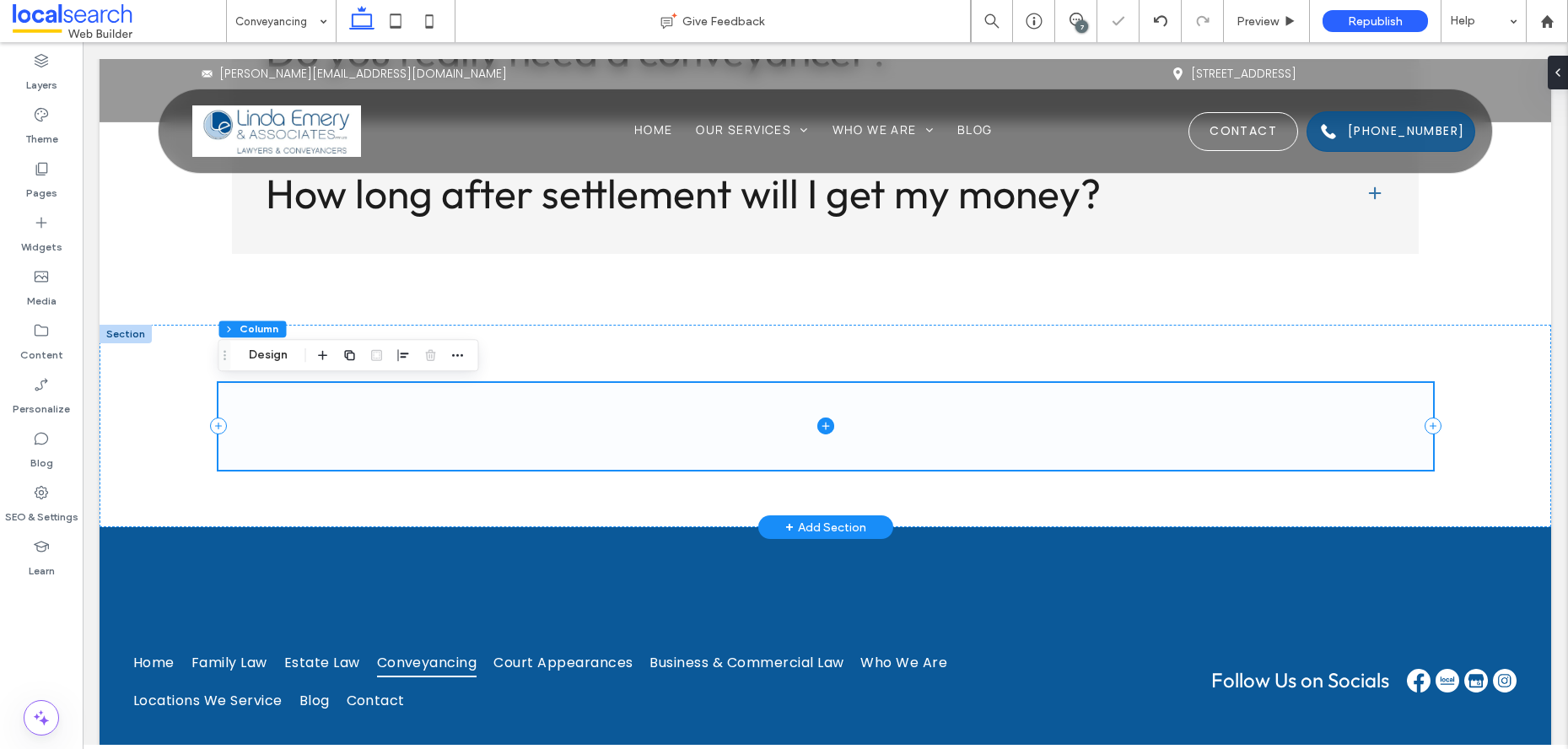
click at [472, 412] on span at bounding box center [825, 425] width 1215 height 86
click at [520, 337] on div at bounding box center [825, 426] width 1215 height 202
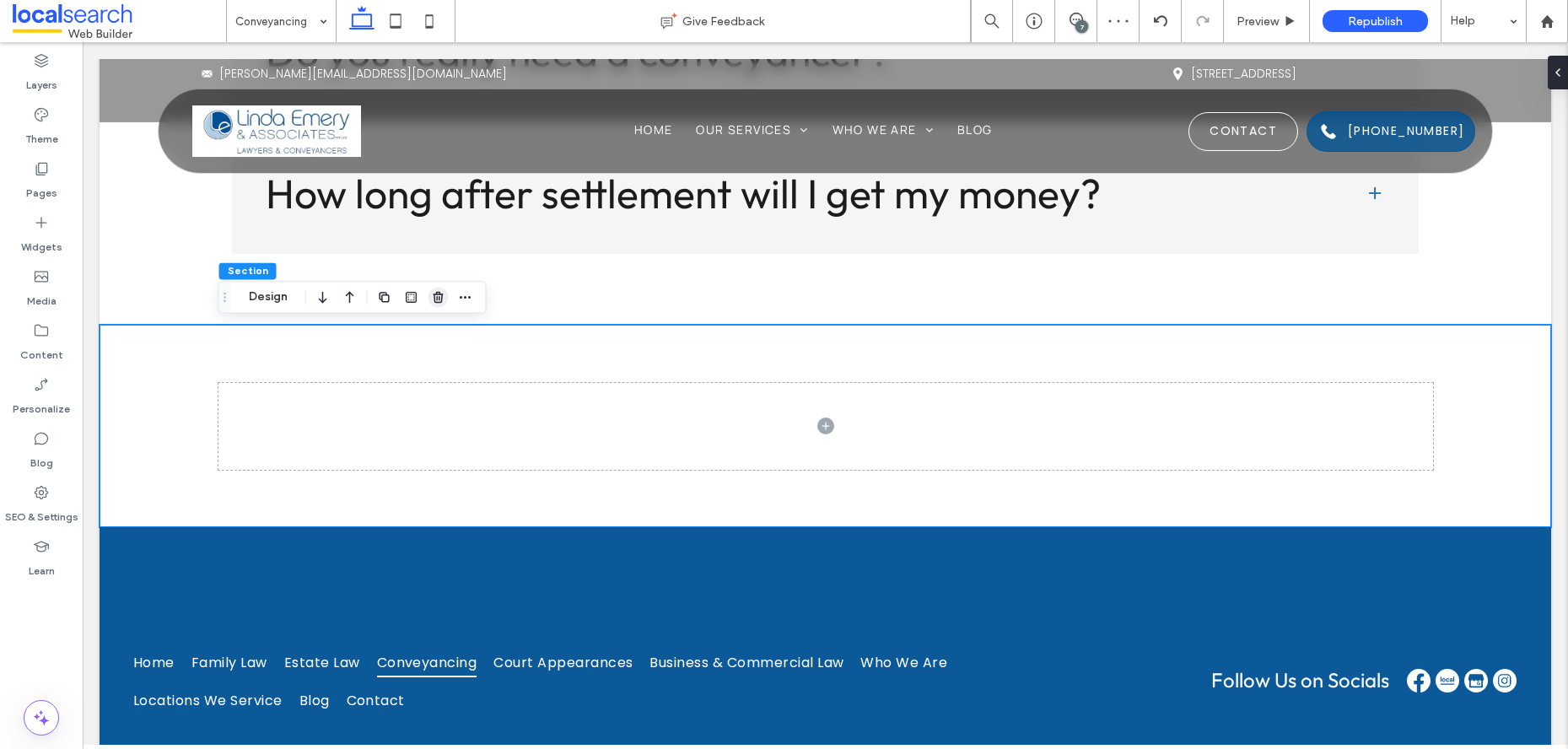
click at [439, 296] on icon "button" at bounding box center [438, 296] width 13 height 13
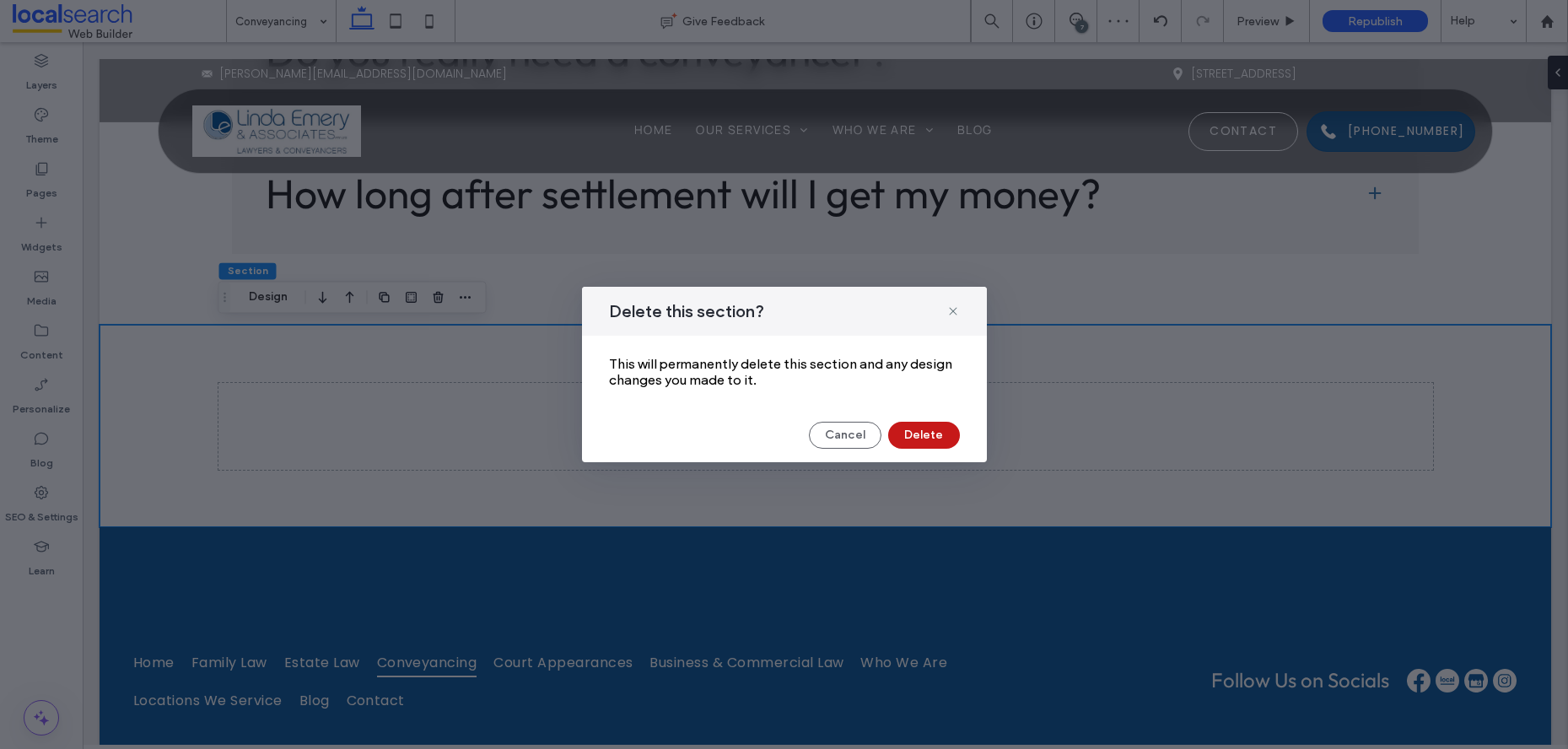
click at [923, 432] on button "Delete" at bounding box center [923, 435] width 72 height 27
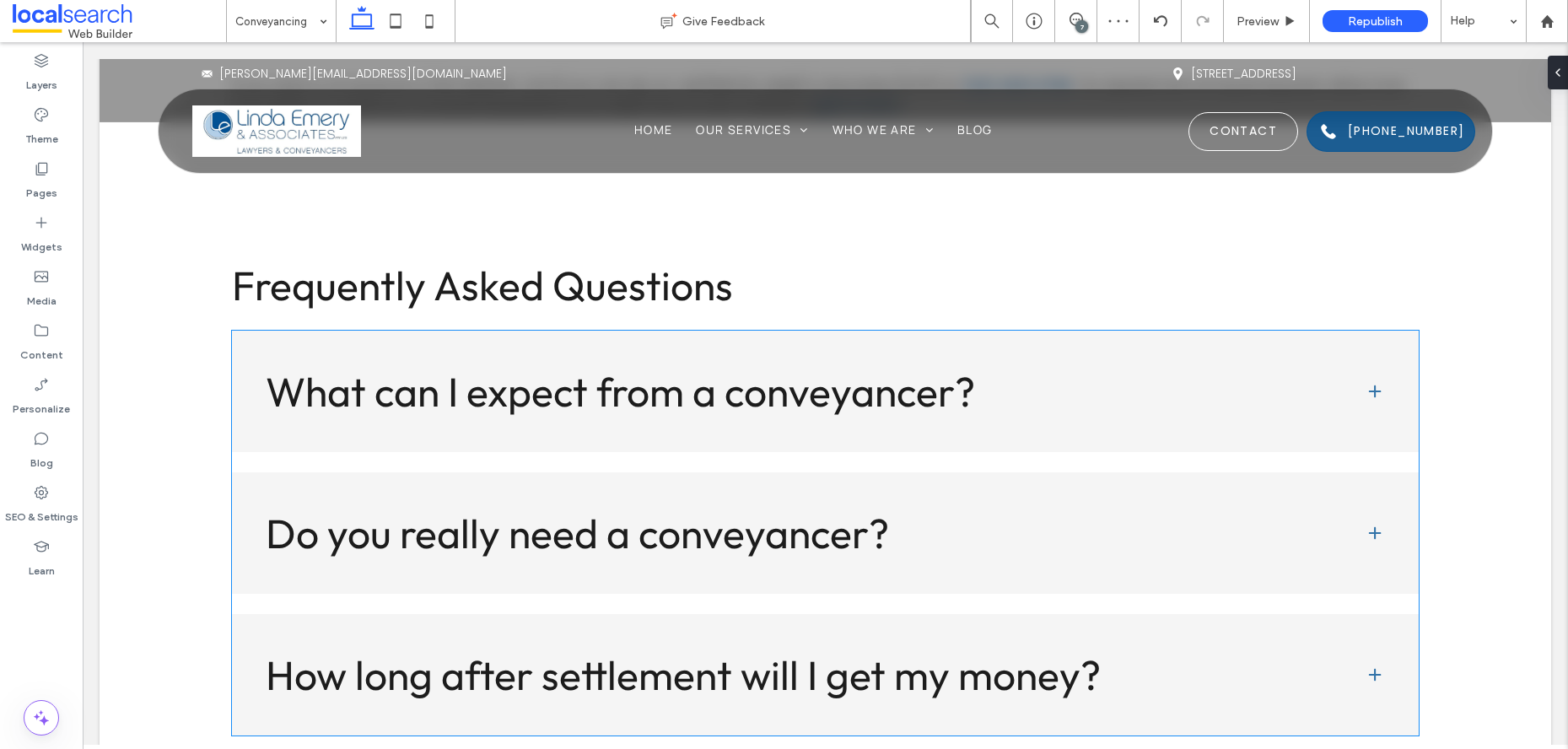
scroll to position [4705, 0]
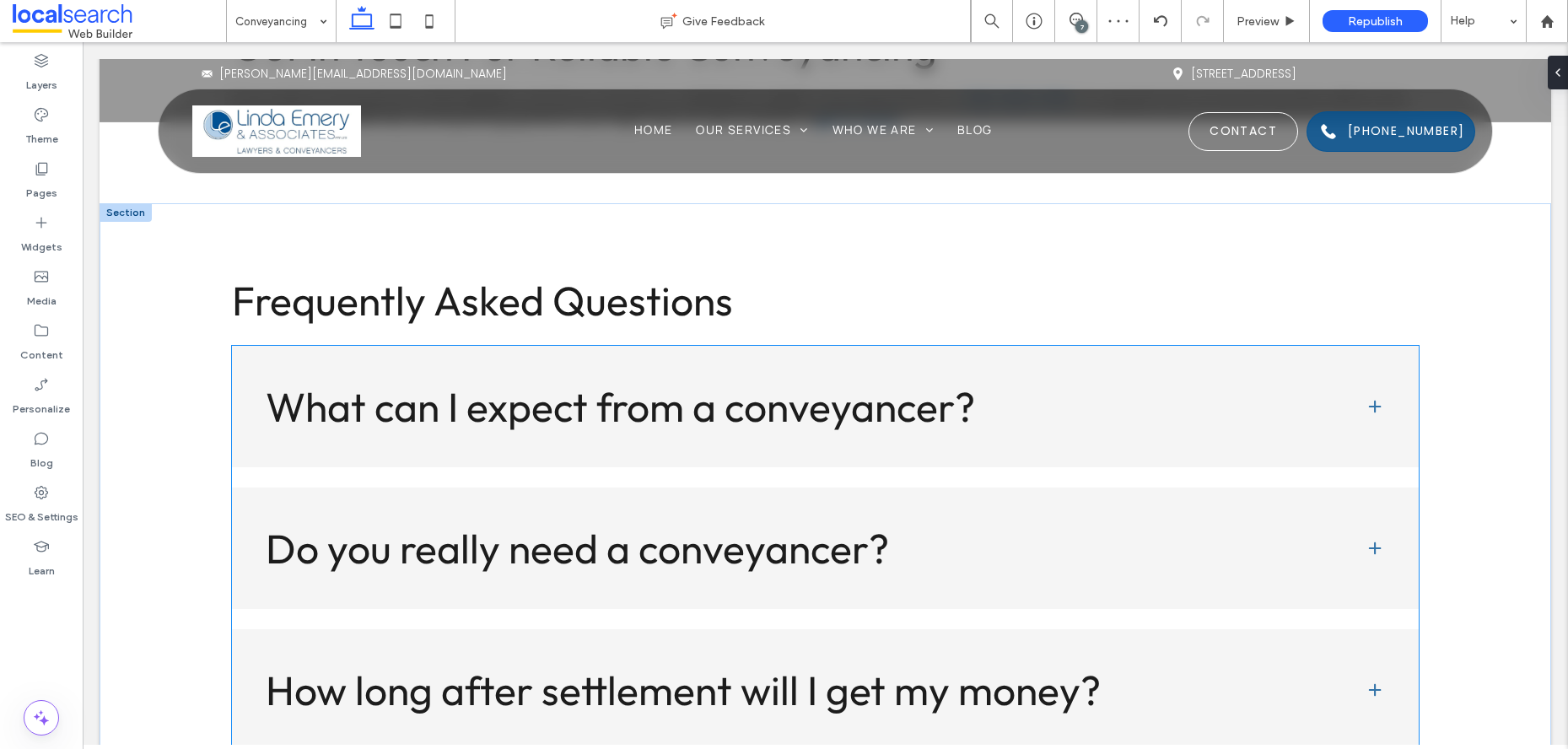
click at [717, 402] on h3 "What can I expect from a conveyancer?" at bounding box center [802, 406] width 1073 height 41
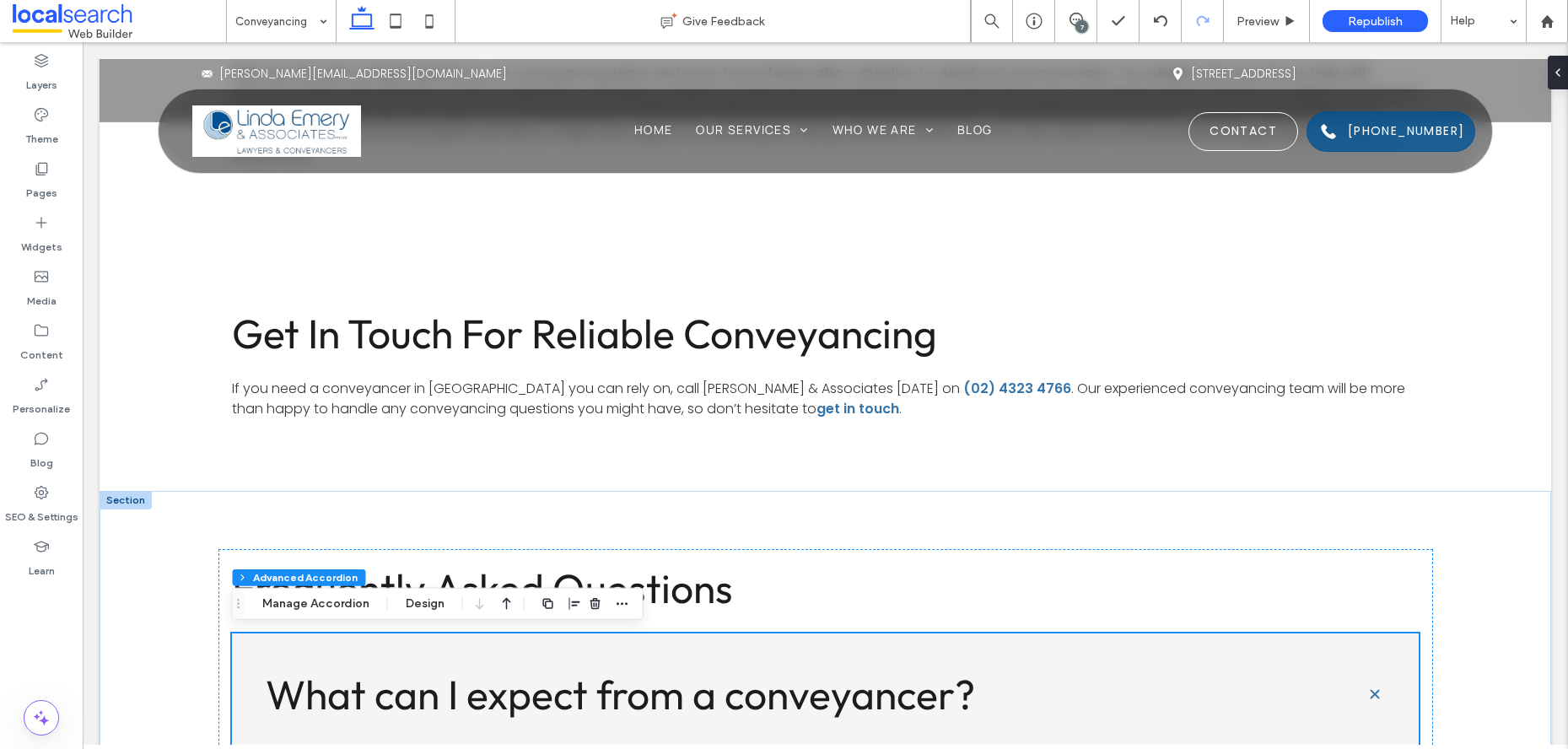
scroll to position [4416, 0]
